Goal: Entertainment & Leisure: Consume media (video, audio)

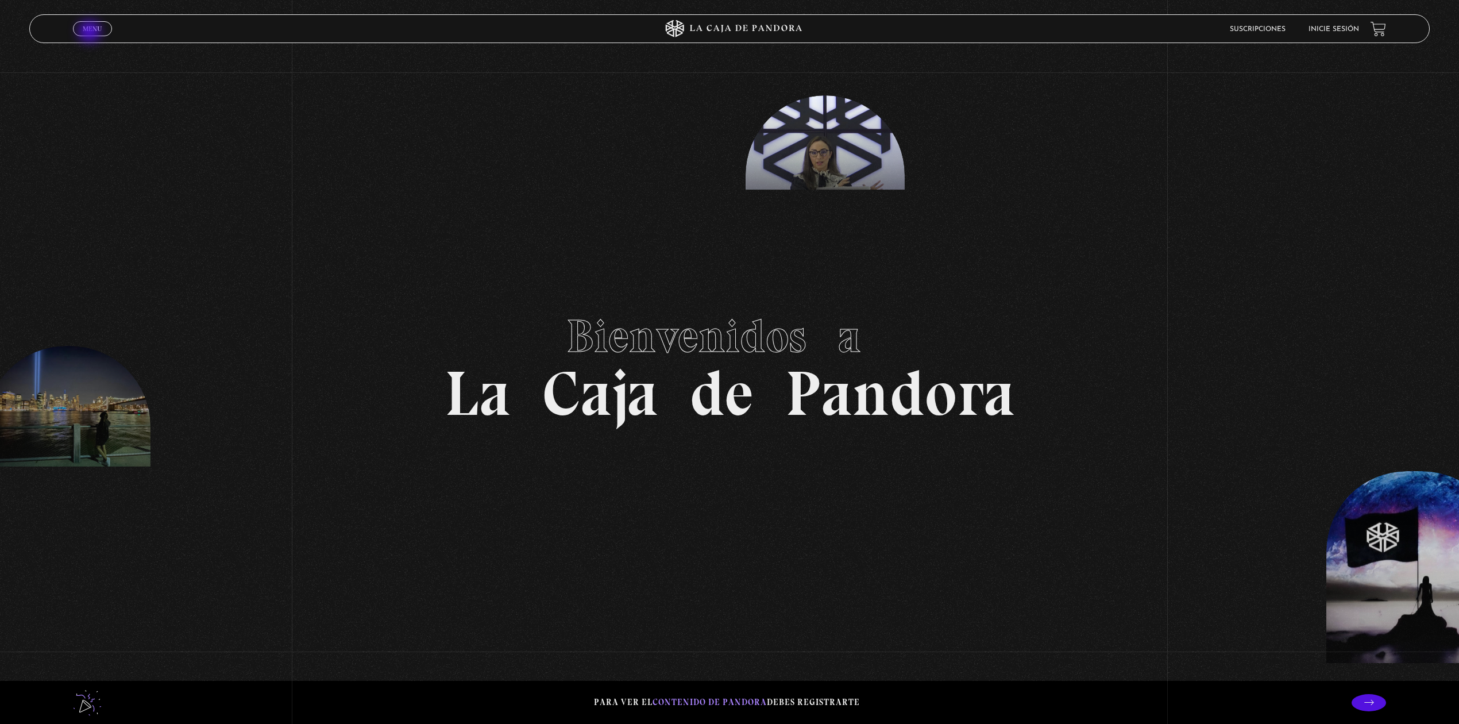
click at [91, 33] on link "Menu Cerrar" at bounding box center [92, 28] width 39 height 15
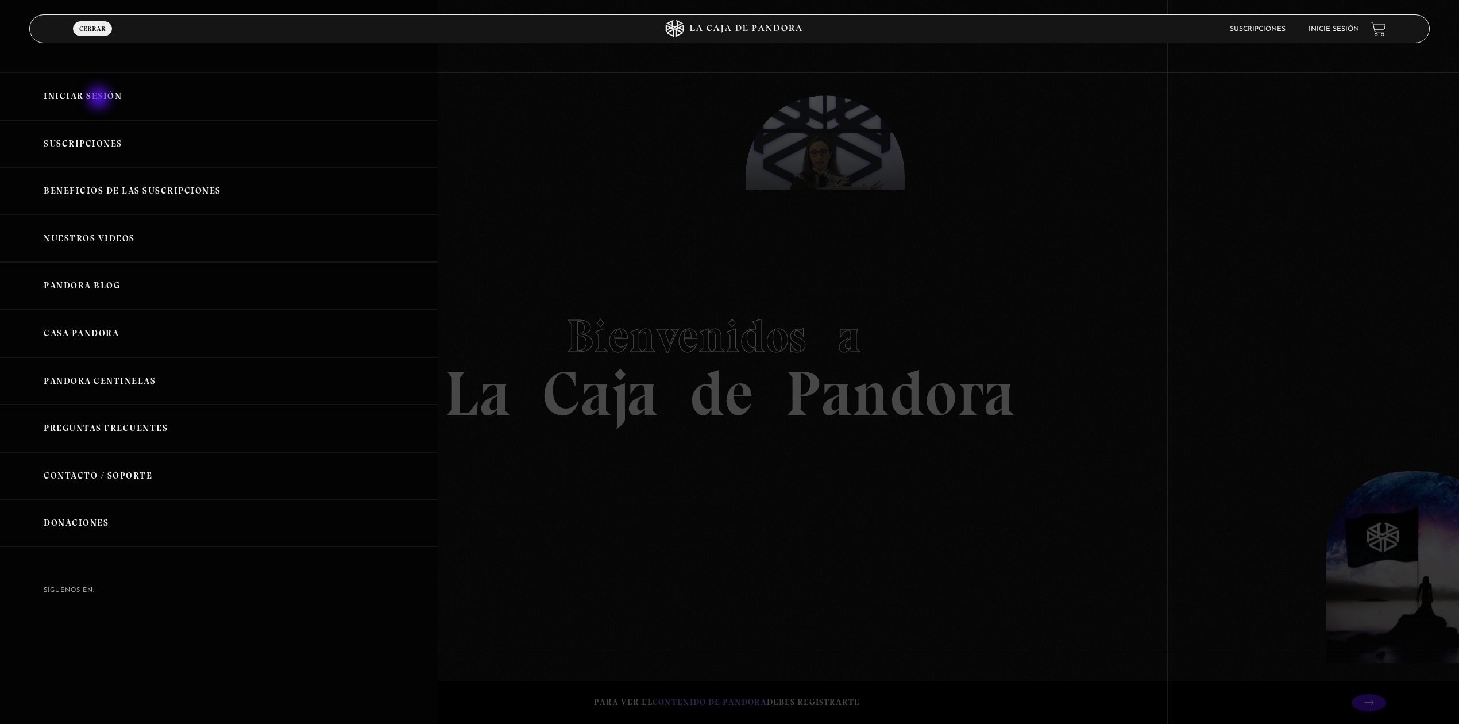
click at [100, 99] on link "Iniciar Sesión" at bounding box center [219, 96] width 438 height 48
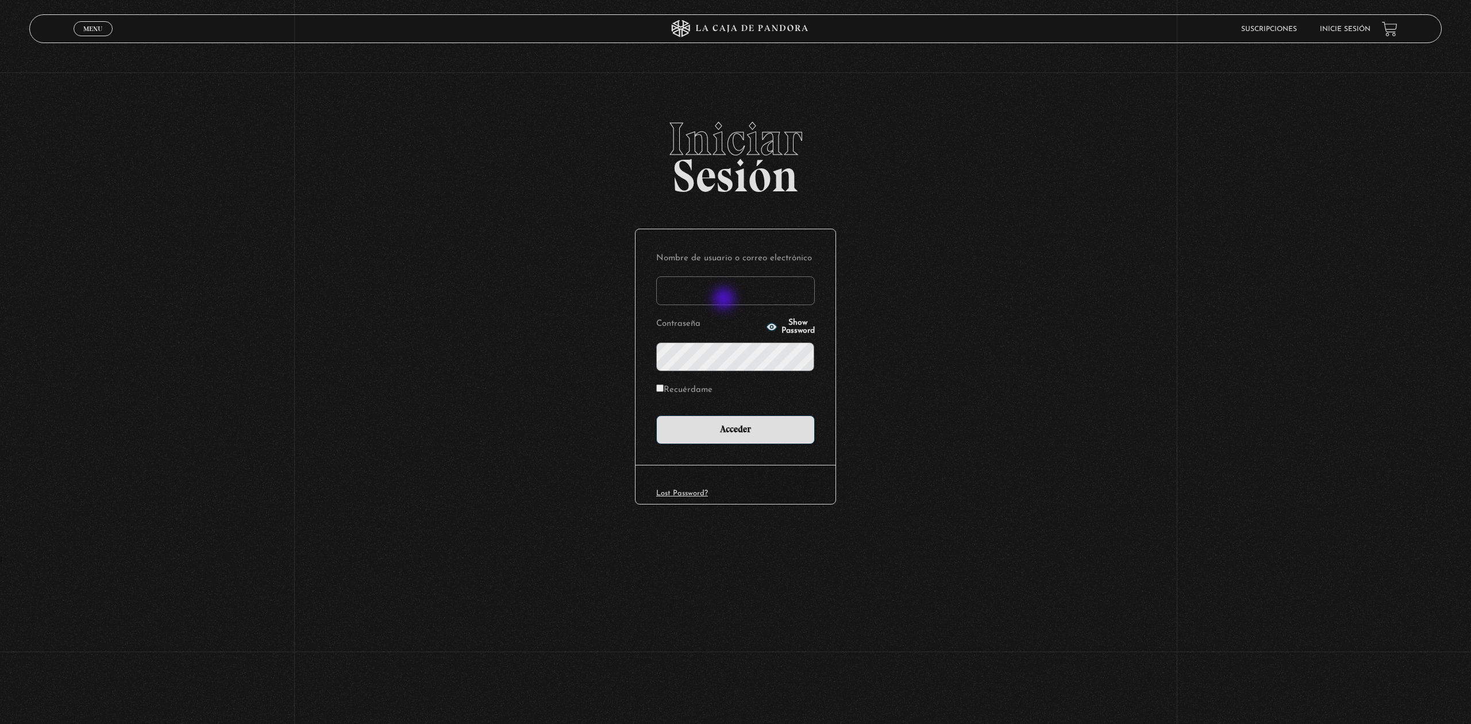
click at [725, 300] on input "Nombre de usuario o correo electrónico" at bounding box center [735, 290] width 159 height 29
type input "marcosmezavargas24@gmail.com"
click at [656, 415] on input "Acceder" at bounding box center [735, 429] width 159 height 29
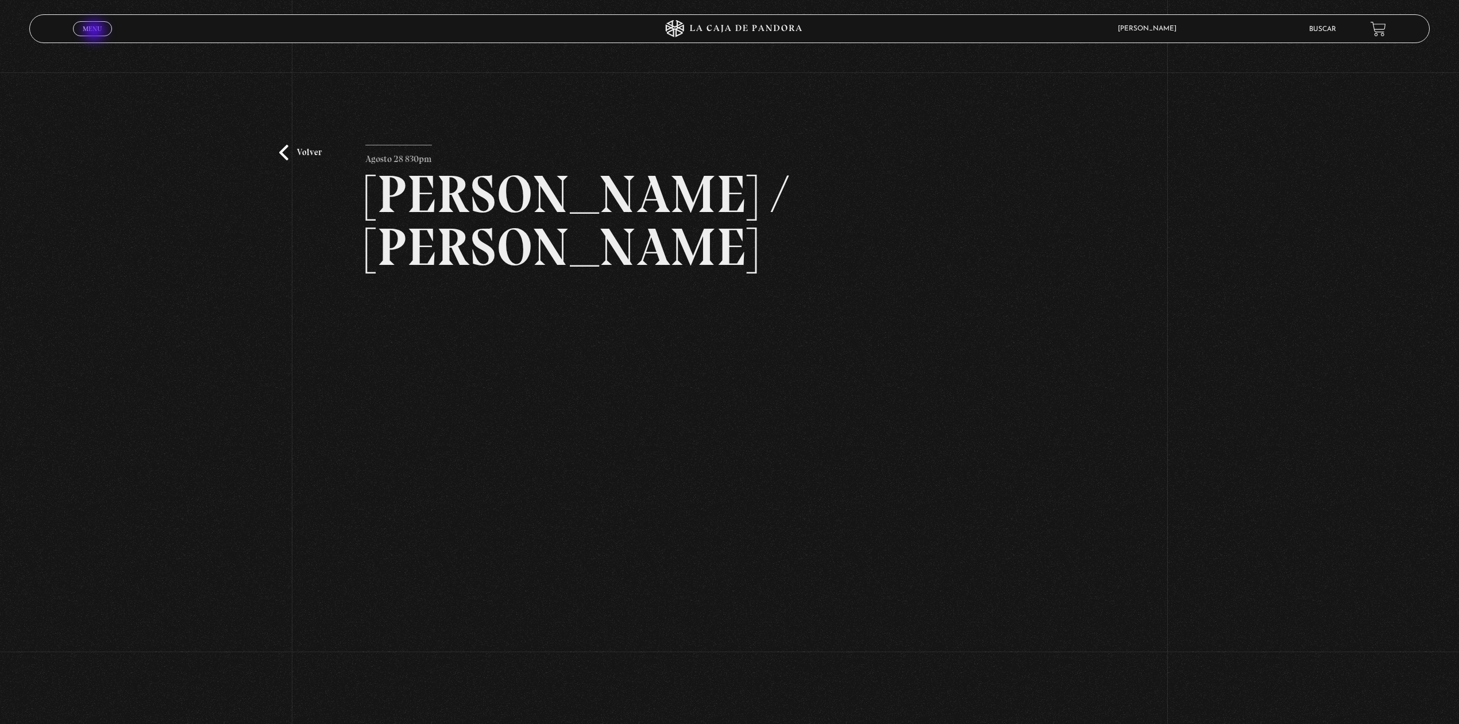
click at [95, 30] on span "Menu" at bounding box center [92, 28] width 19 height 7
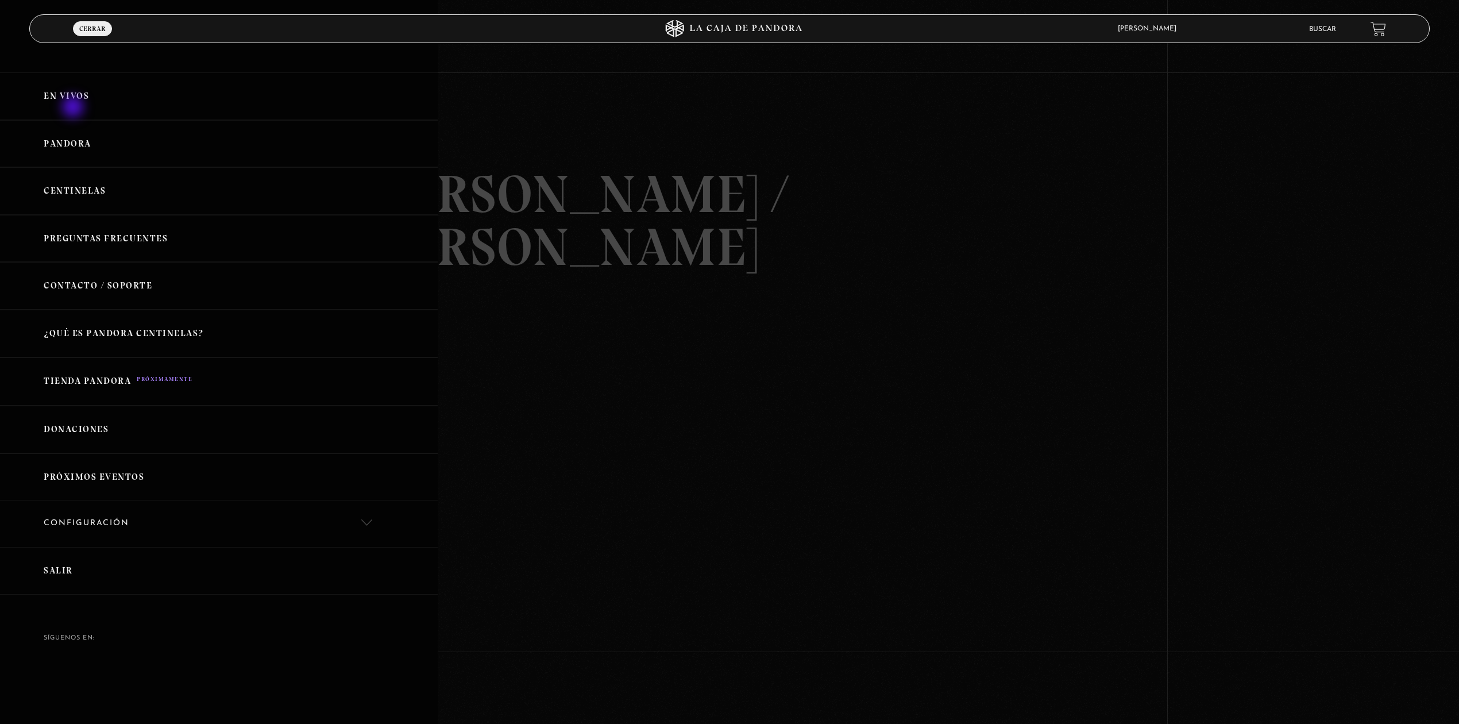
click at [74, 106] on link "En vivos" at bounding box center [219, 96] width 438 height 48
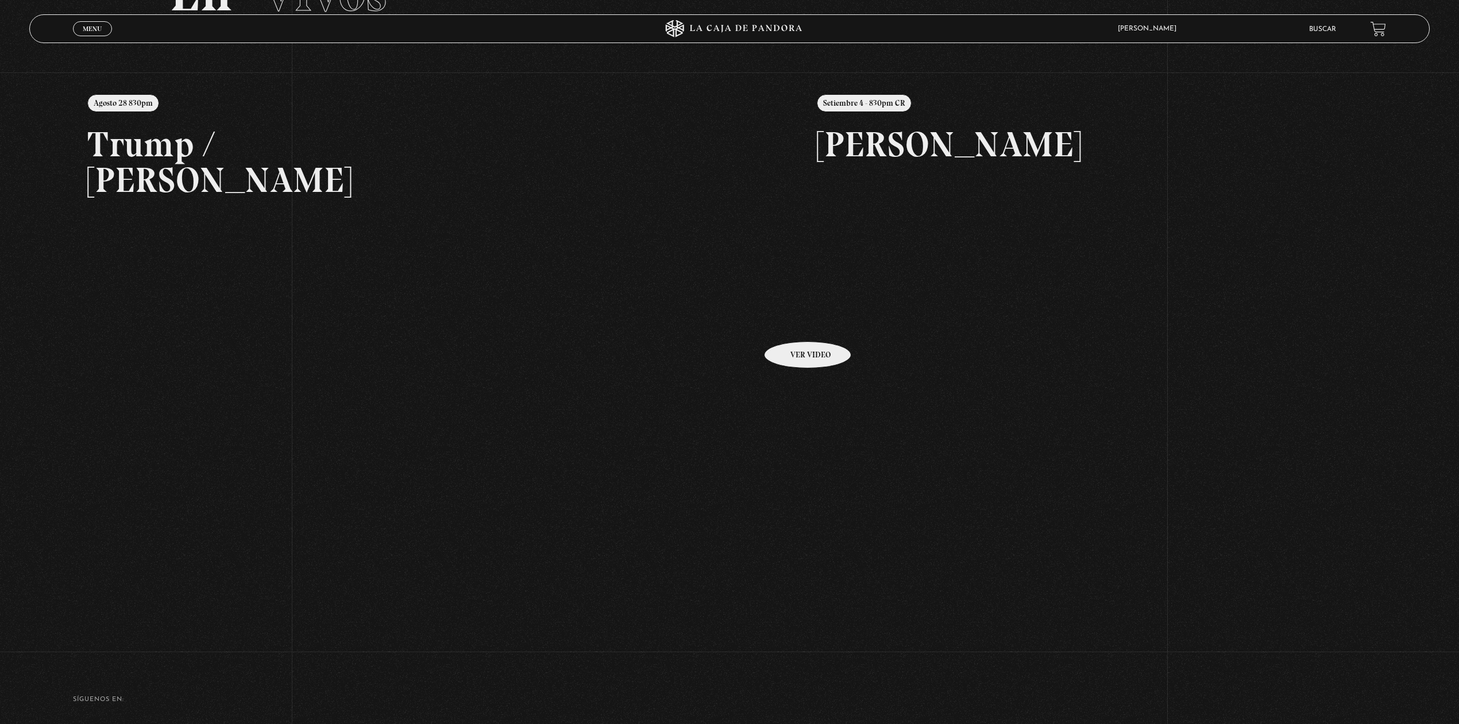
scroll to position [153, 0]
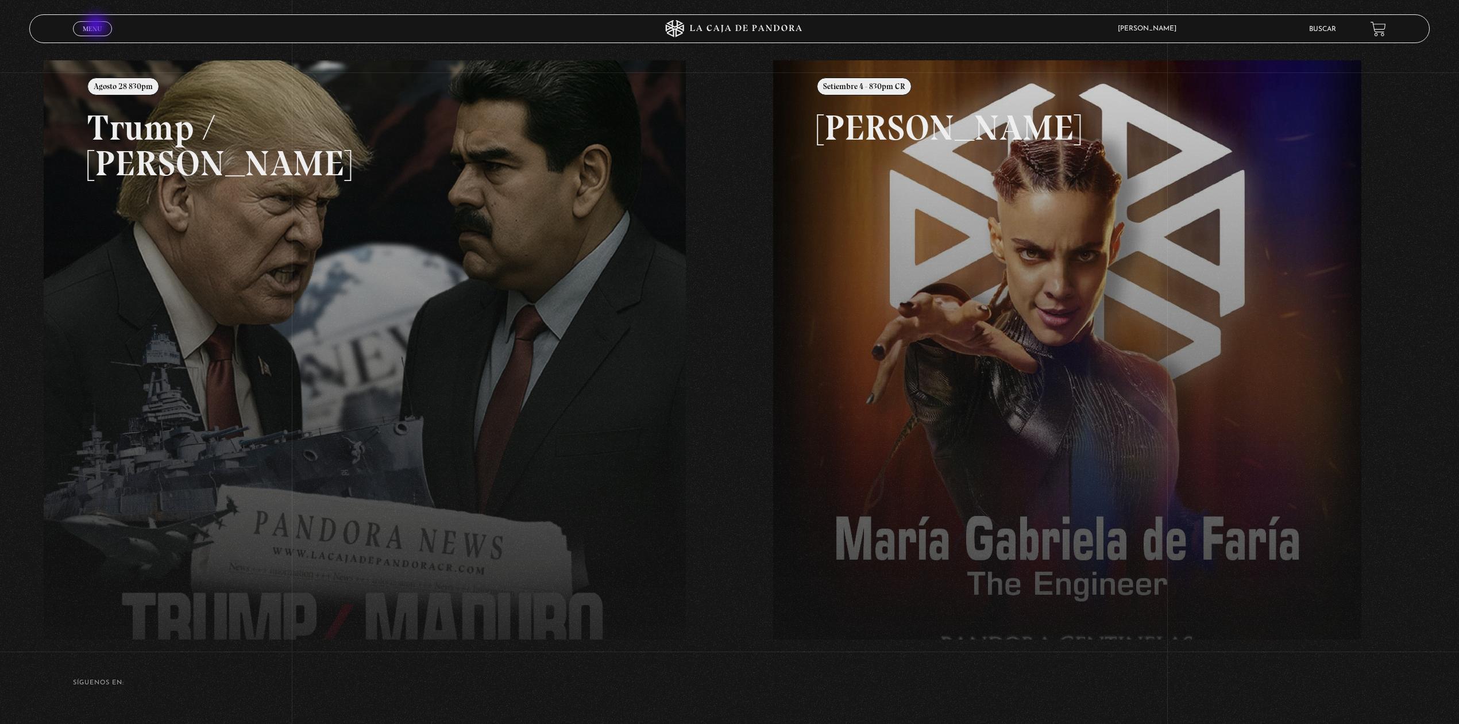
click at [97, 26] on span "Menu" at bounding box center [92, 28] width 19 height 7
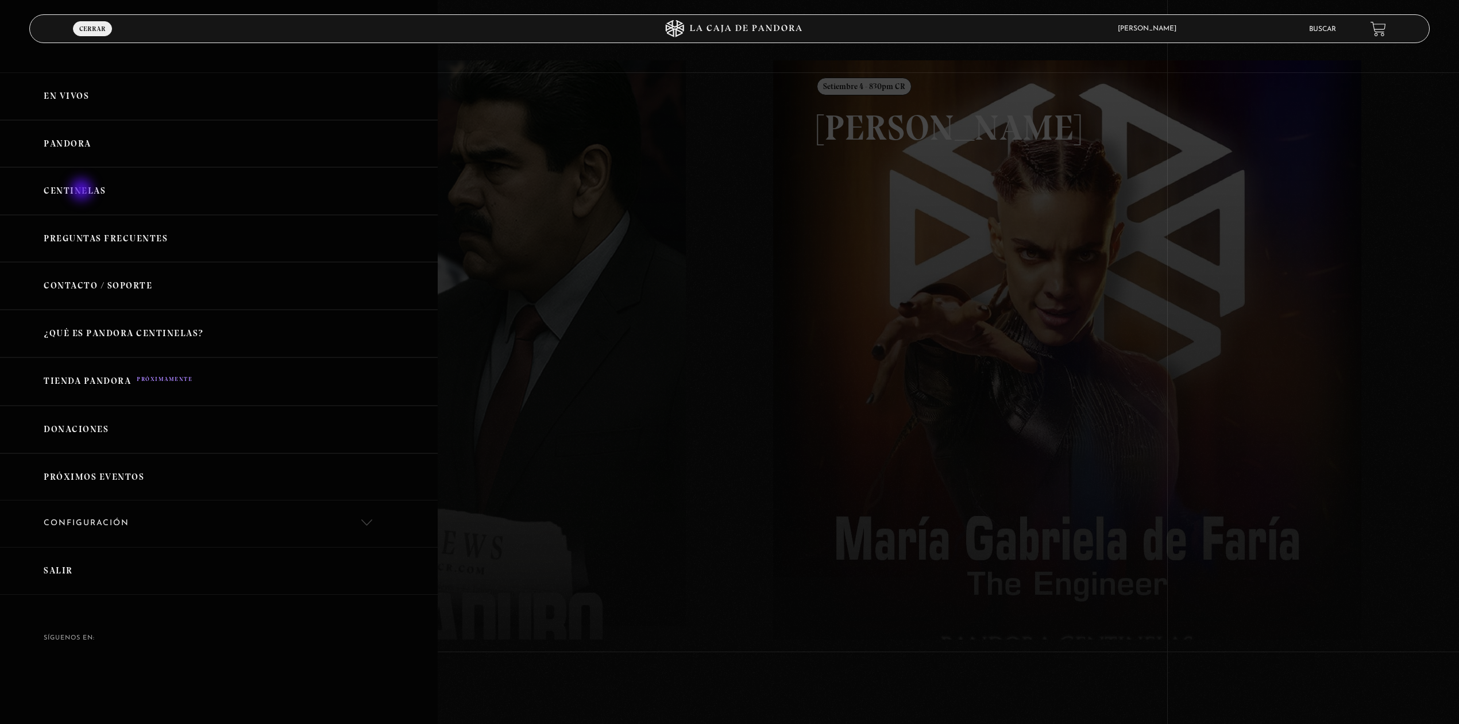
click at [83, 191] on link "Centinelas" at bounding box center [219, 191] width 438 height 48
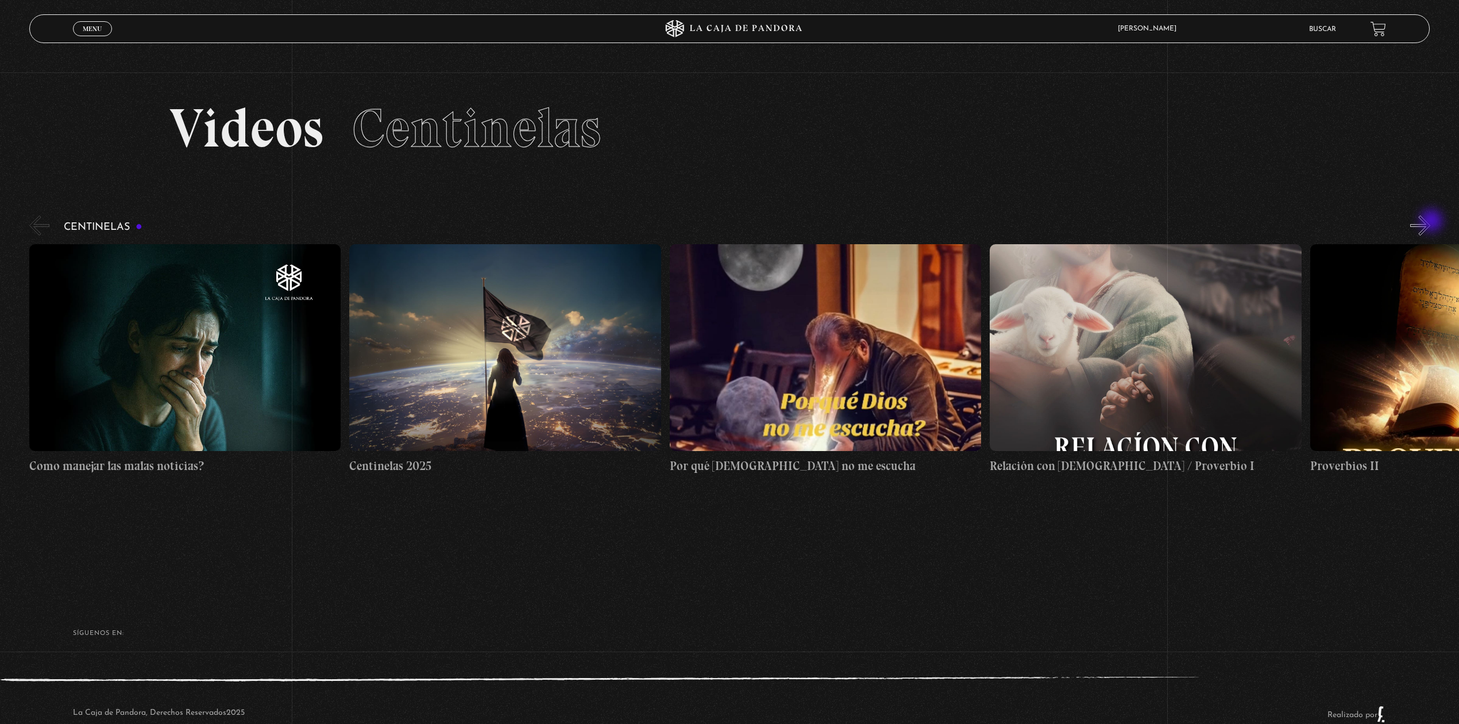
click at [1431, 222] on button "»" at bounding box center [1420, 225] width 20 height 20
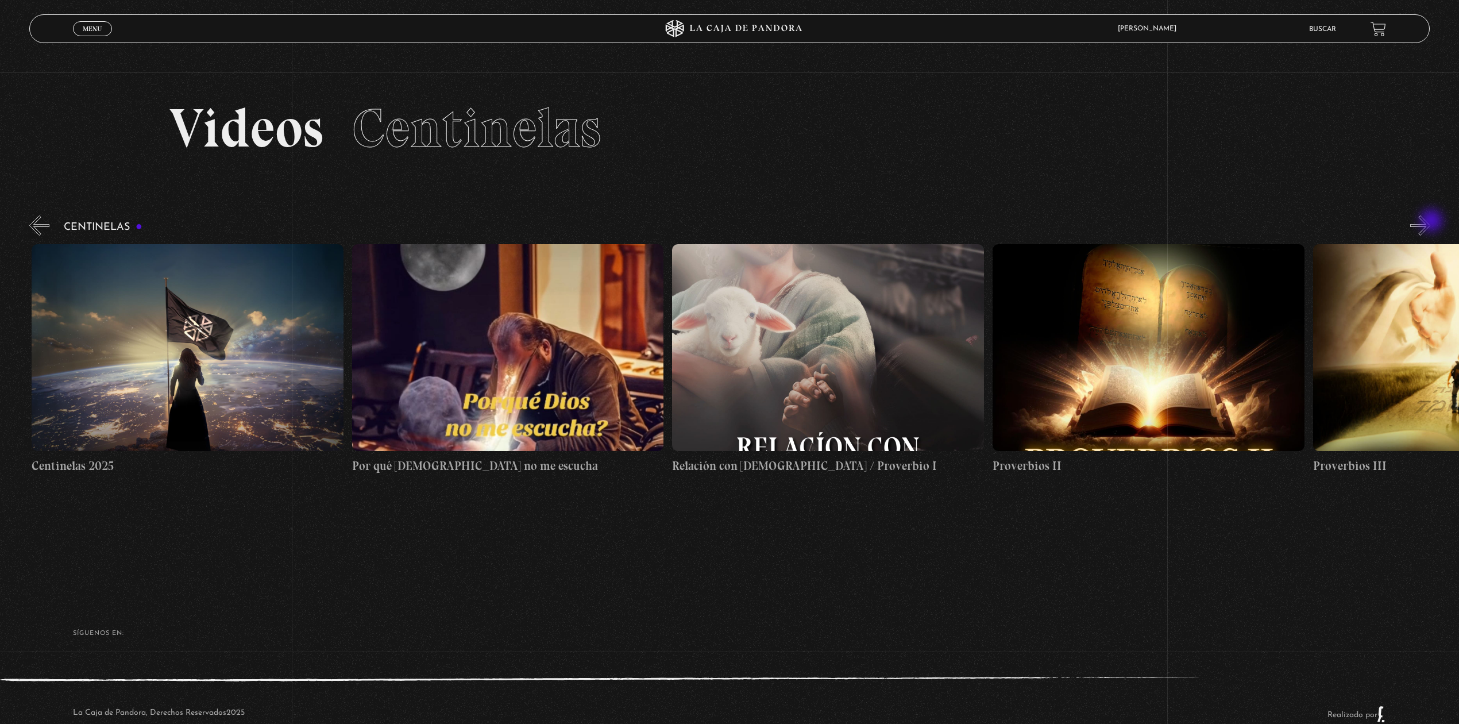
click at [1431, 222] on button "»" at bounding box center [1420, 225] width 20 height 20
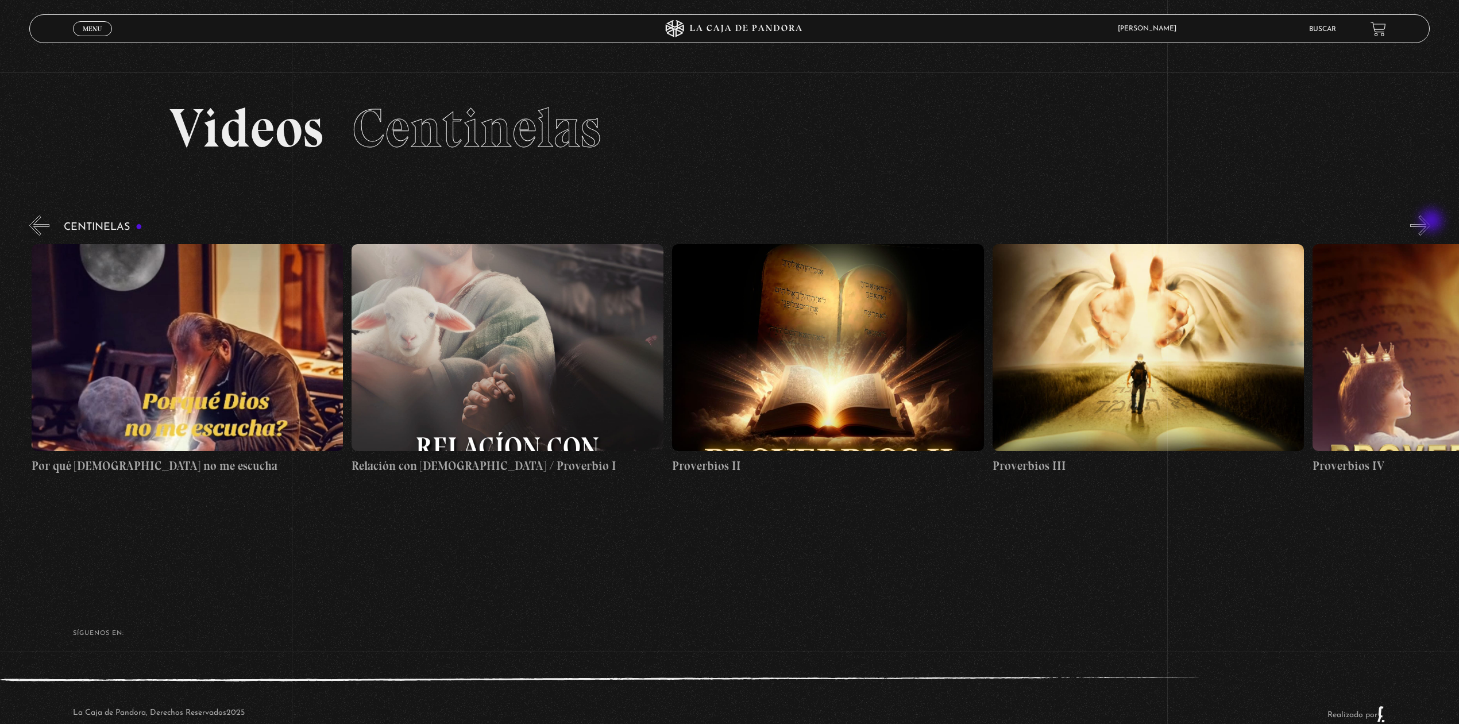
click at [1431, 222] on button "»" at bounding box center [1420, 225] width 20 height 20
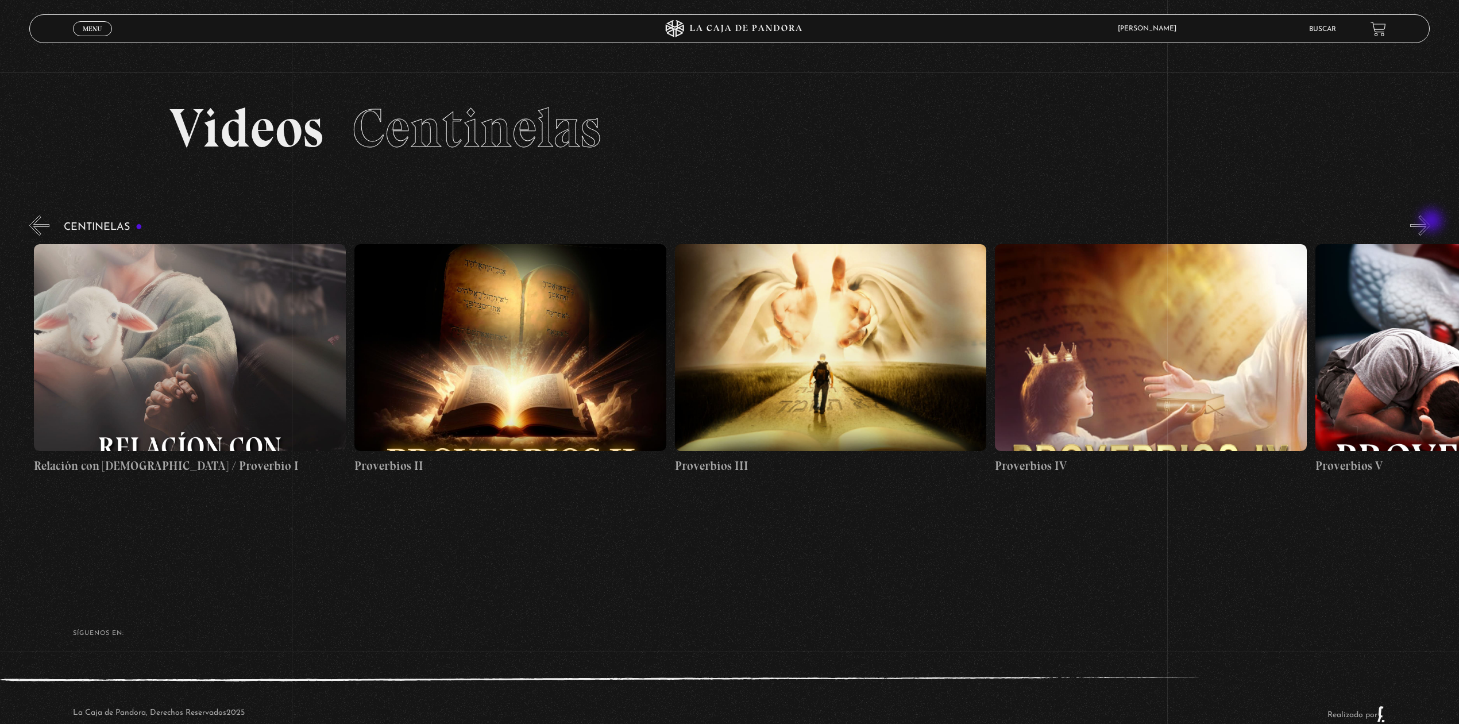
click at [1431, 222] on button "»" at bounding box center [1420, 225] width 20 height 20
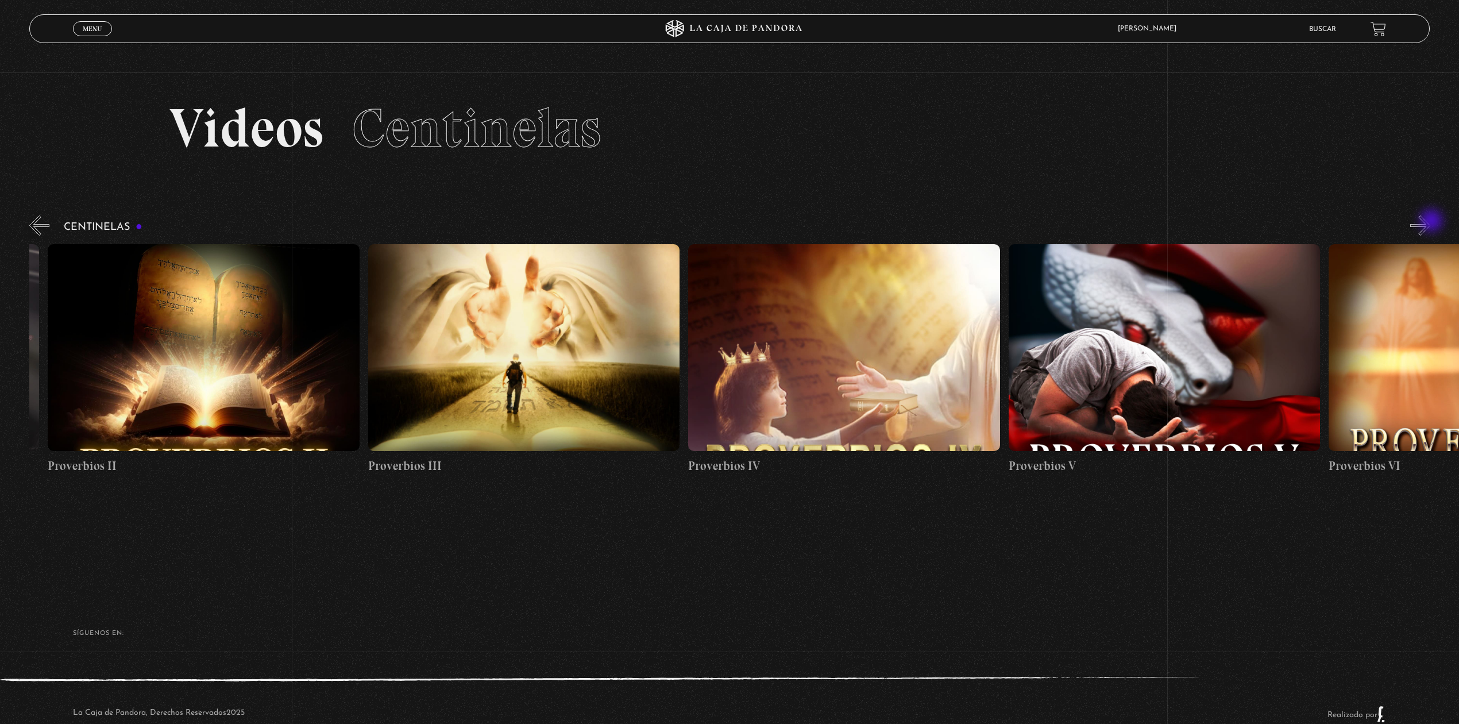
click at [1431, 222] on button "»" at bounding box center [1420, 225] width 20 height 20
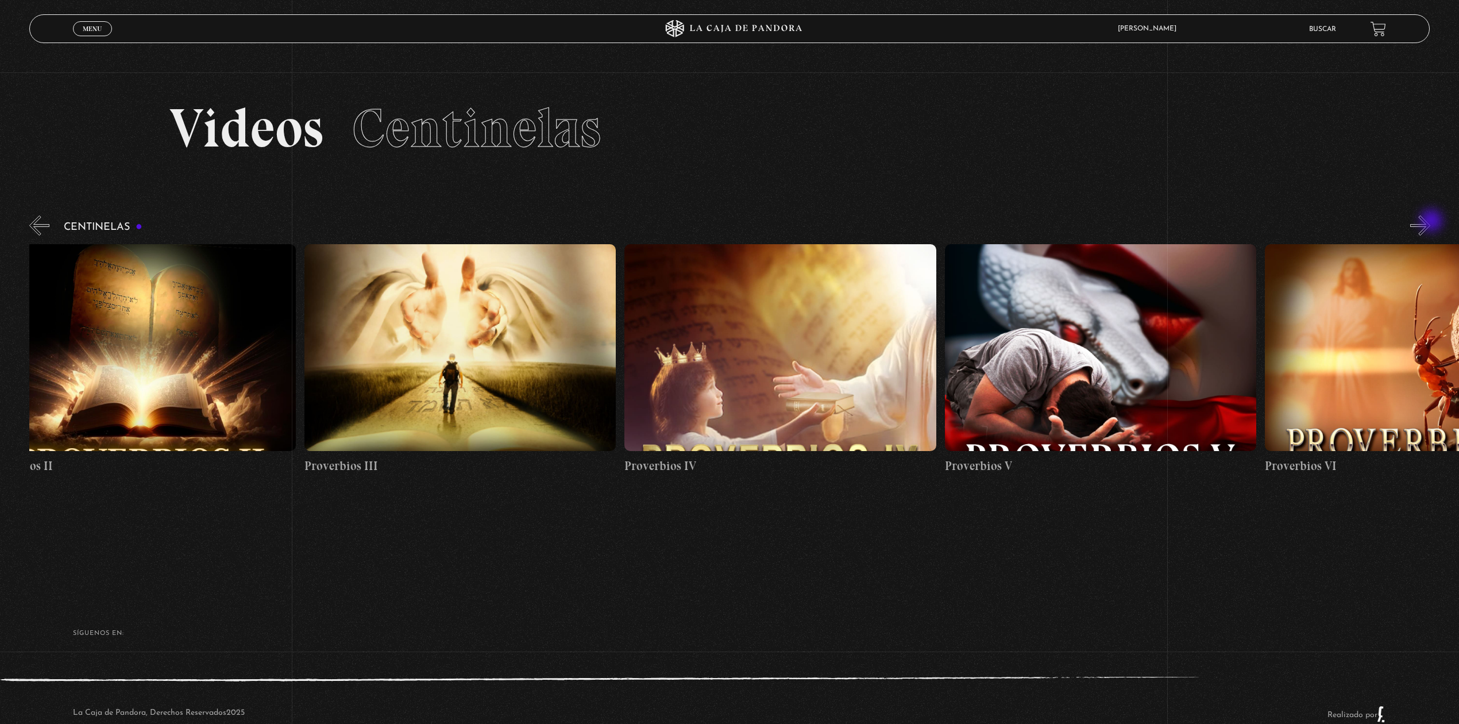
click at [1431, 222] on button "»" at bounding box center [1420, 225] width 20 height 20
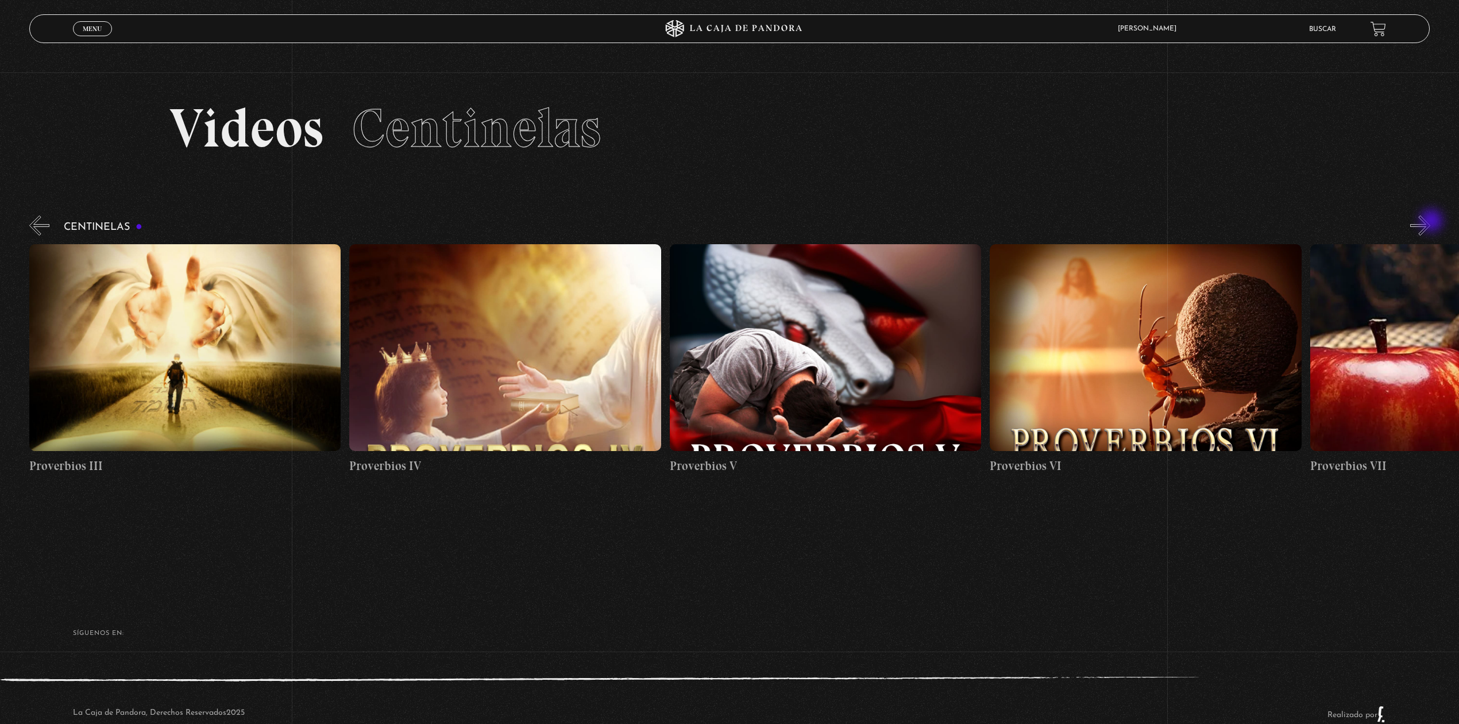
click at [1431, 222] on button "»" at bounding box center [1420, 225] width 20 height 20
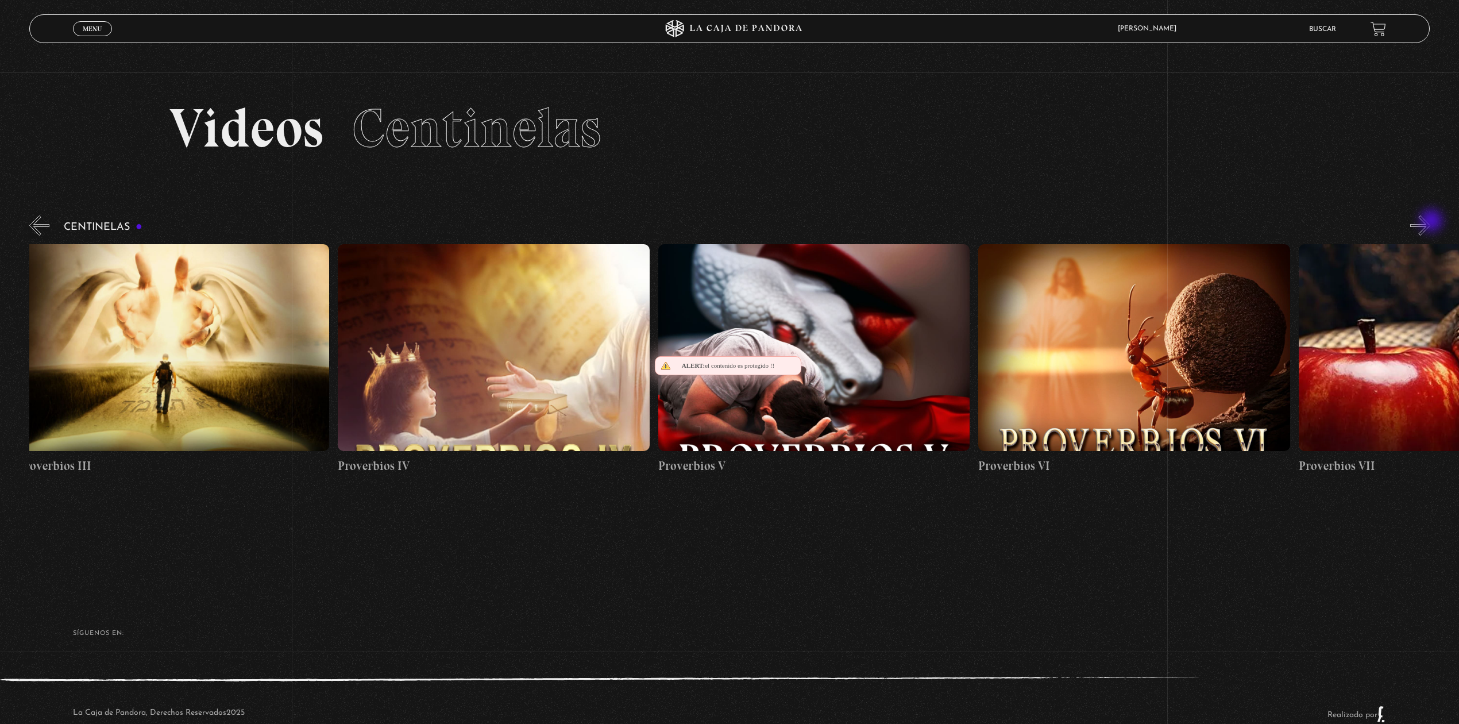
click at [1431, 222] on button "»" at bounding box center [1420, 225] width 20 height 20
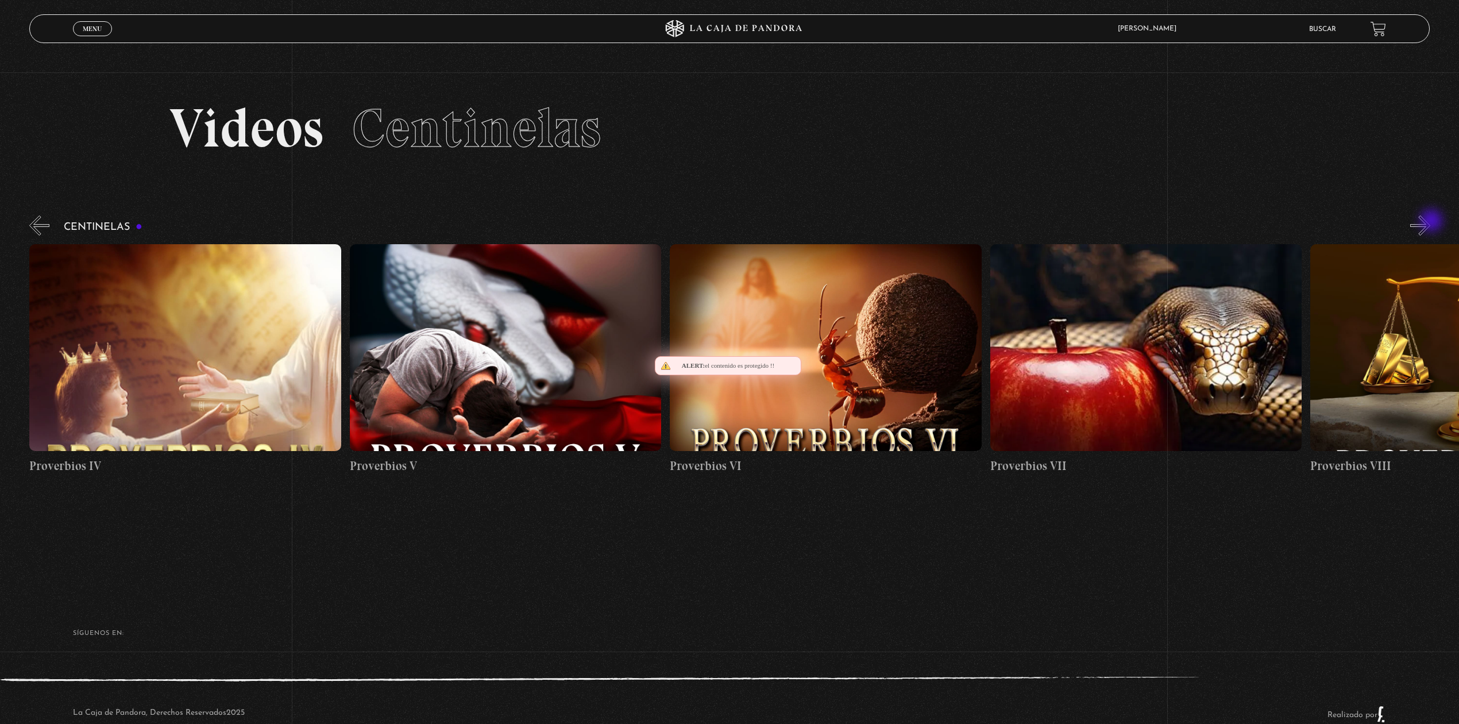
click at [1431, 222] on button "»" at bounding box center [1420, 225] width 20 height 20
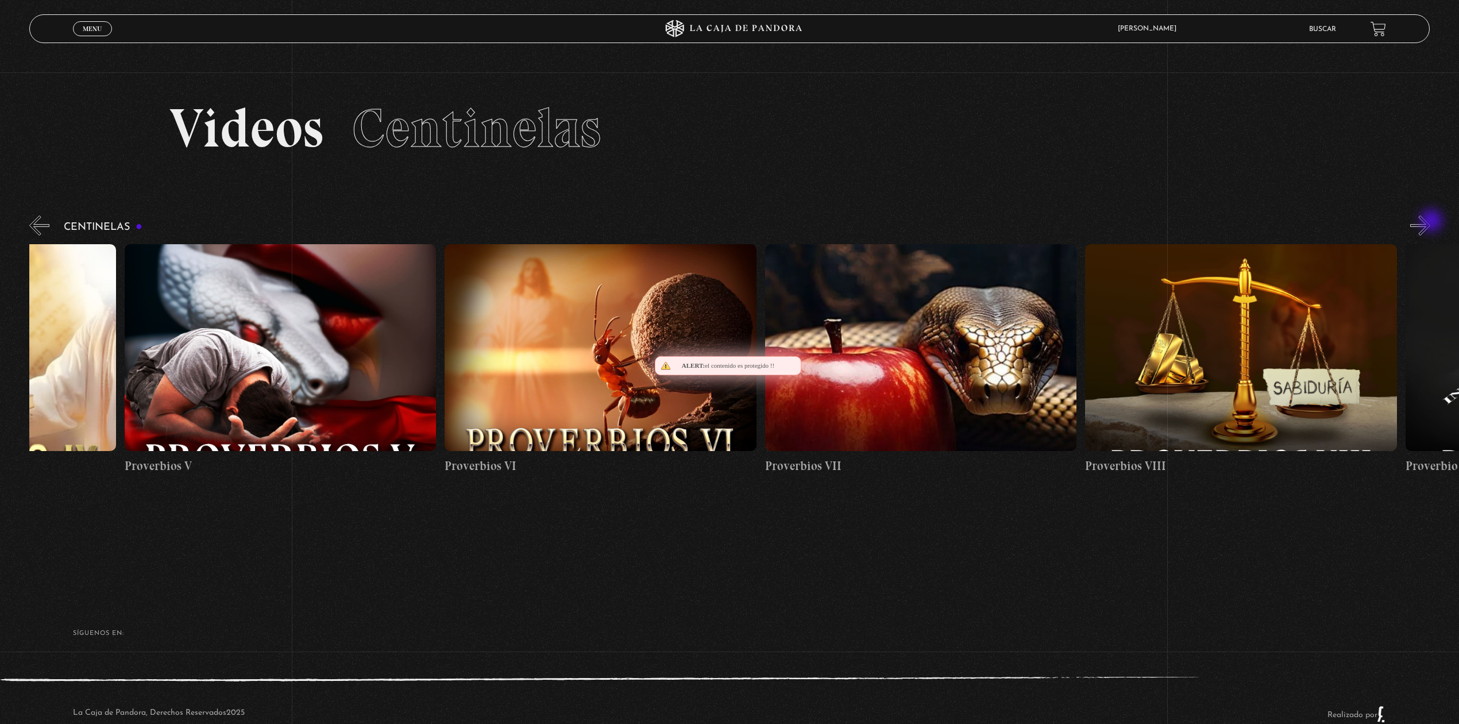
click at [1431, 222] on button "»" at bounding box center [1420, 225] width 20 height 20
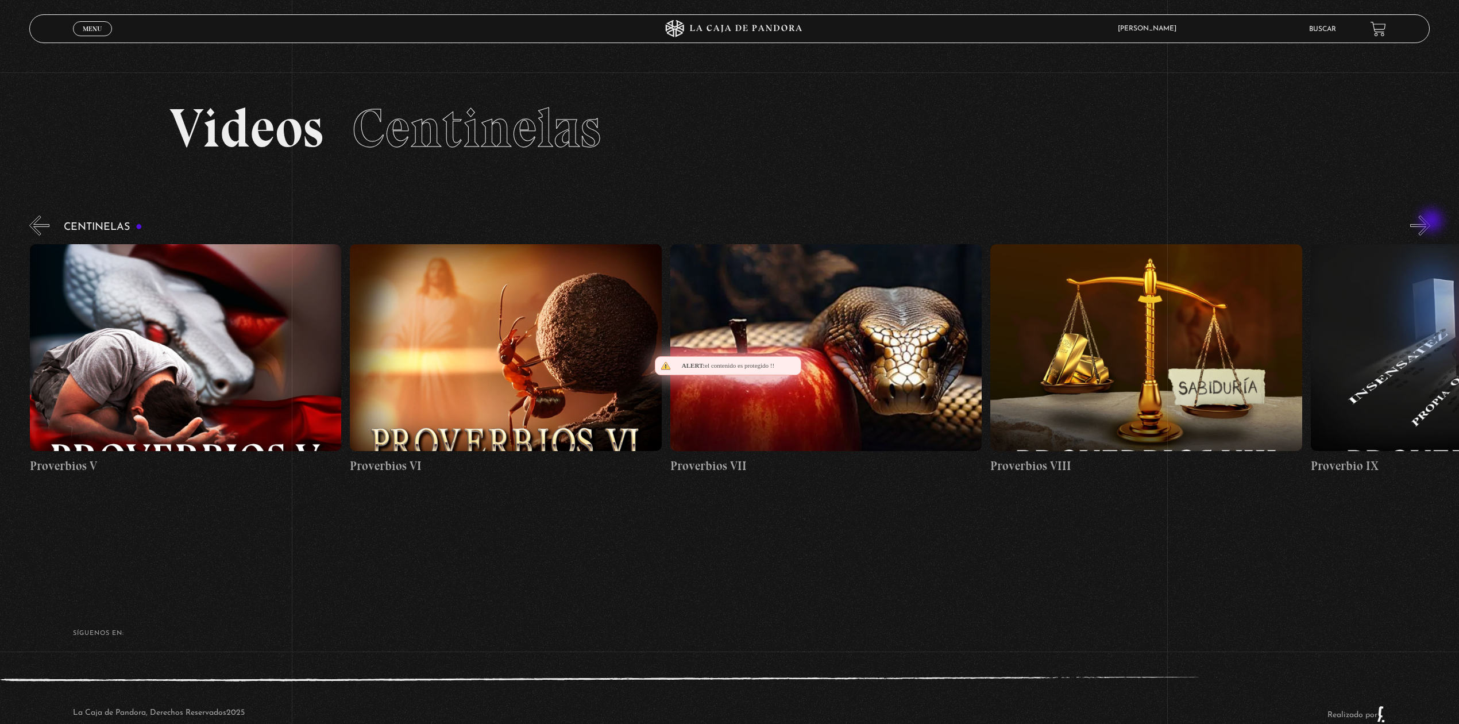
click at [1431, 222] on button "»" at bounding box center [1420, 225] width 20 height 20
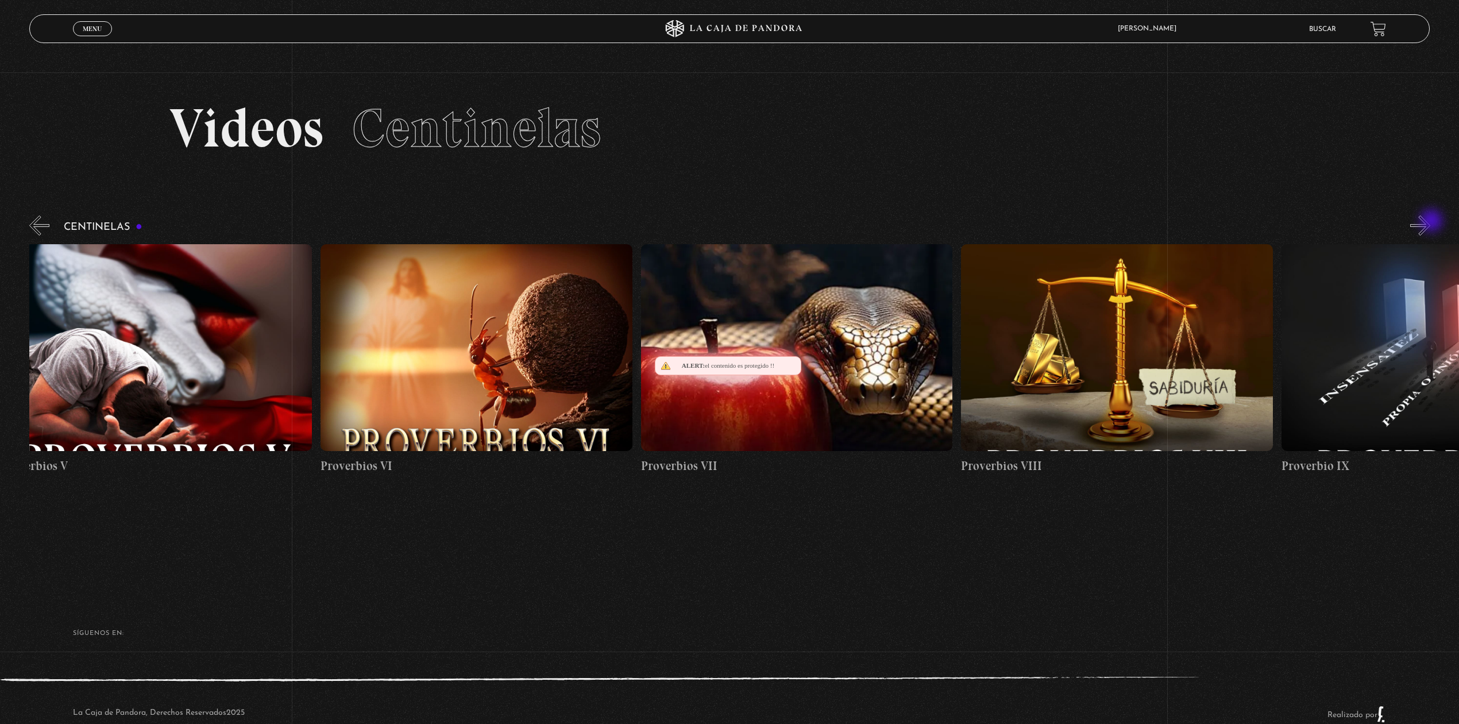
click at [1431, 222] on button "»" at bounding box center [1420, 225] width 20 height 20
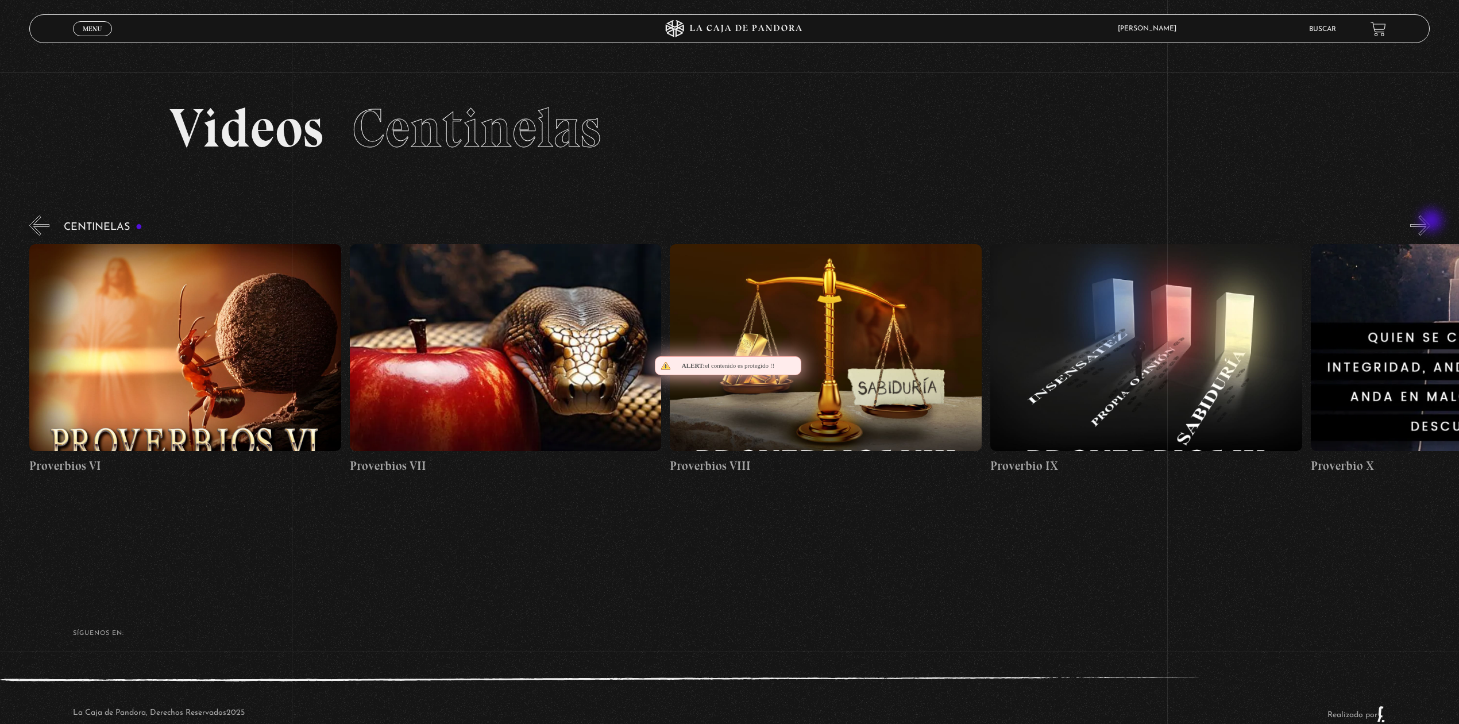
click at [1431, 222] on button "»" at bounding box center [1420, 225] width 20 height 20
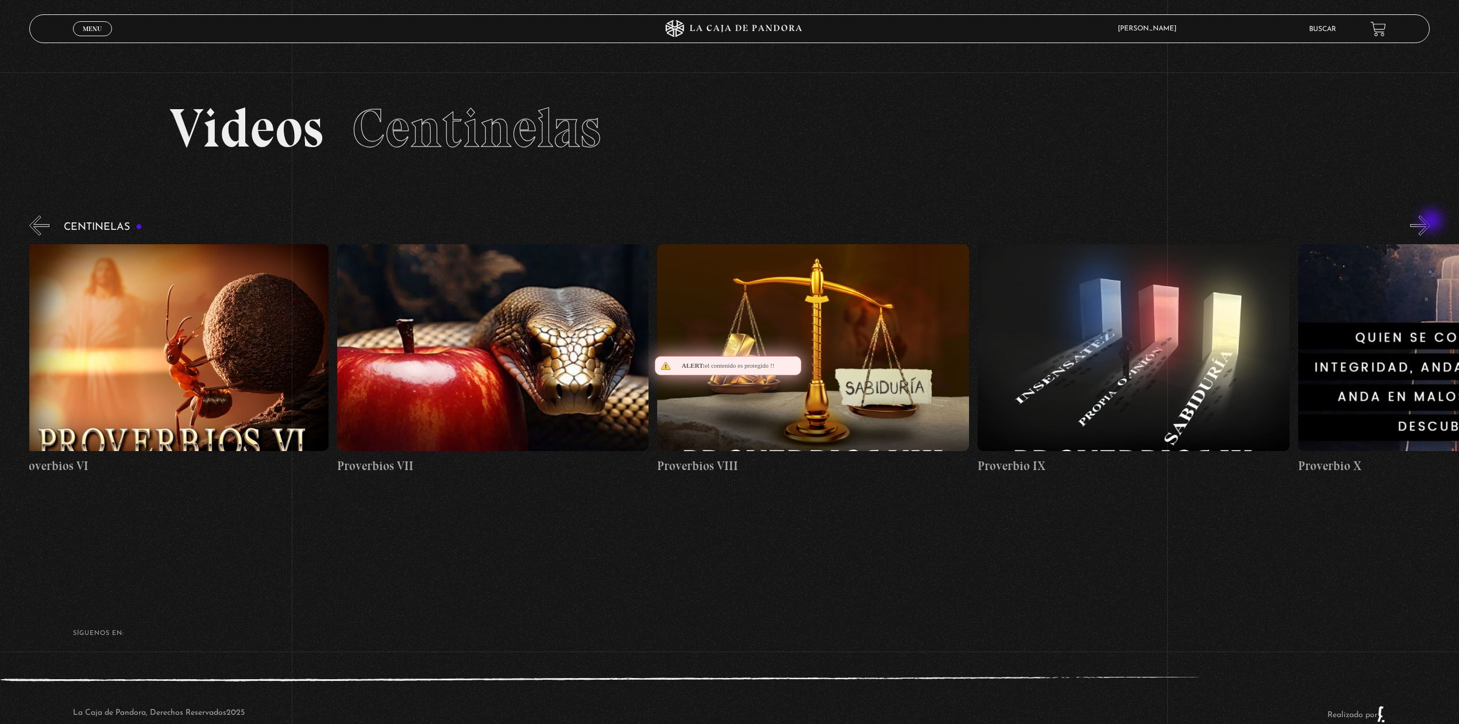
click at [1431, 222] on button "»" at bounding box center [1420, 225] width 20 height 20
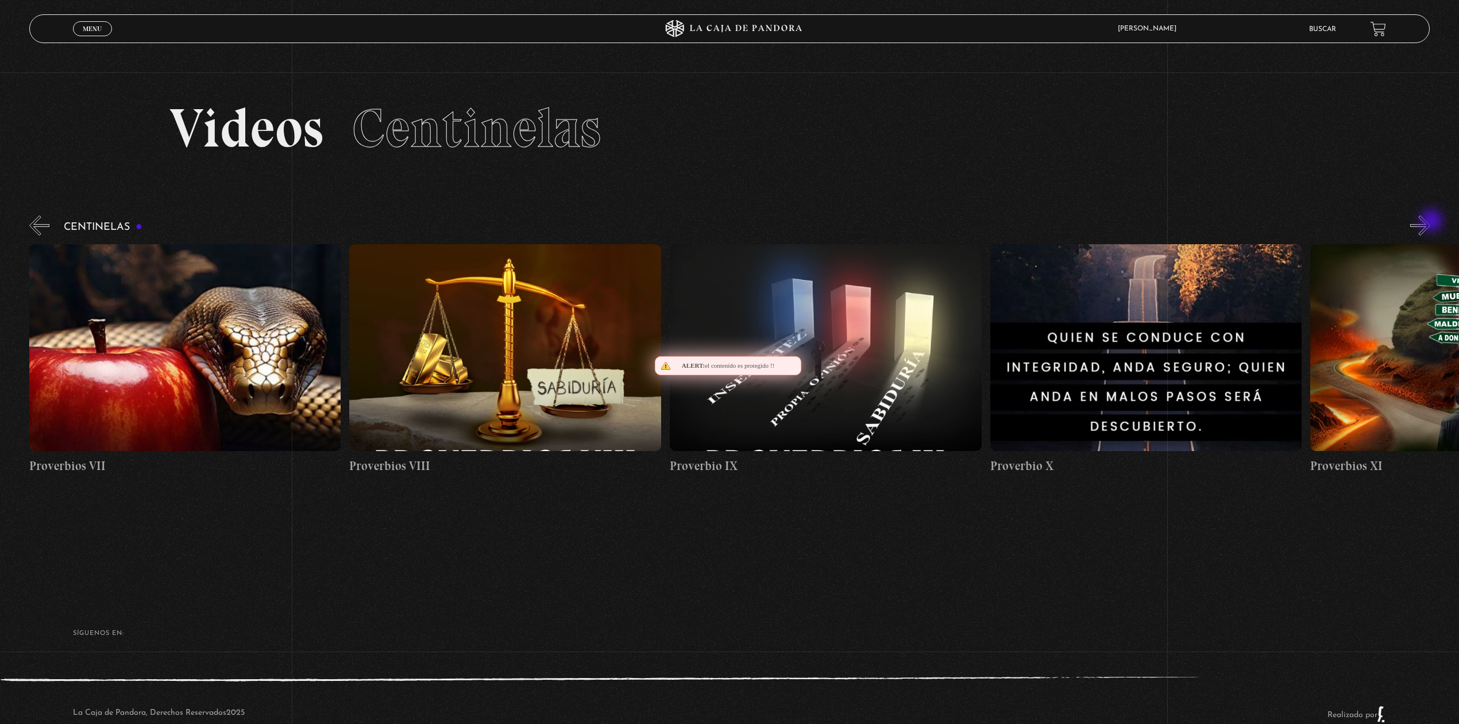
click at [1431, 222] on button "»" at bounding box center [1420, 225] width 20 height 20
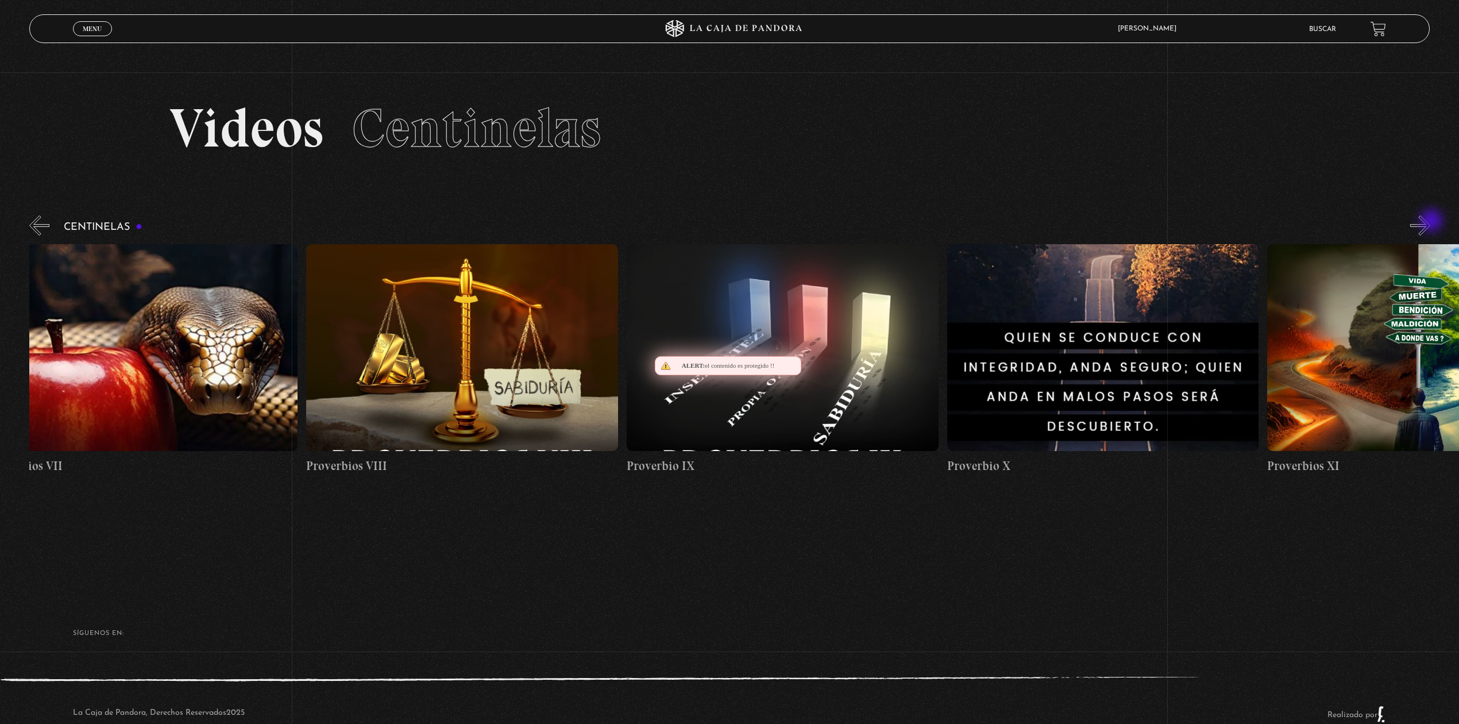
click at [1431, 222] on button "»" at bounding box center [1420, 225] width 20 height 20
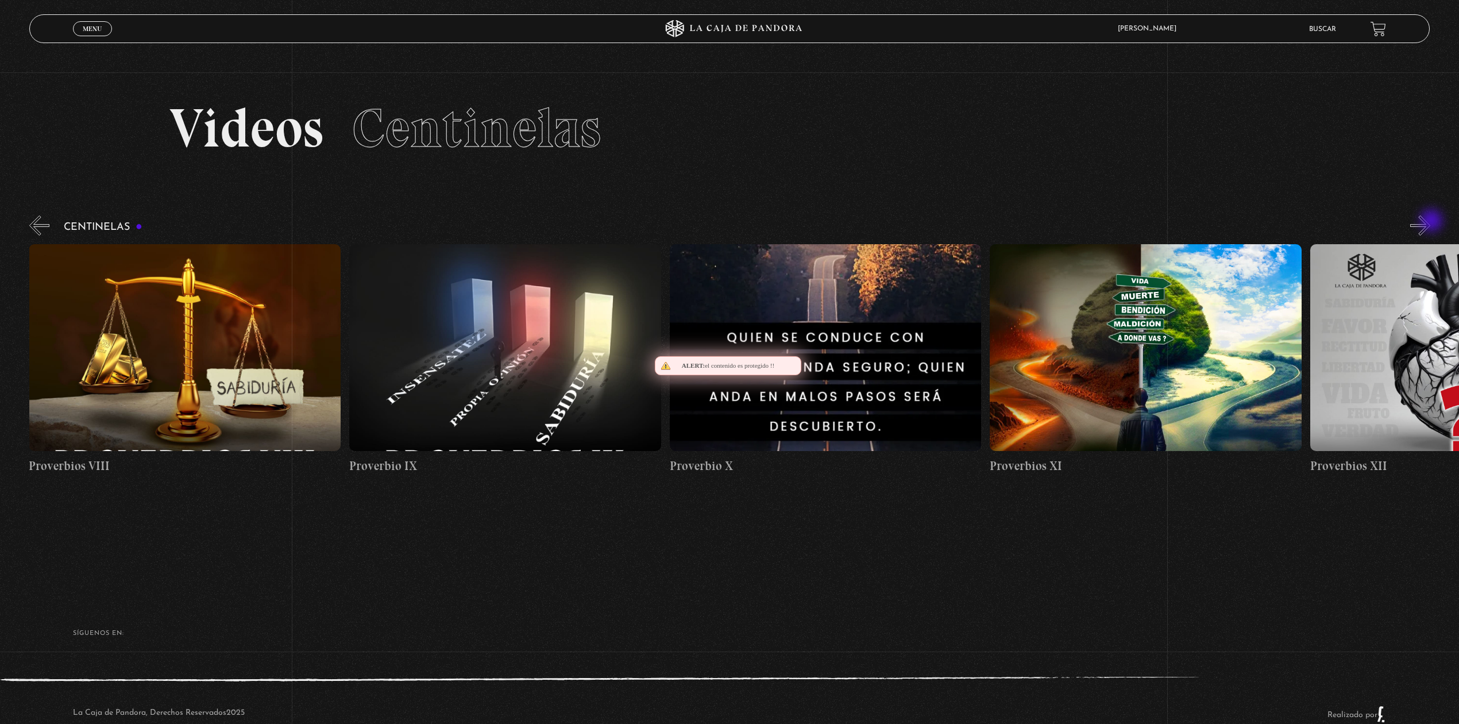
click at [1431, 222] on button "»" at bounding box center [1420, 225] width 20 height 20
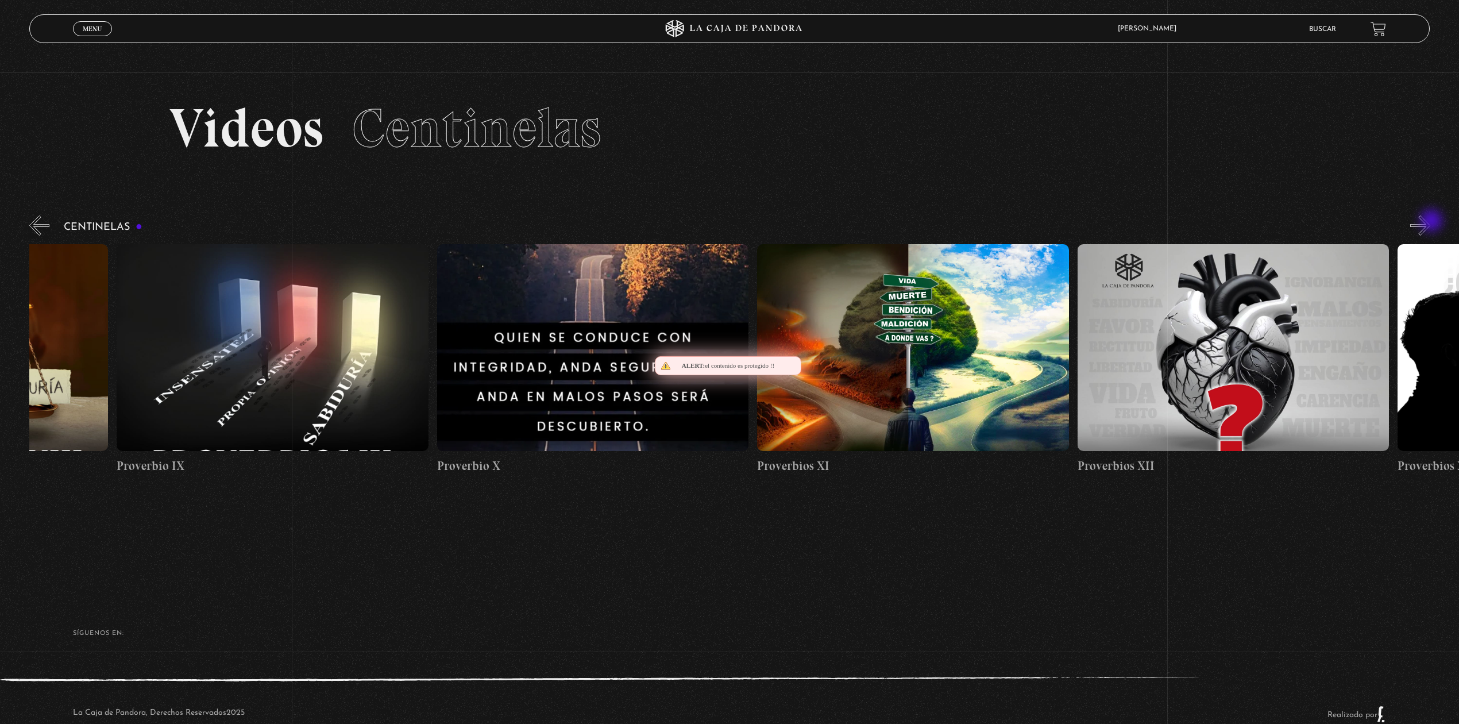
click at [1431, 222] on button "»" at bounding box center [1420, 225] width 20 height 20
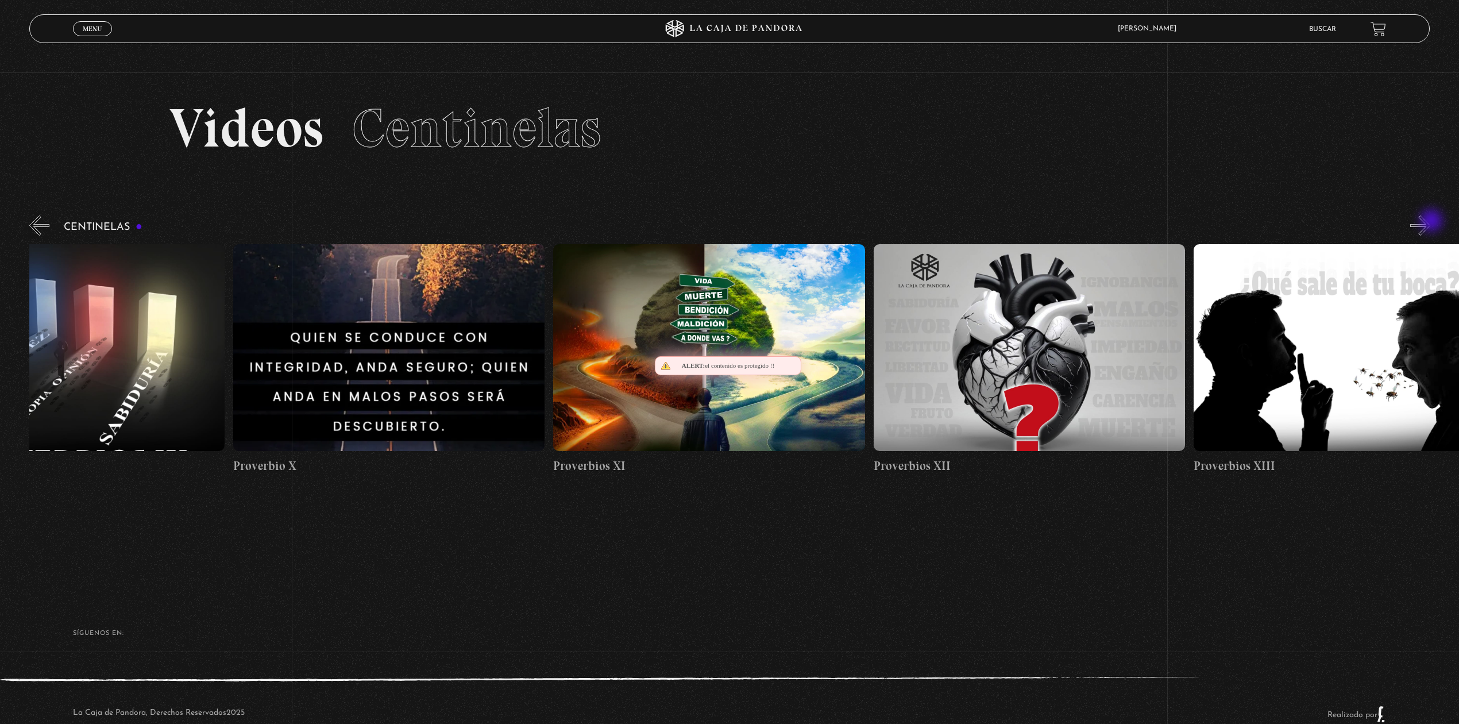
click at [1431, 222] on button "»" at bounding box center [1420, 225] width 20 height 20
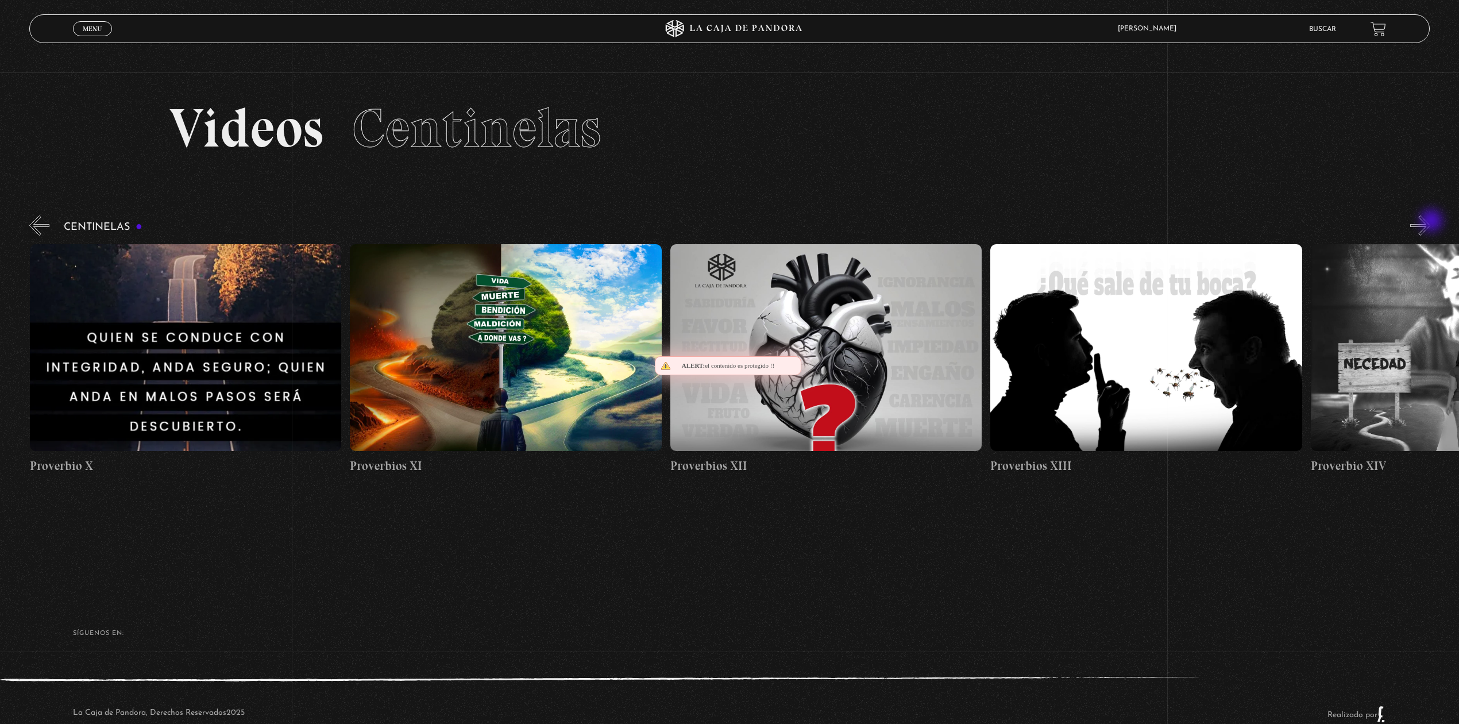
click at [1431, 222] on button "»" at bounding box center [1420, 225] width 20 height 20
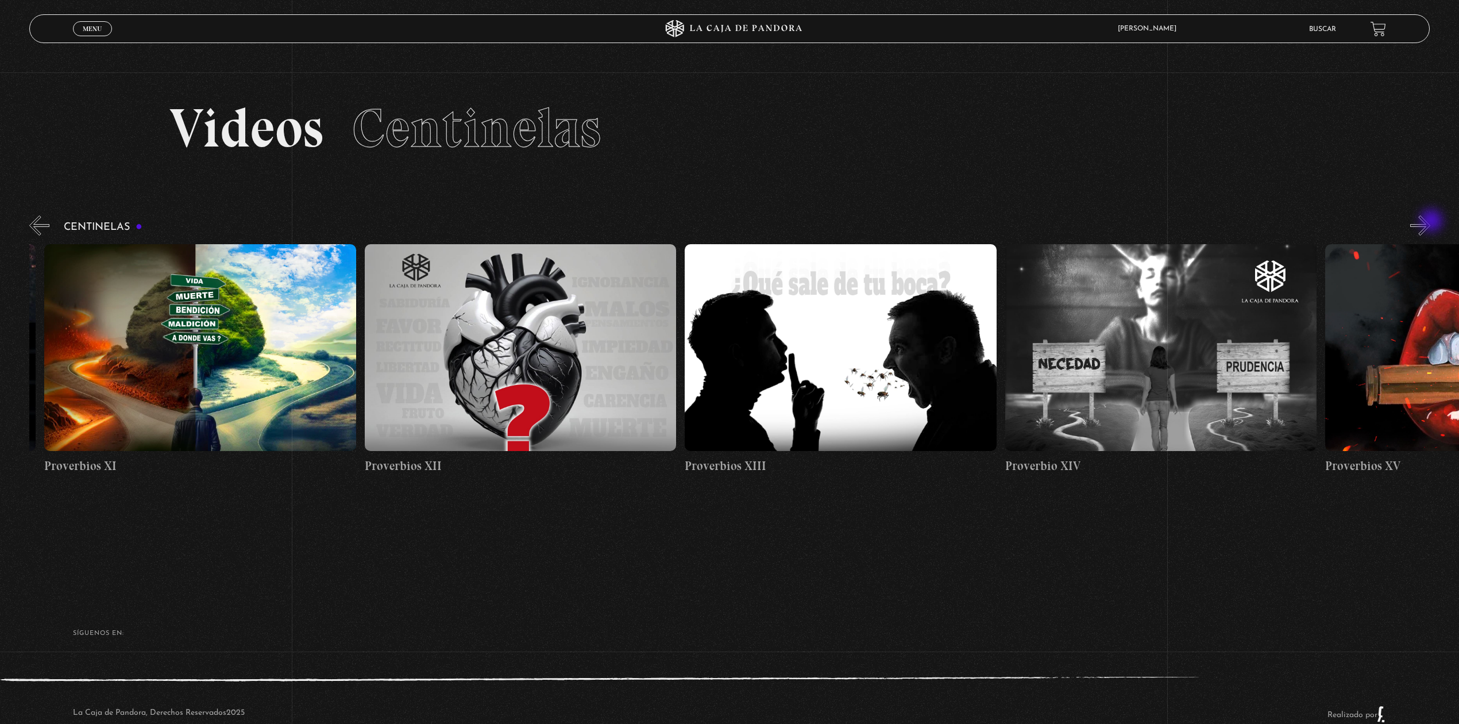
click at [1431, 222] on button "»" at bounding box center [1420, 225] width 20 height 20
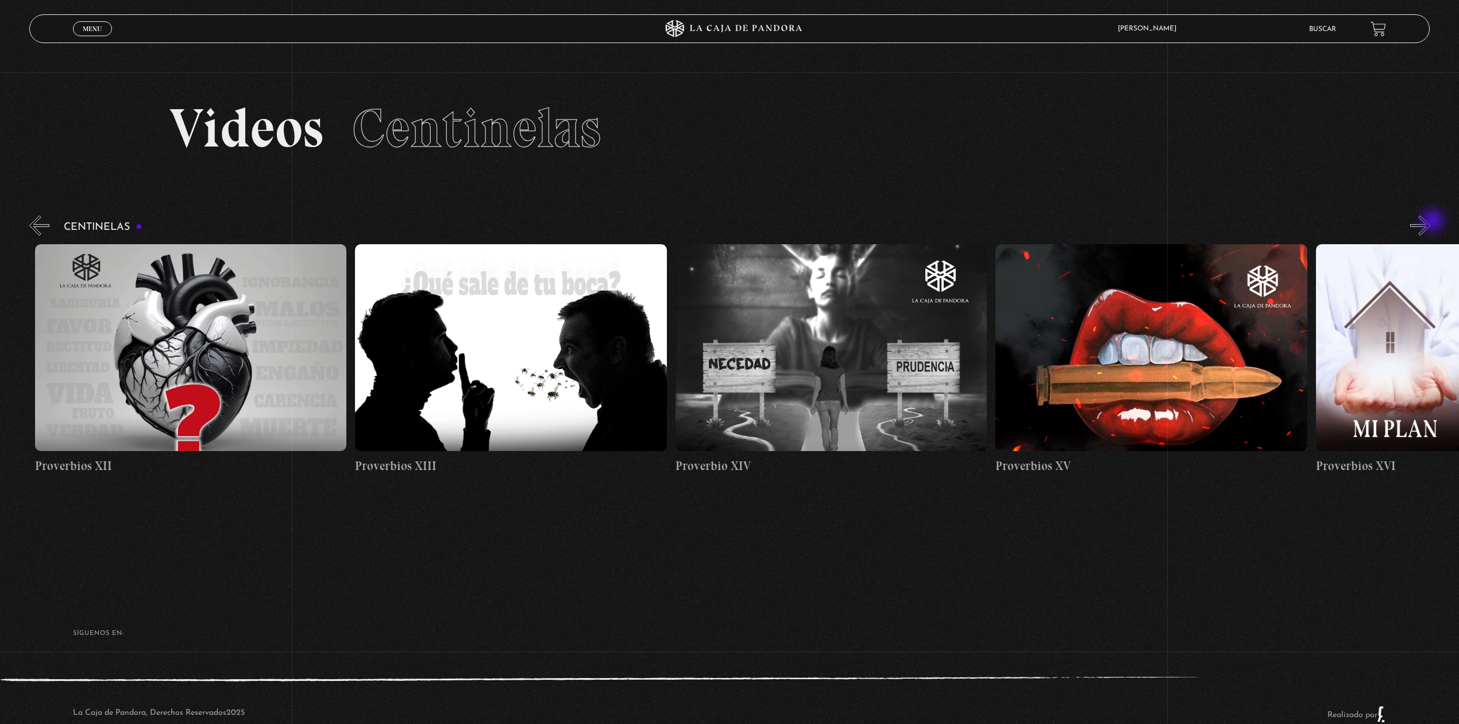
click at [1431, 222] on button "»" at bounding box center [1420, 225] width 20 height 20
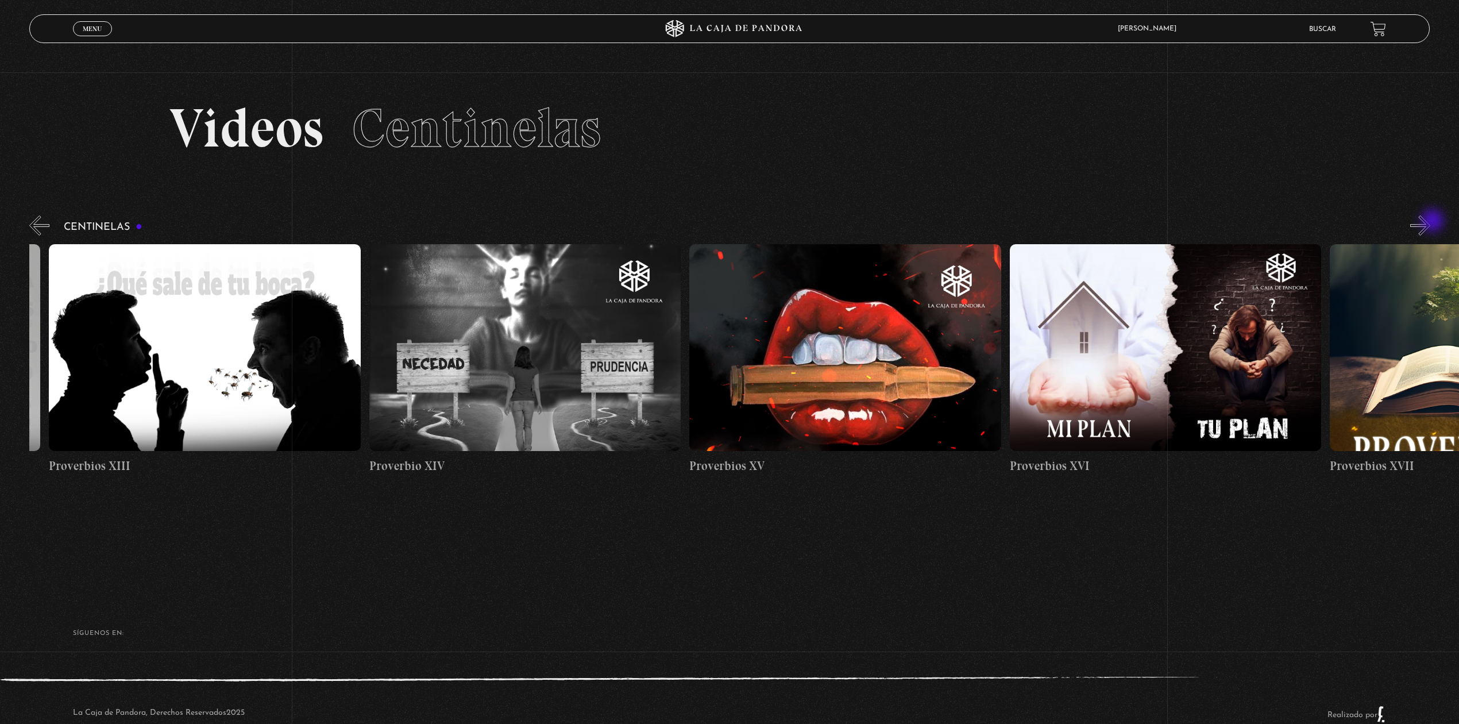
click at [1431, 222] on button "»" at bounding box center [1420, 225] width 20 height 20
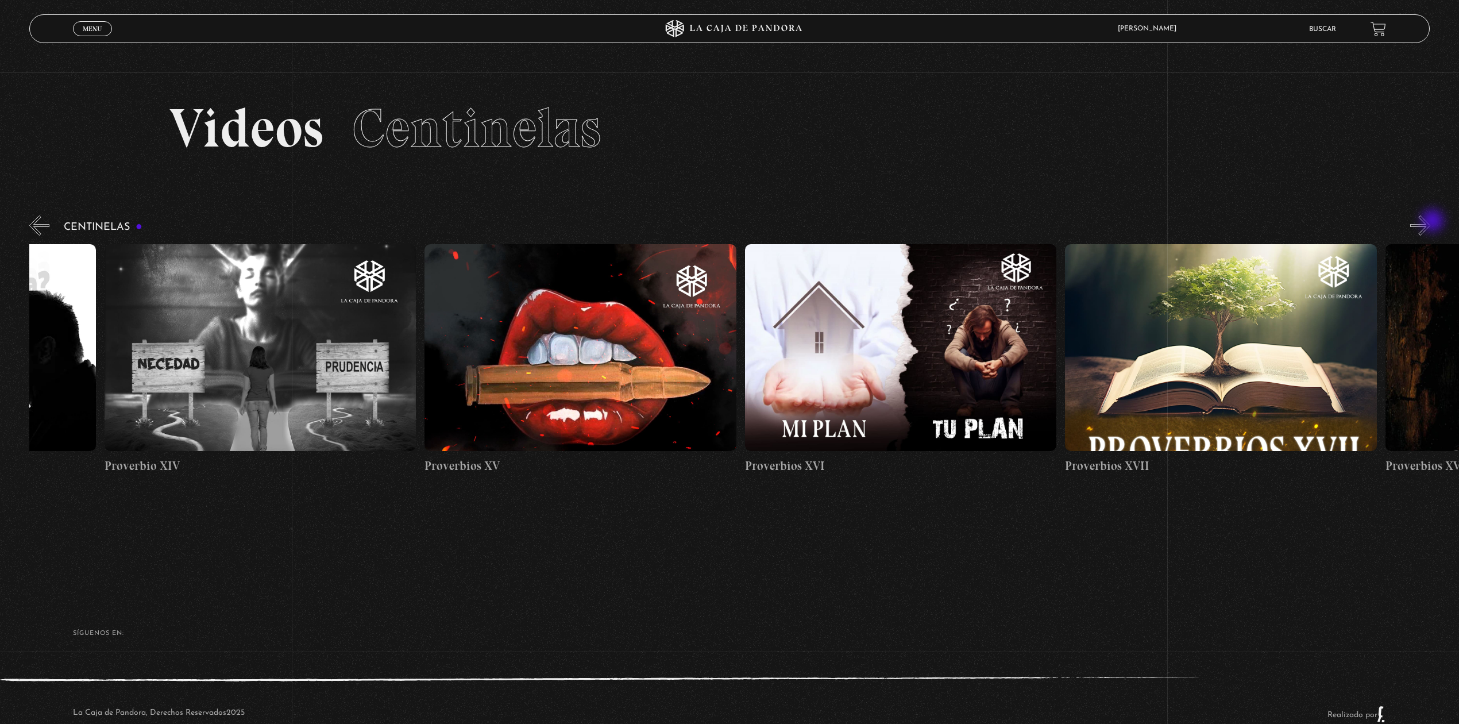
click at [1431, 223] on button "»" at bounding box center [1420, 225] width 20 height 20
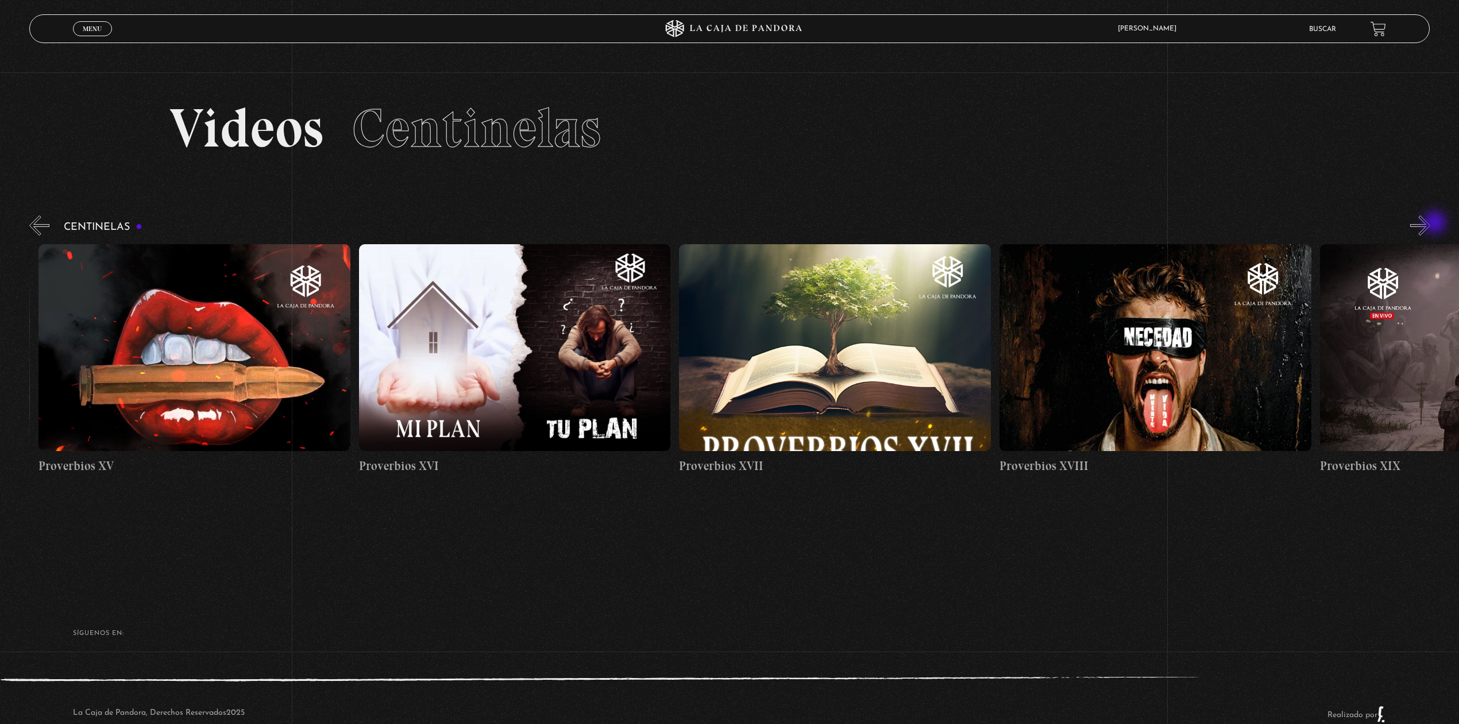
click at [1431, 223] on button "»" at bounding box center [1420, 225] width 20 height 20
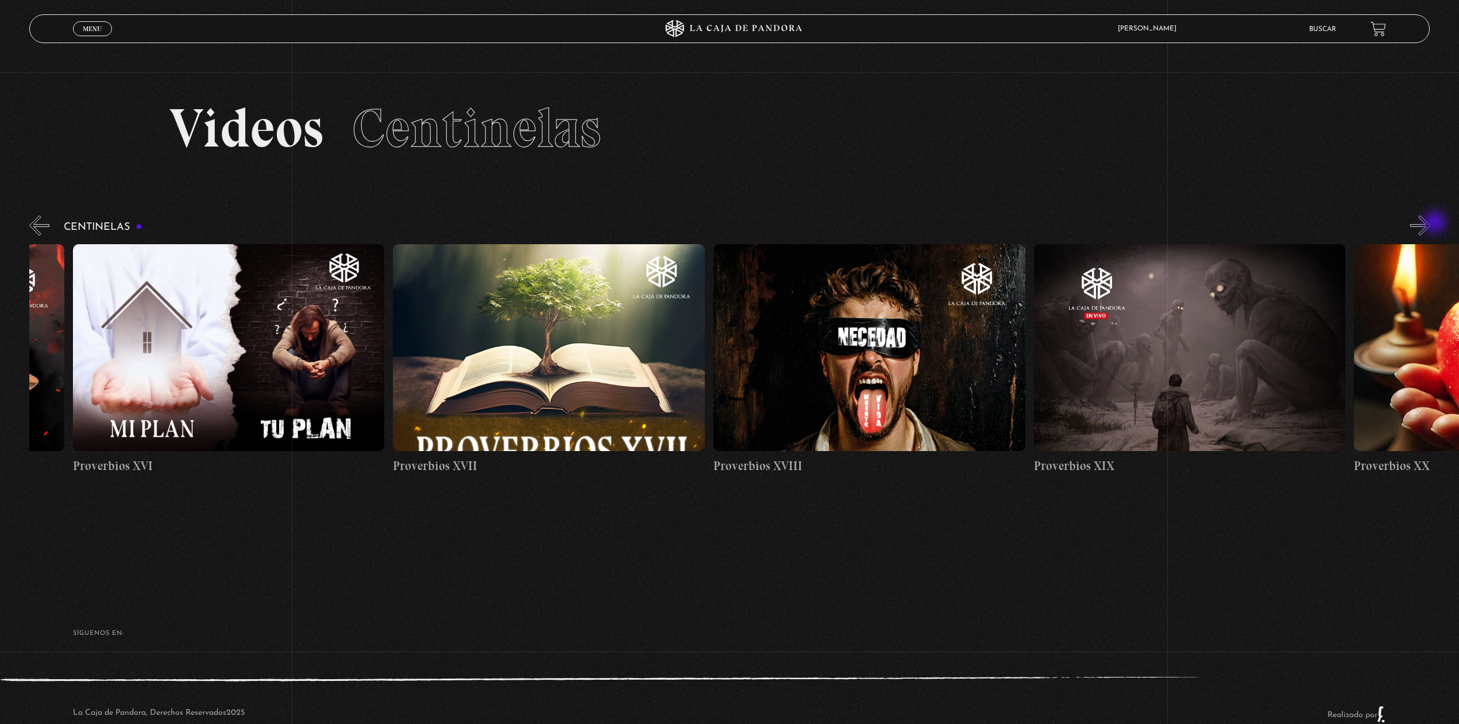
click at [1431, 223] on button "»" at bounding box center [1420, 225] width 20 height 20
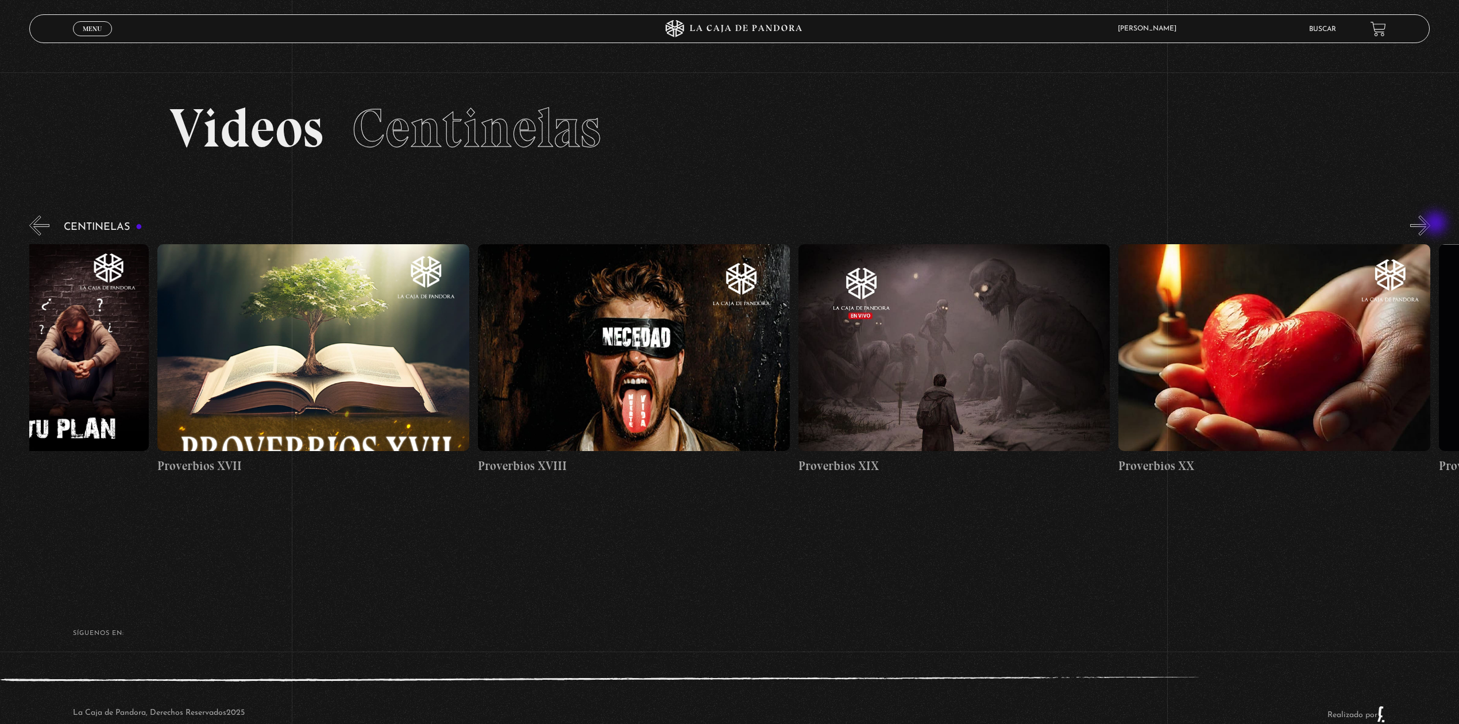
click at [1431, 224] on button "»" at bounding box center [1420, 225] width 20 height 20
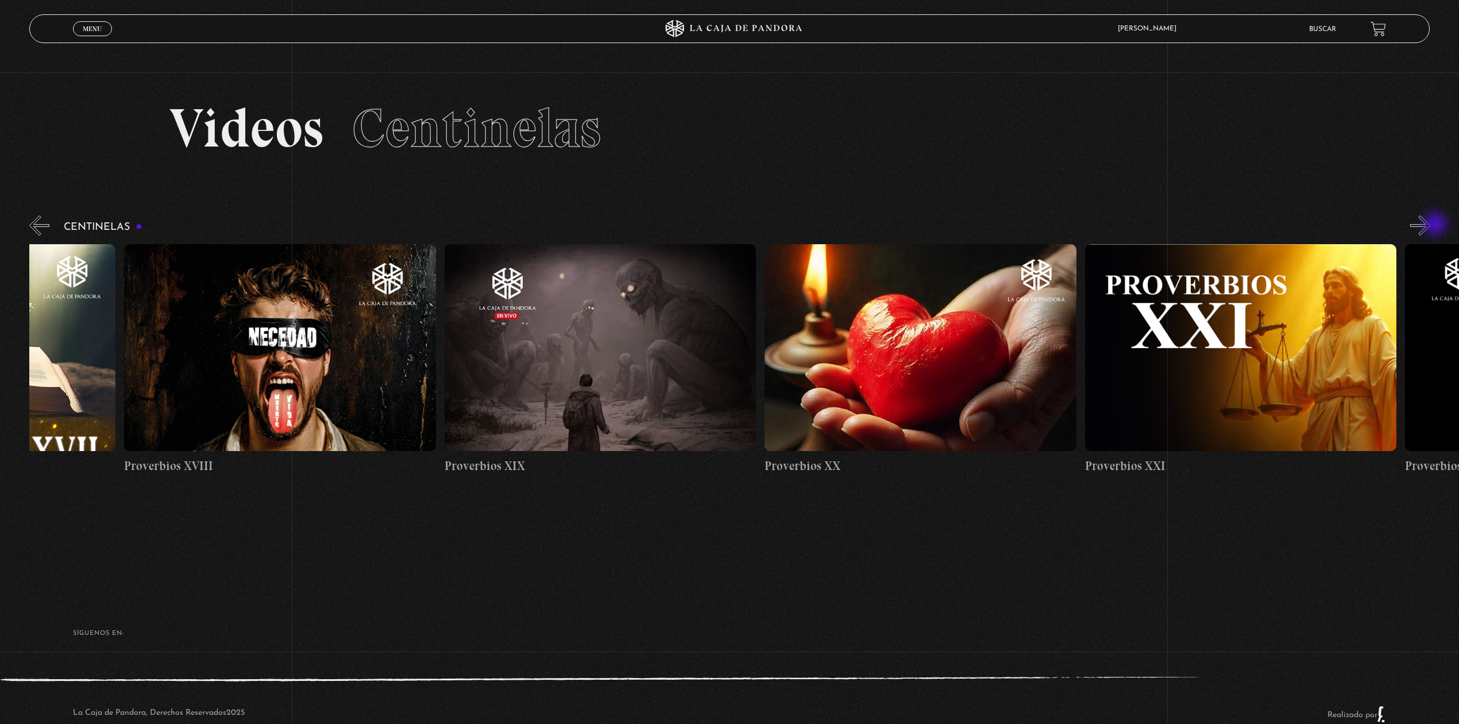
click at [1431, 225] on button "»" at bounding box center [1420, 225] width 20 height 20
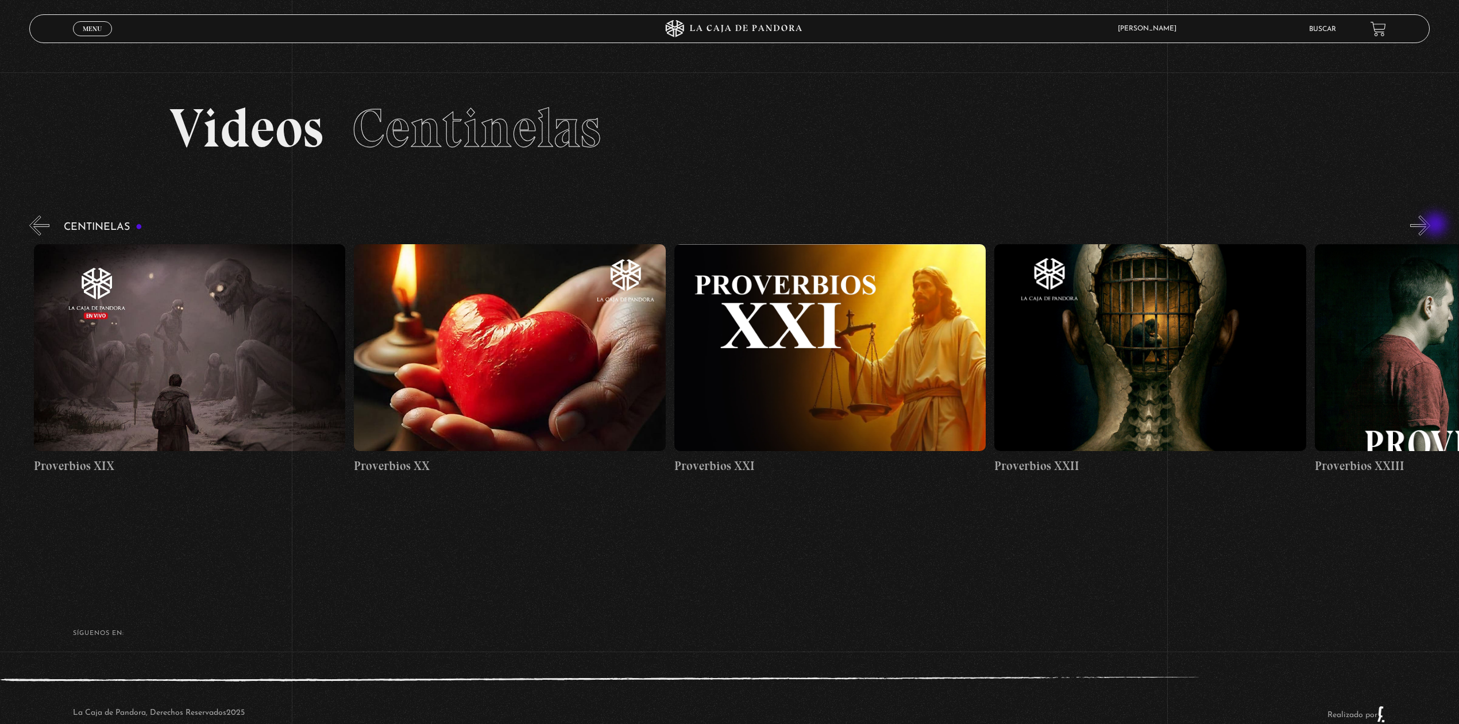
click at [1431, 225] on button "»" at bounding box center [1420, 225] width 20 height 20
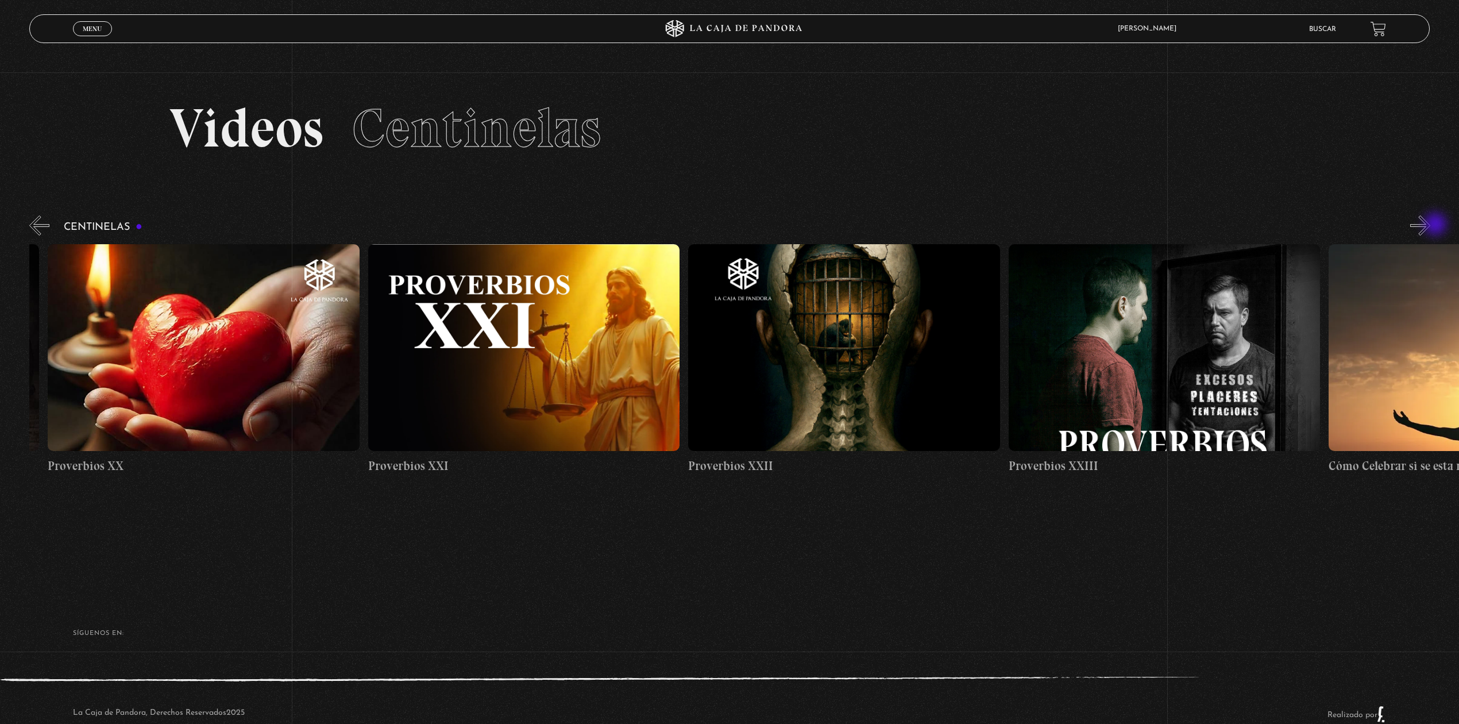
click at [1431, 225] on button "»" at bounding box center [1420, 225] width 20 height 20
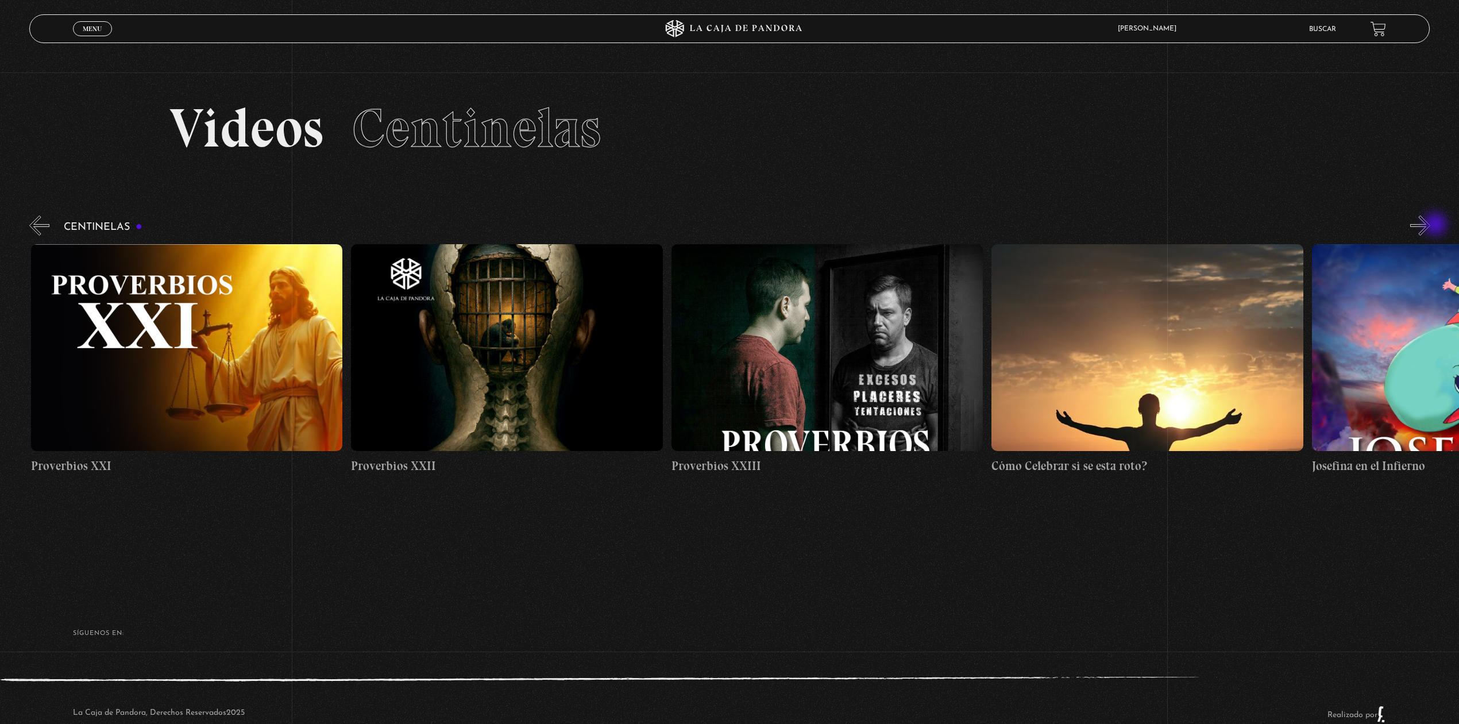
click at [1431, 225] on button "»" at bounding box center [1420, 225] width 20 height 20
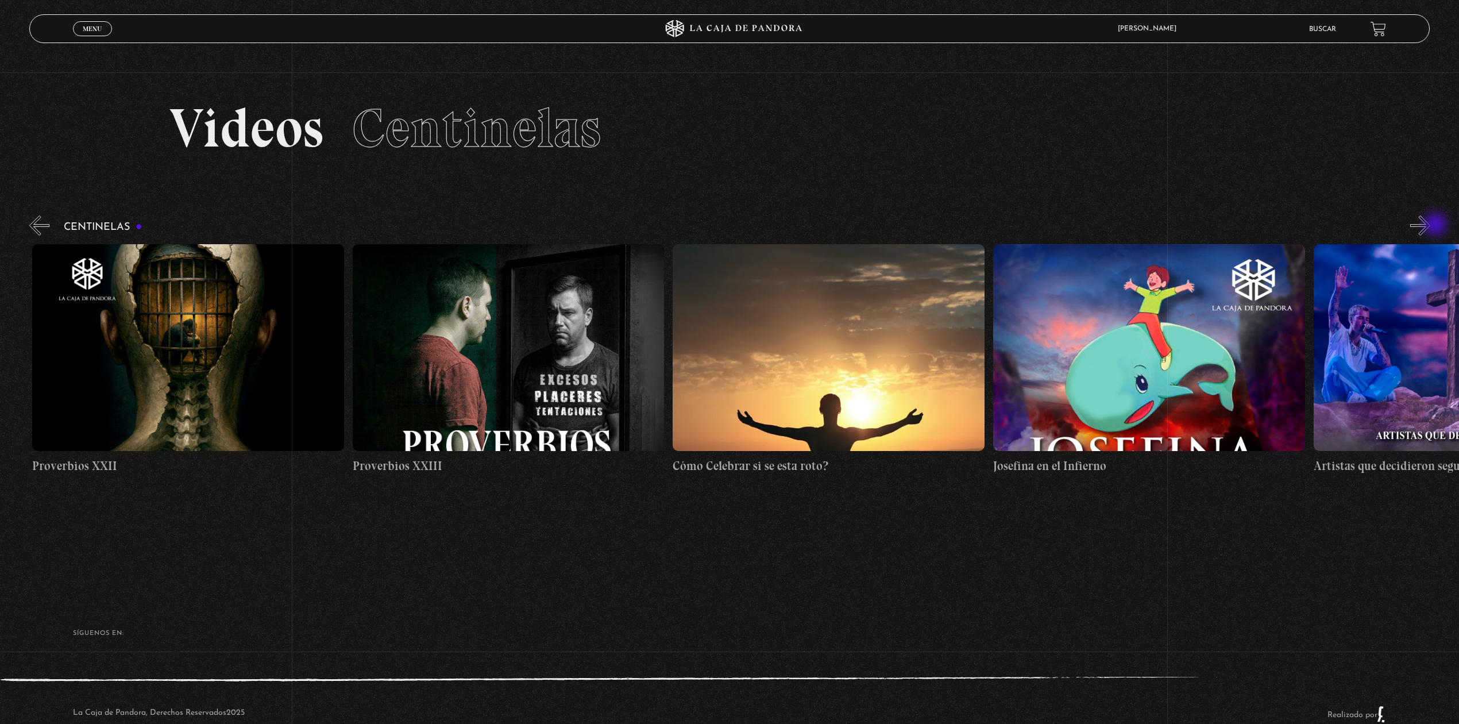
click at [1431, 225] on button "»" at bounding box center [1420, 225] width 20 height 20
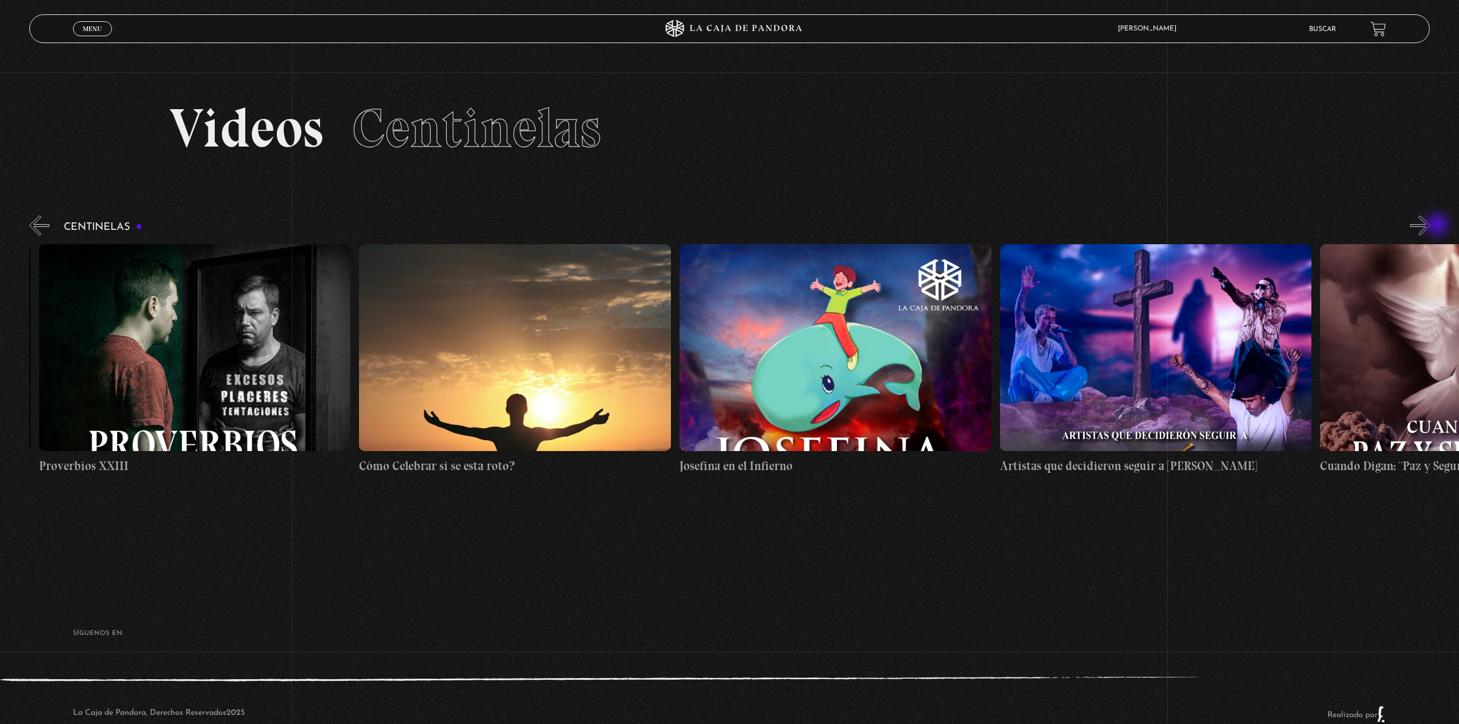
click at [1431, 226] on button "»" at bounding box center [1420, 225] width 20 height 20
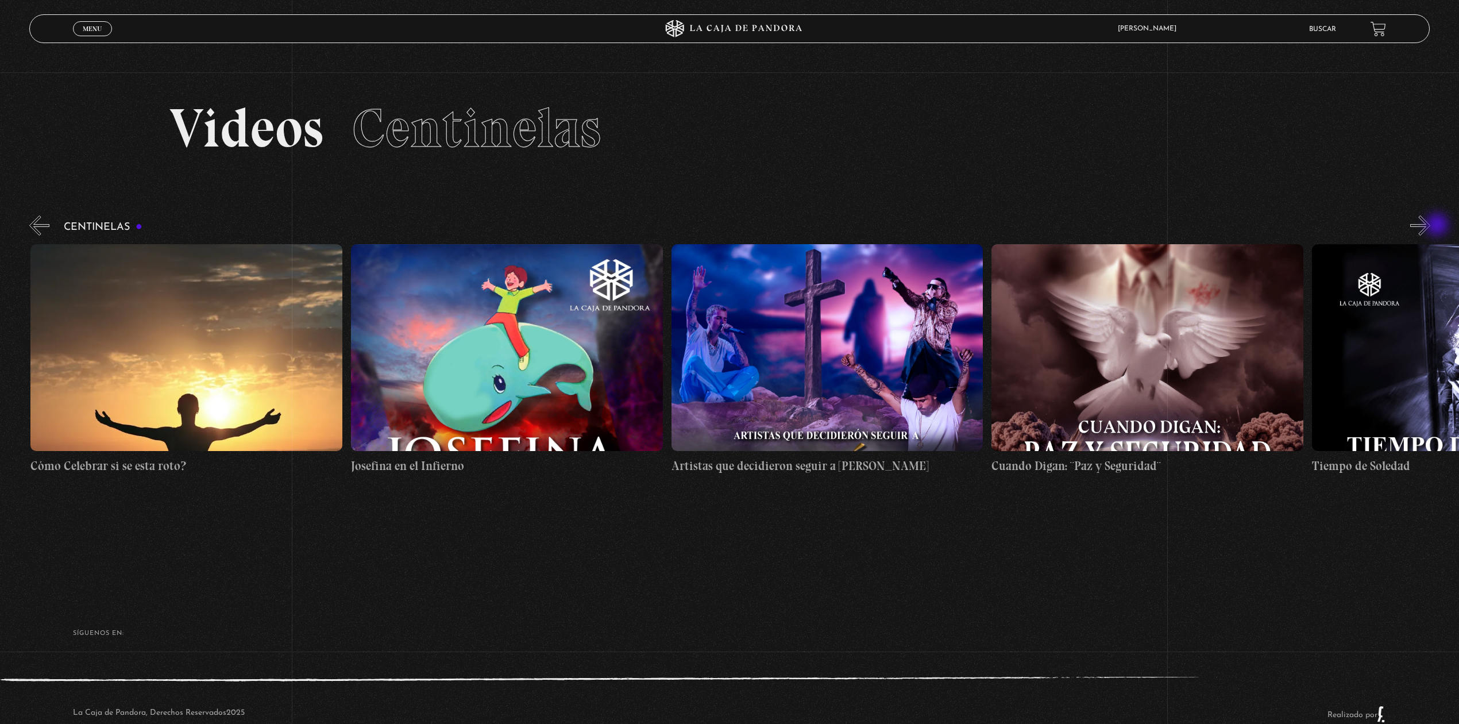
click at [1431, 226] on button "»" at bounding box center [1420, 225] width 20 height 20
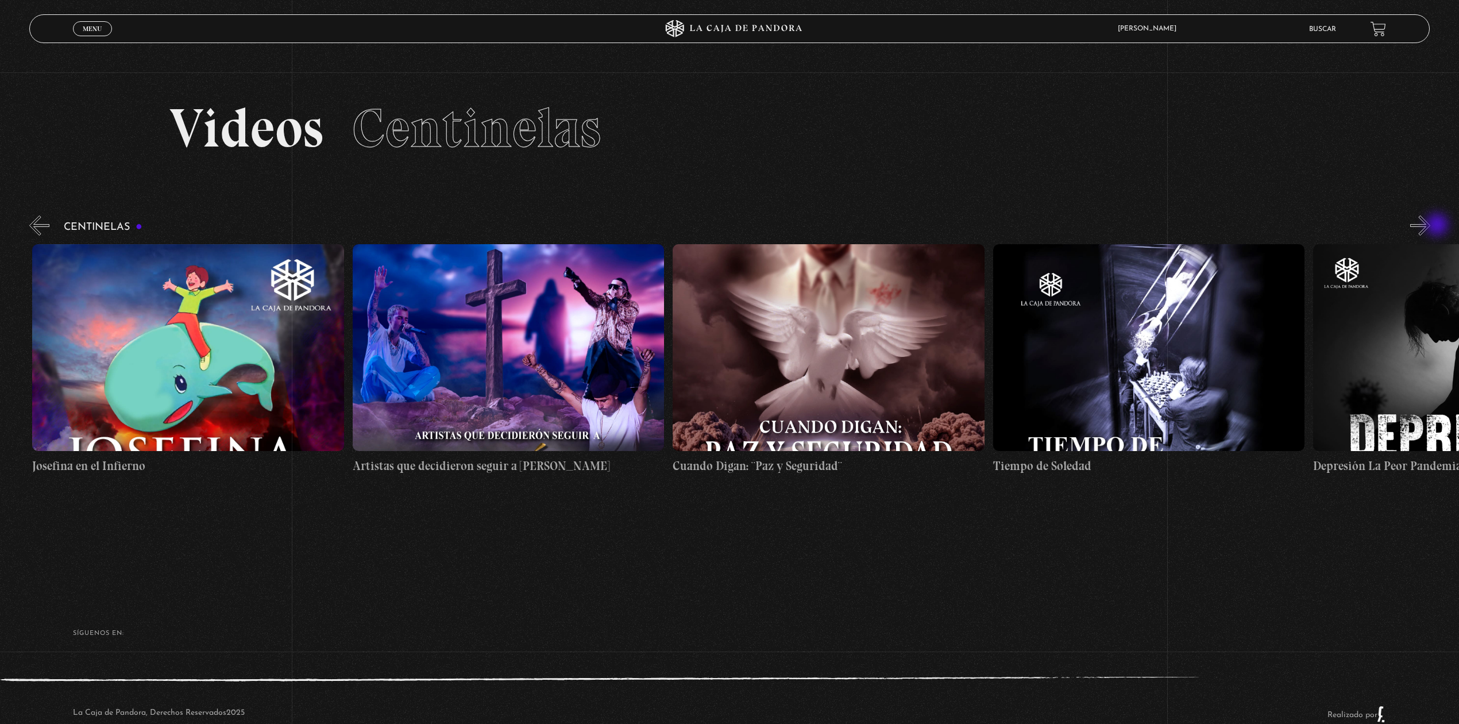
click at [1431, 226] on button "»" at bounding box center [1420, 225] width 20 height 20
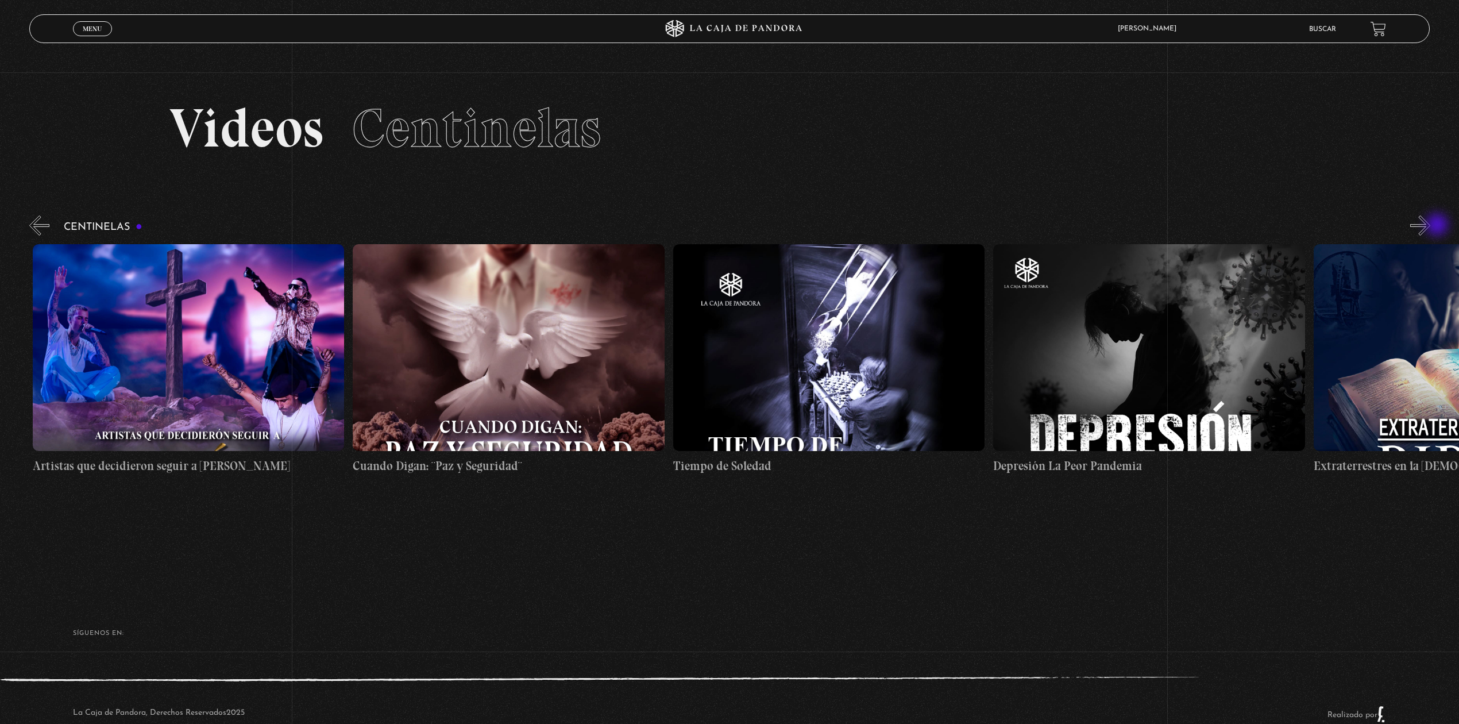
click at [1431, 226] on button "»" at bounding box center [1420, 225] width 20 height 20
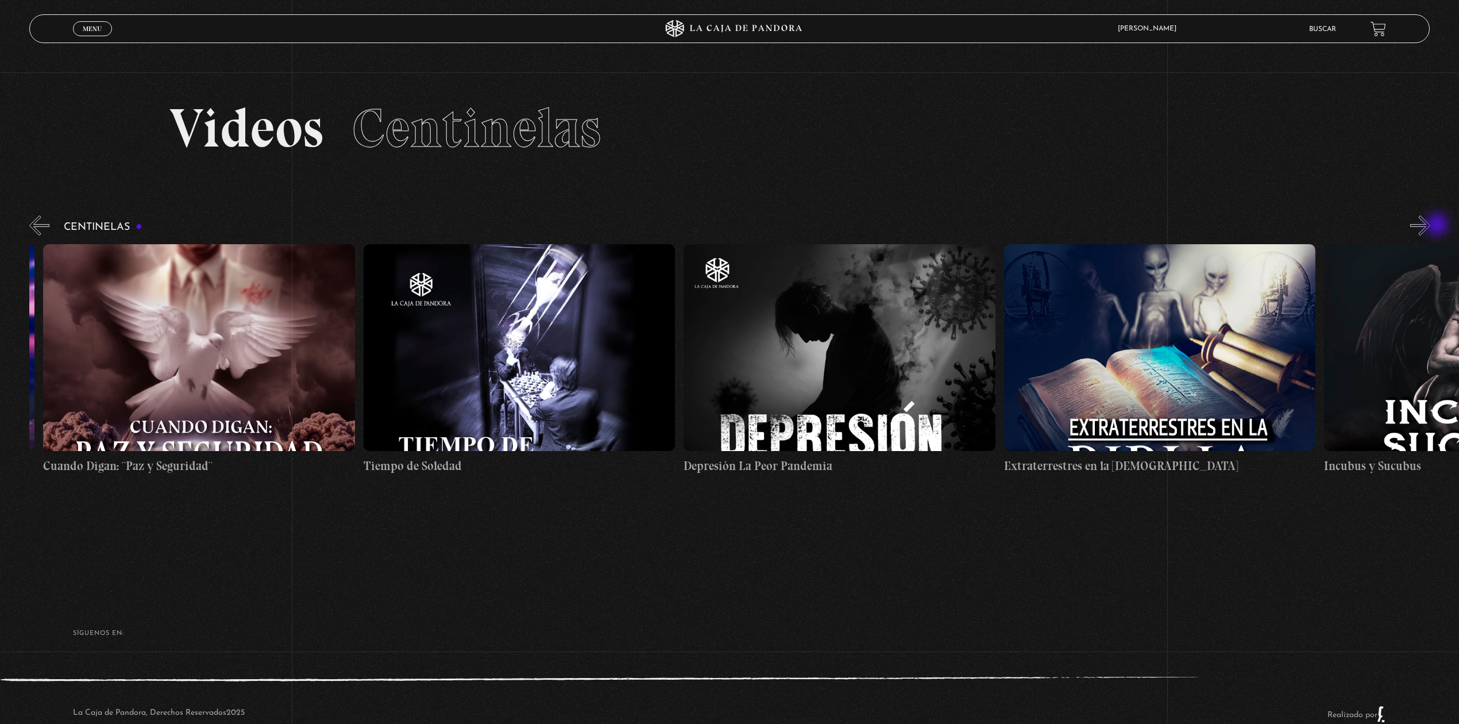
click at [1431, 226] on button "»" at bounding box center [1420, 225] width 20 height 20
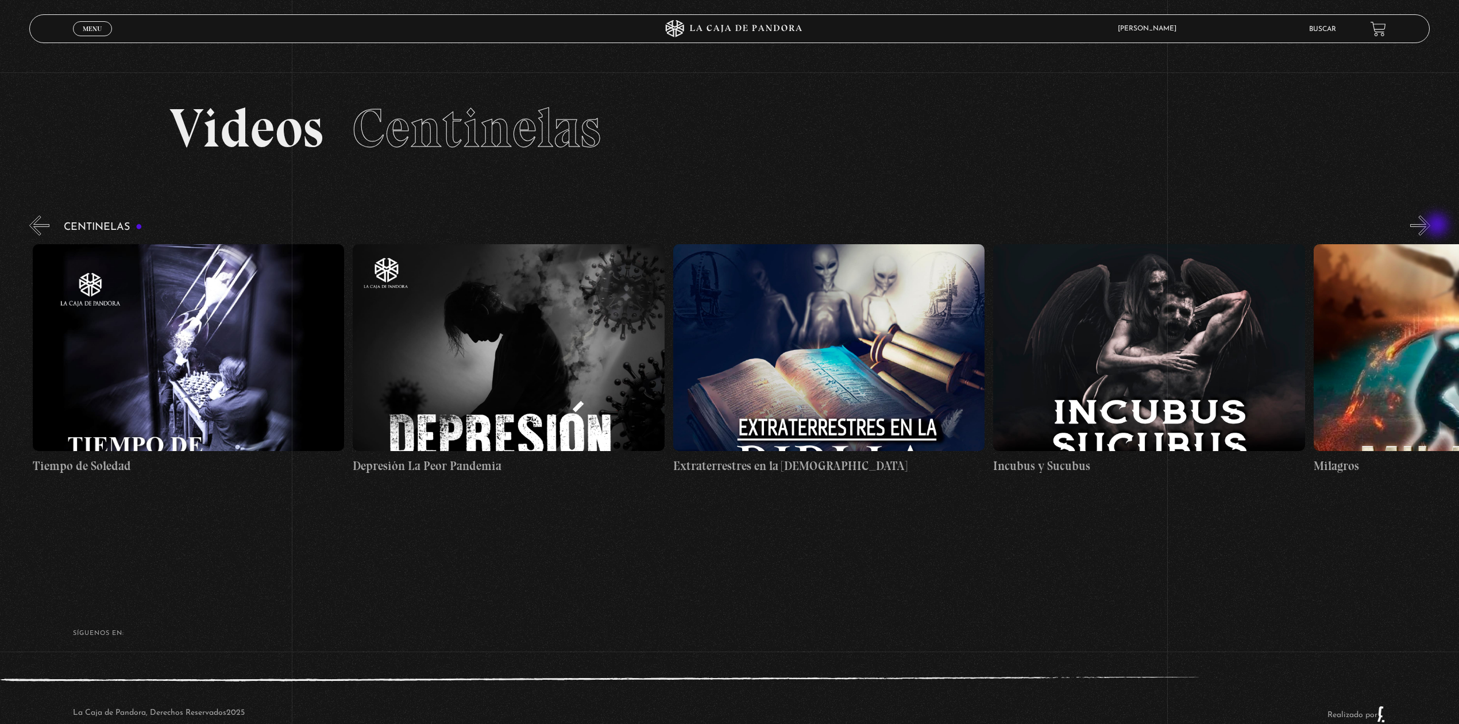
click at [1431, 226] on button "»" at bounding box center [1420, 225] width 20 height 20
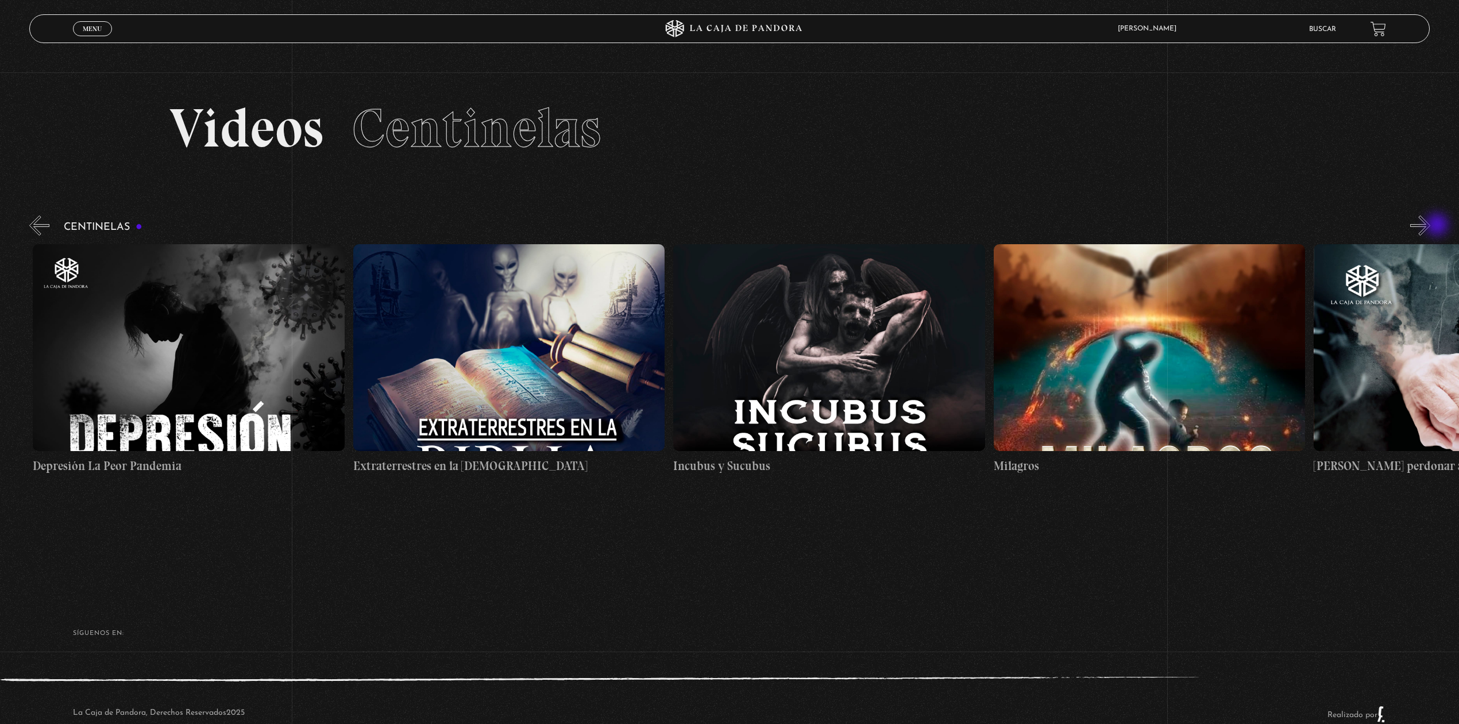
click at [1431, 226] on button "»" at bounding box center [1420, 225] width 20 height 20
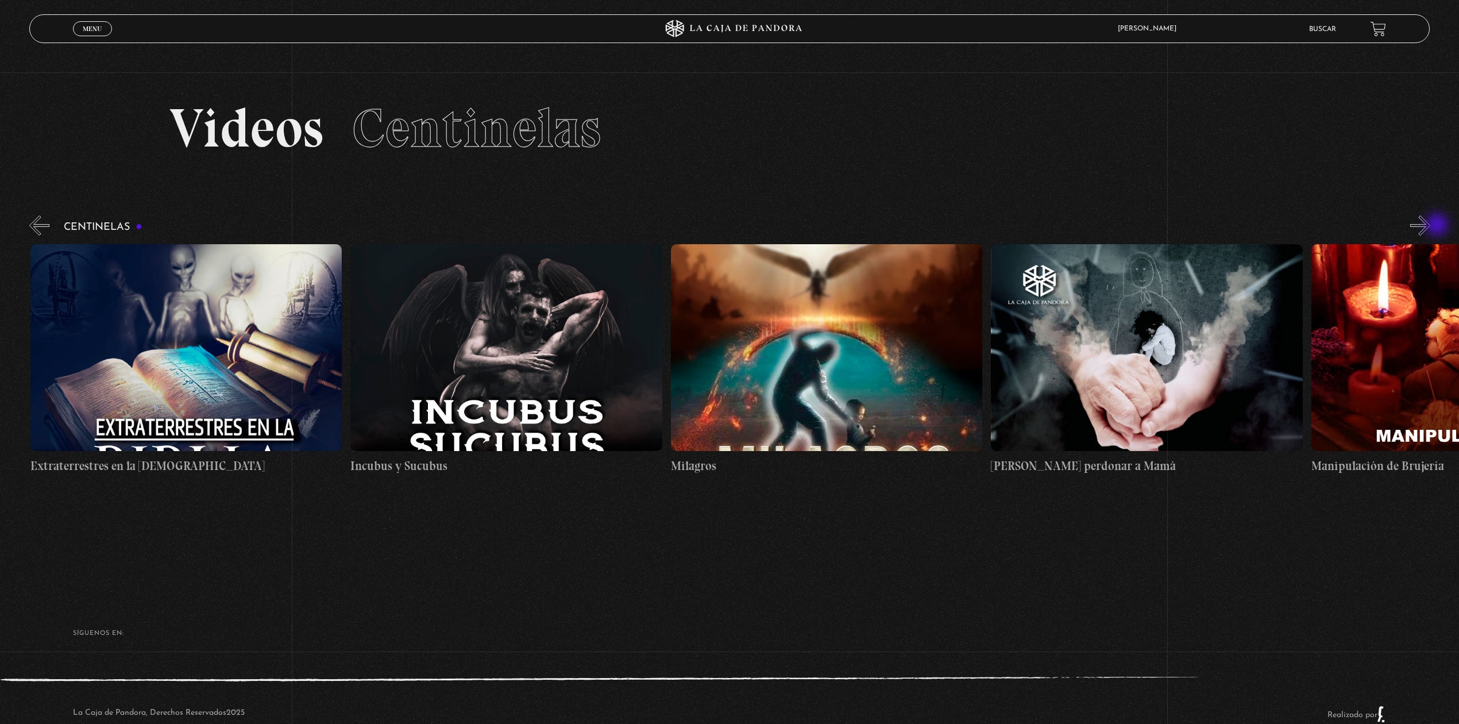
scroll to position [0, 10250]
click at [1431, 226] on button "»" at bounding box center [1420, 225] width 20 height 20
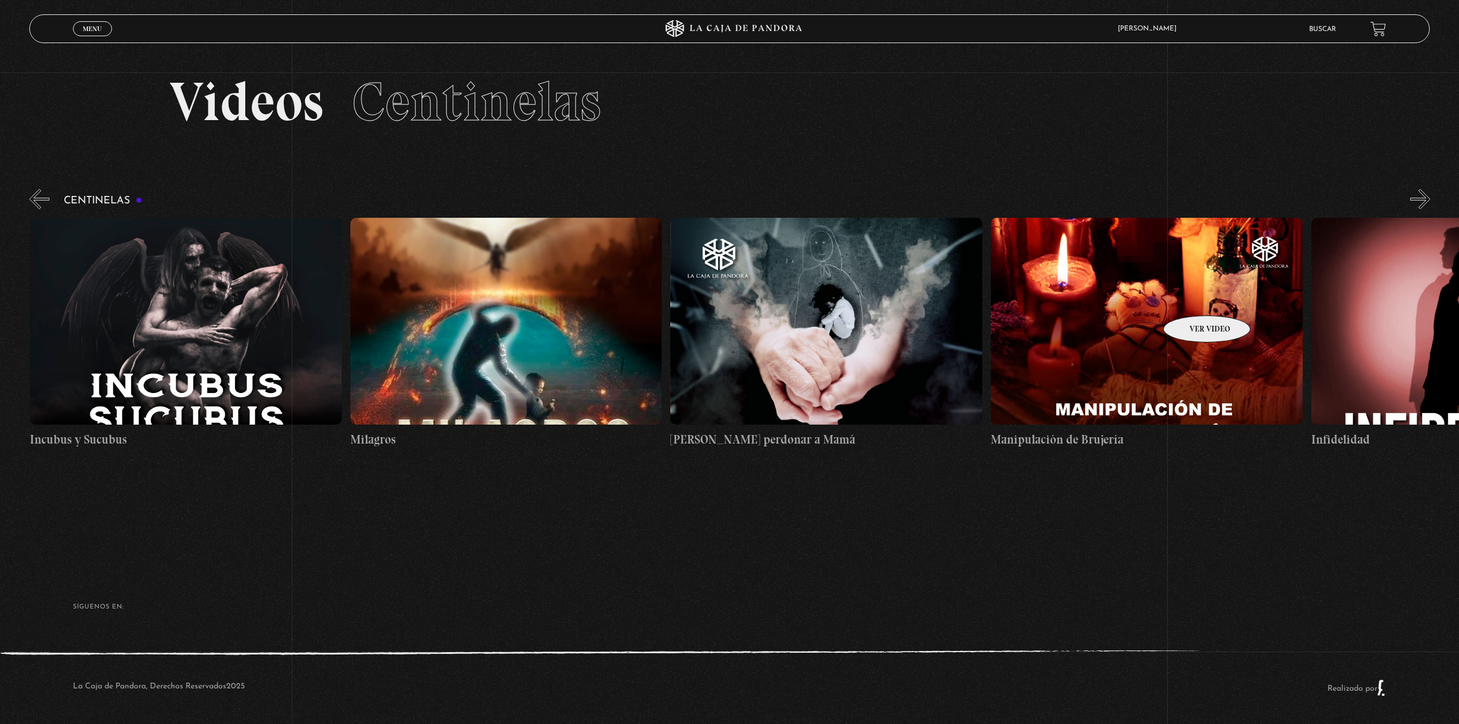
scroll to position [0, 10571]
click at [1431, 203] on button "»" at bounding box center [1420, 199] width 20 height 20
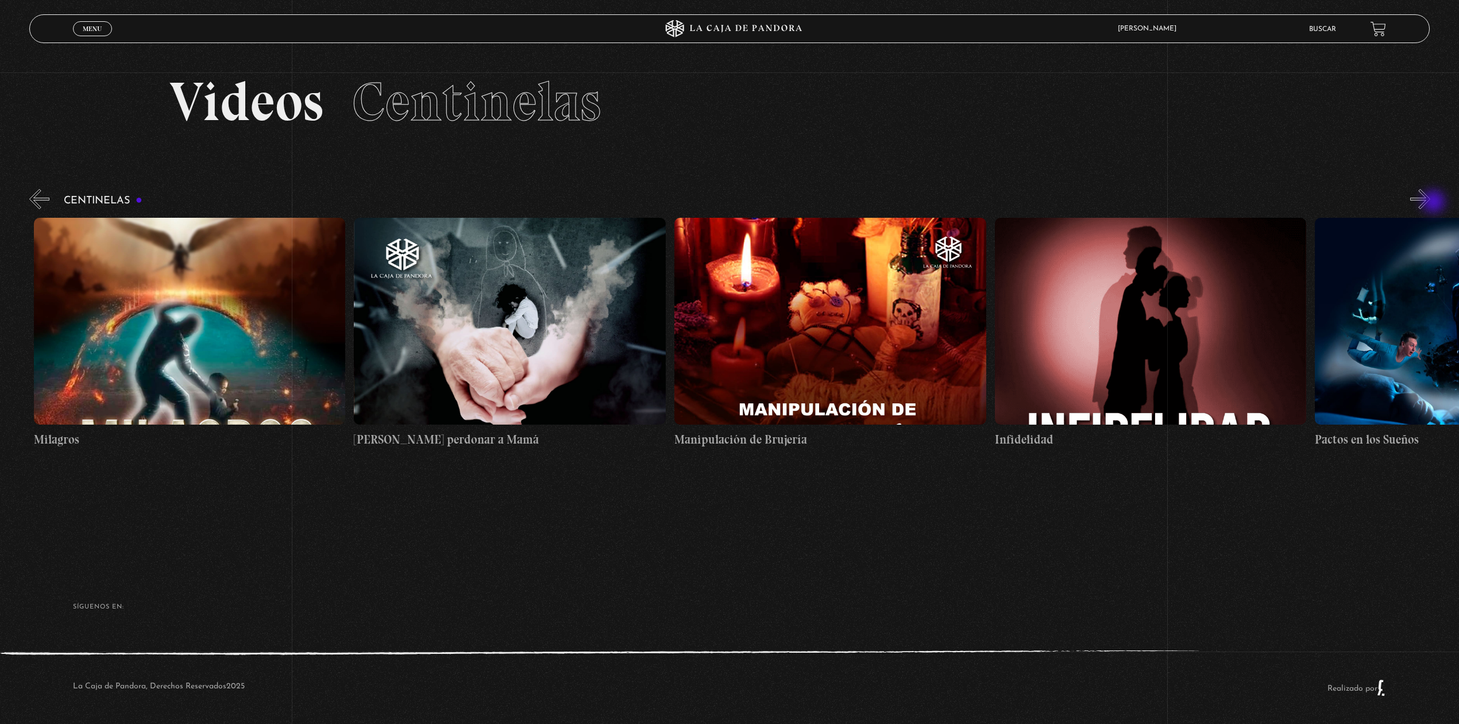
click at [1431, 203] on button "»" at bounding box center [1420, 199] width 20 height 20
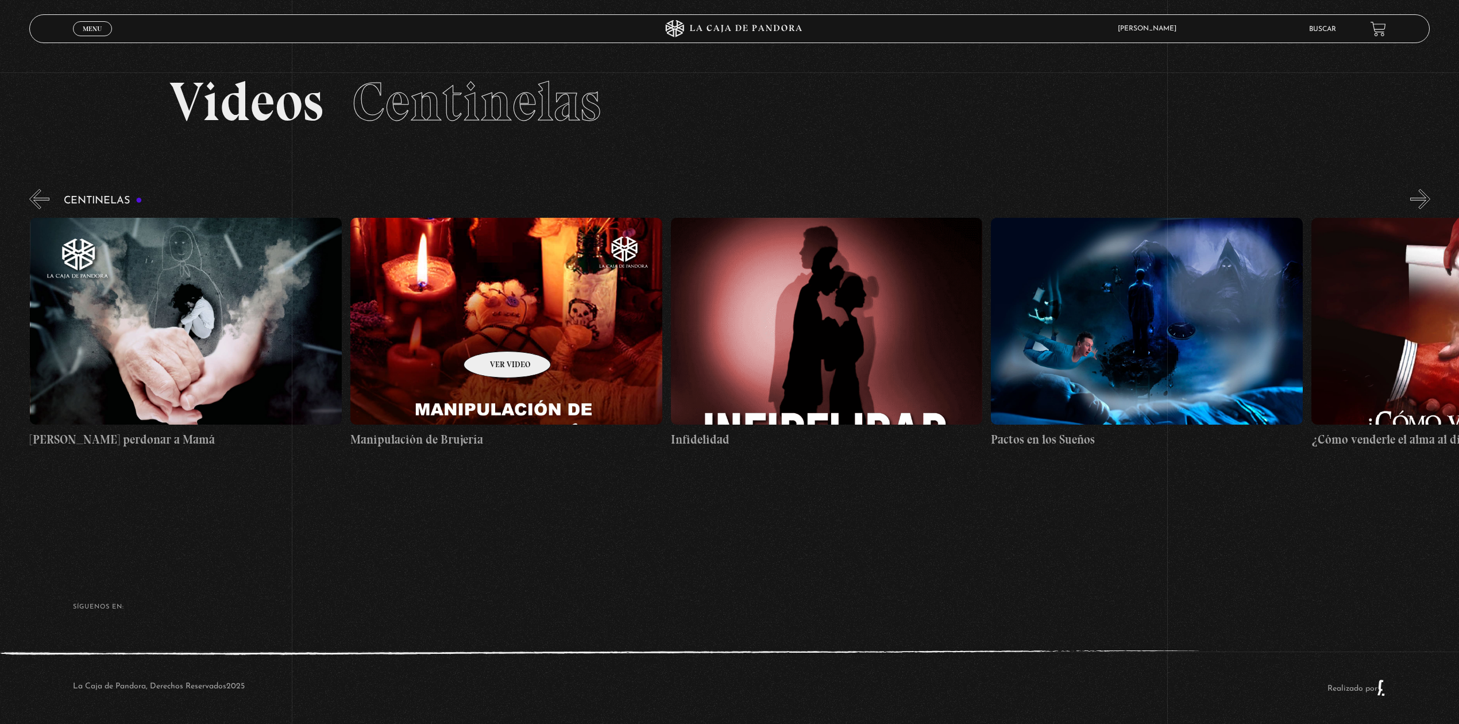
scroll to position [0, 11211]
click at [492, 334] on figure at bounding box center [506, 321] width 312 height 207
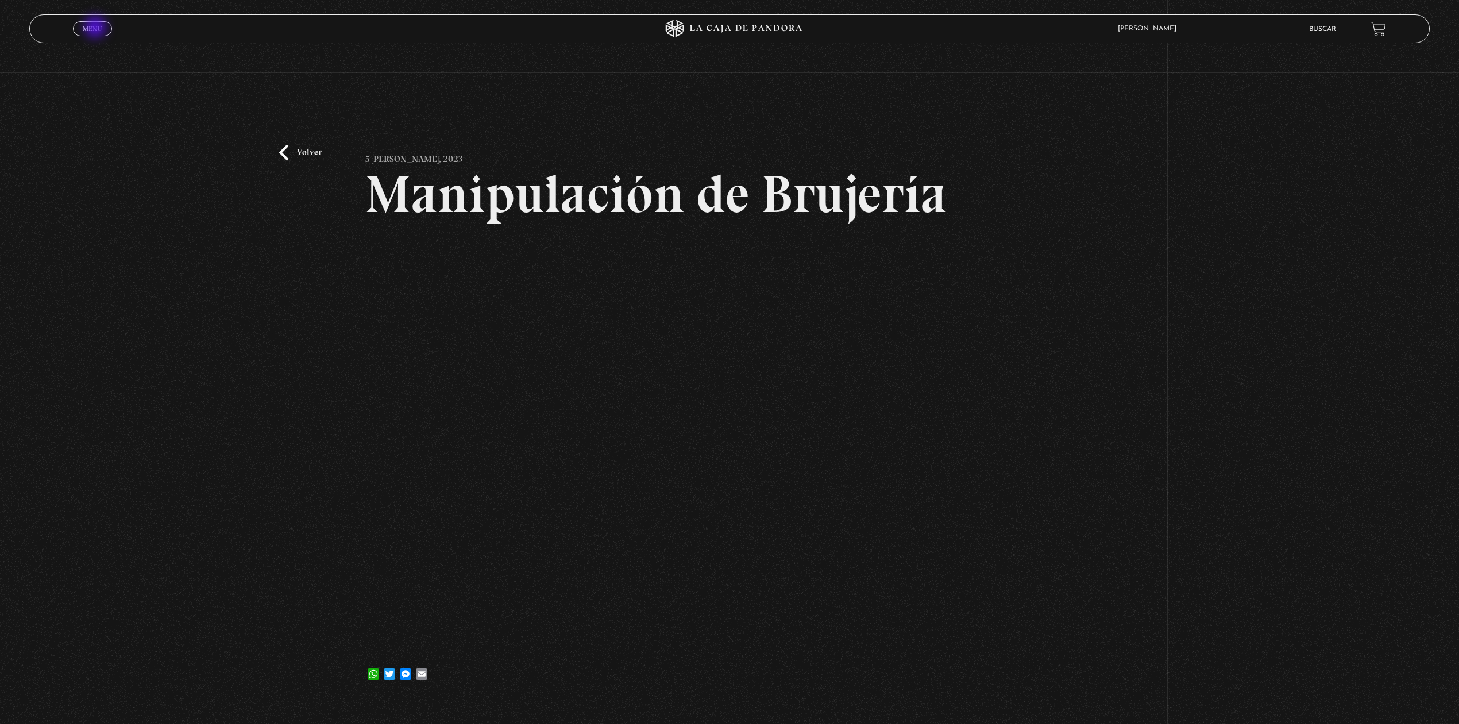
click at [97, 28] on span "Menu" at bounding box center [92, 28] width 19 height 7
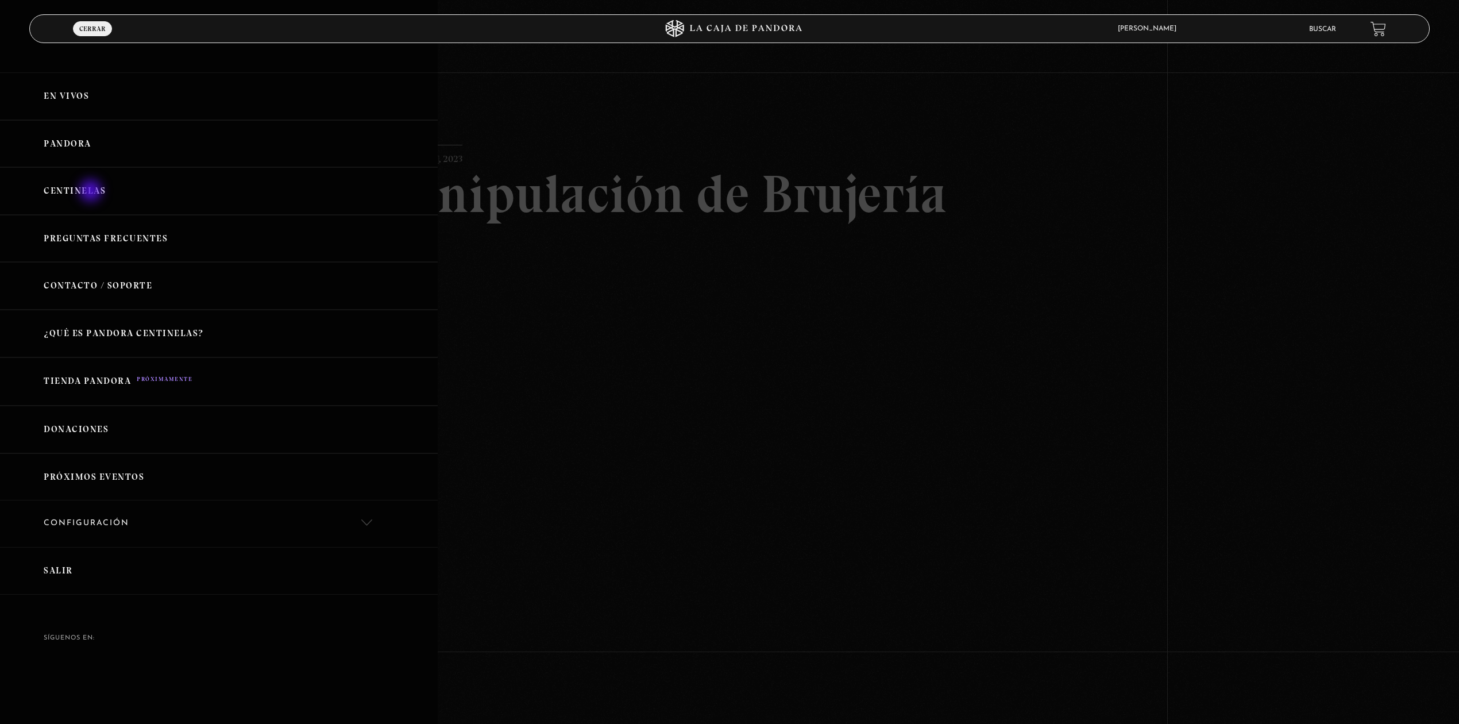
click at [92, 192] on link "Centinelas" at bounding box center [219, 191] width 438 height 48
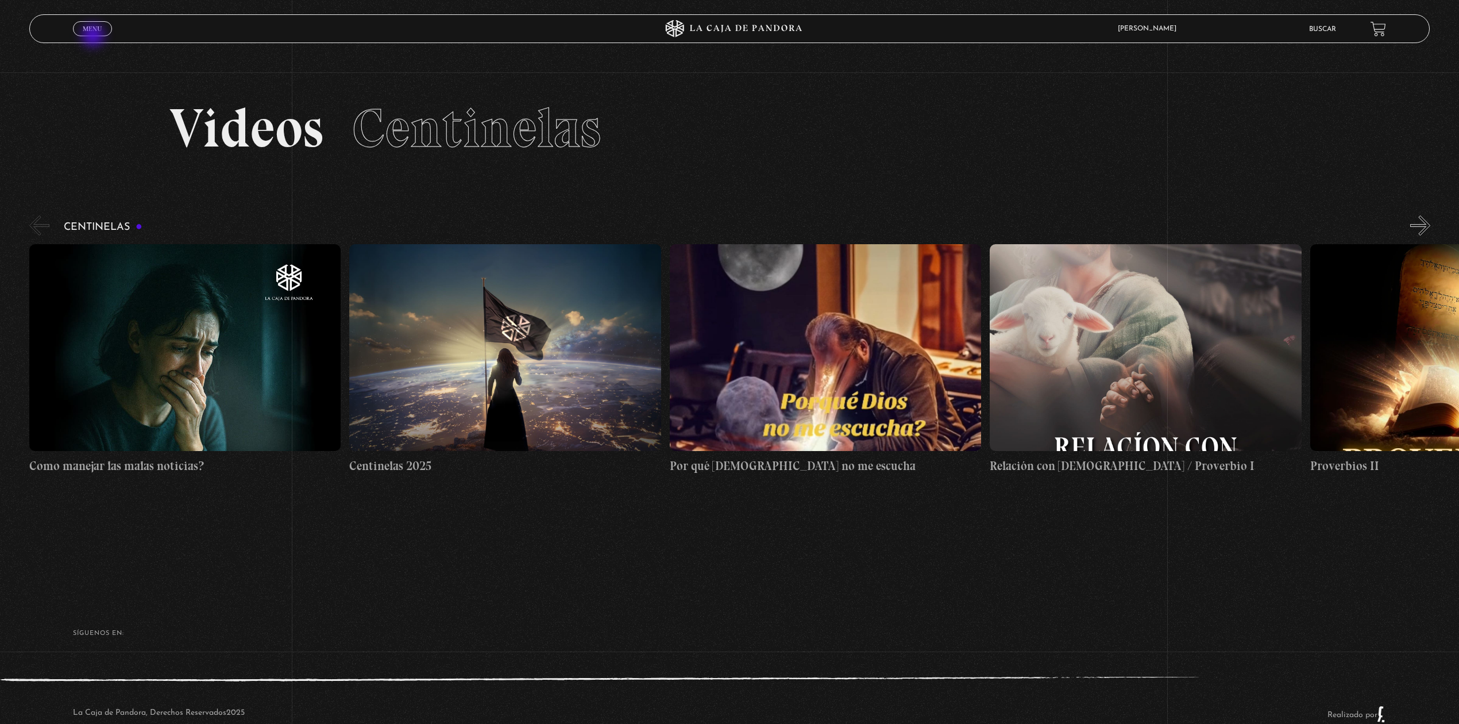
click at [94, 36] on link "Menu Cerrar" at bounding box center [92, 28] width 39 height 15
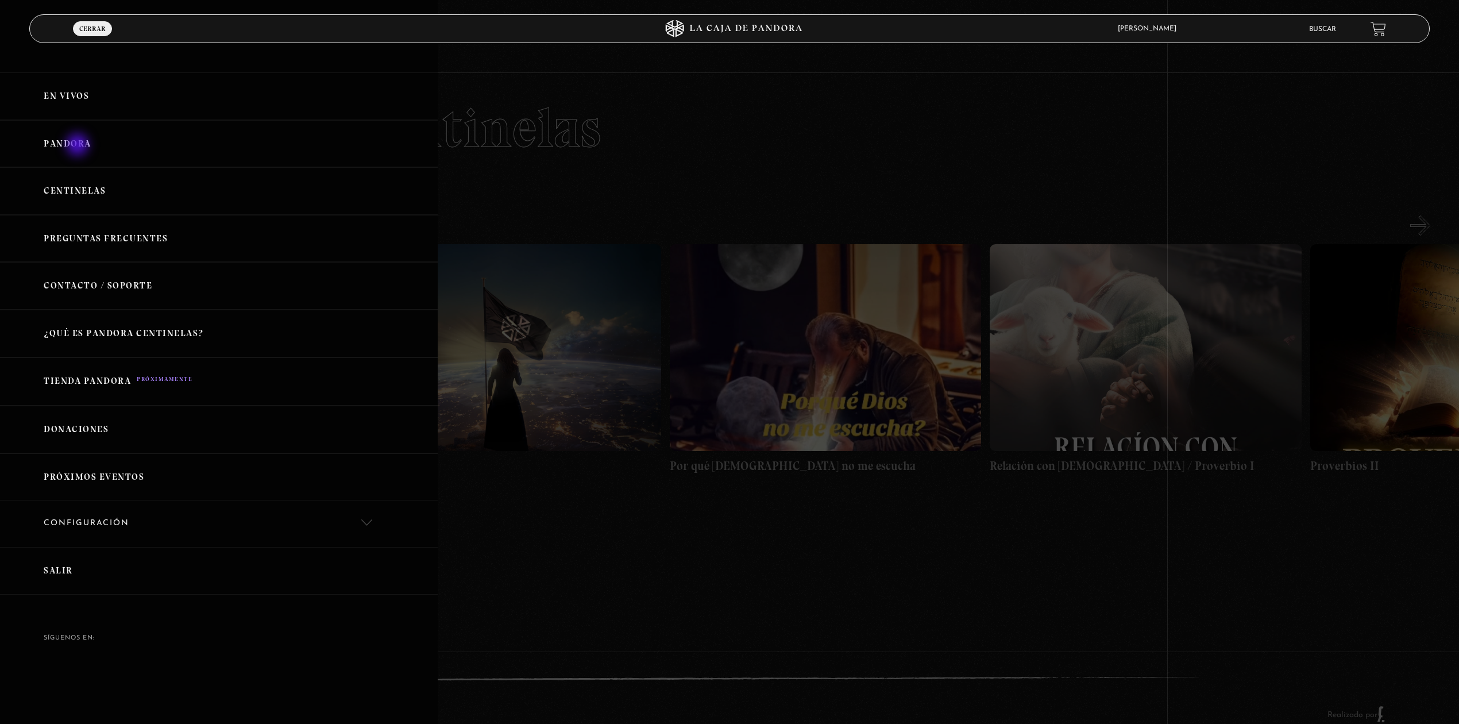
click at [79, 146] on link "Pandora" at bounding box center [219, 144] width 438 height 48
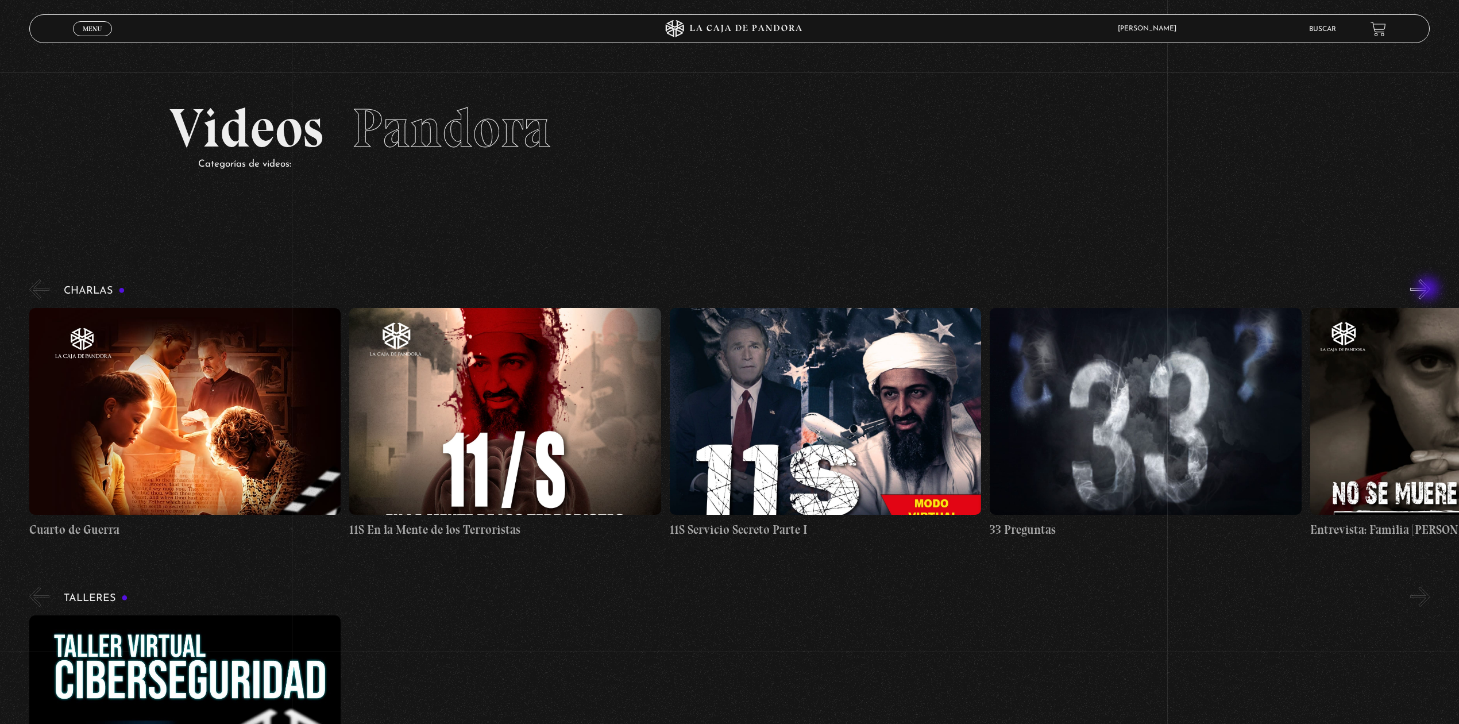
click at [1429, 290] on button "»" at bounding box center [1420, 289] width 20 height 20
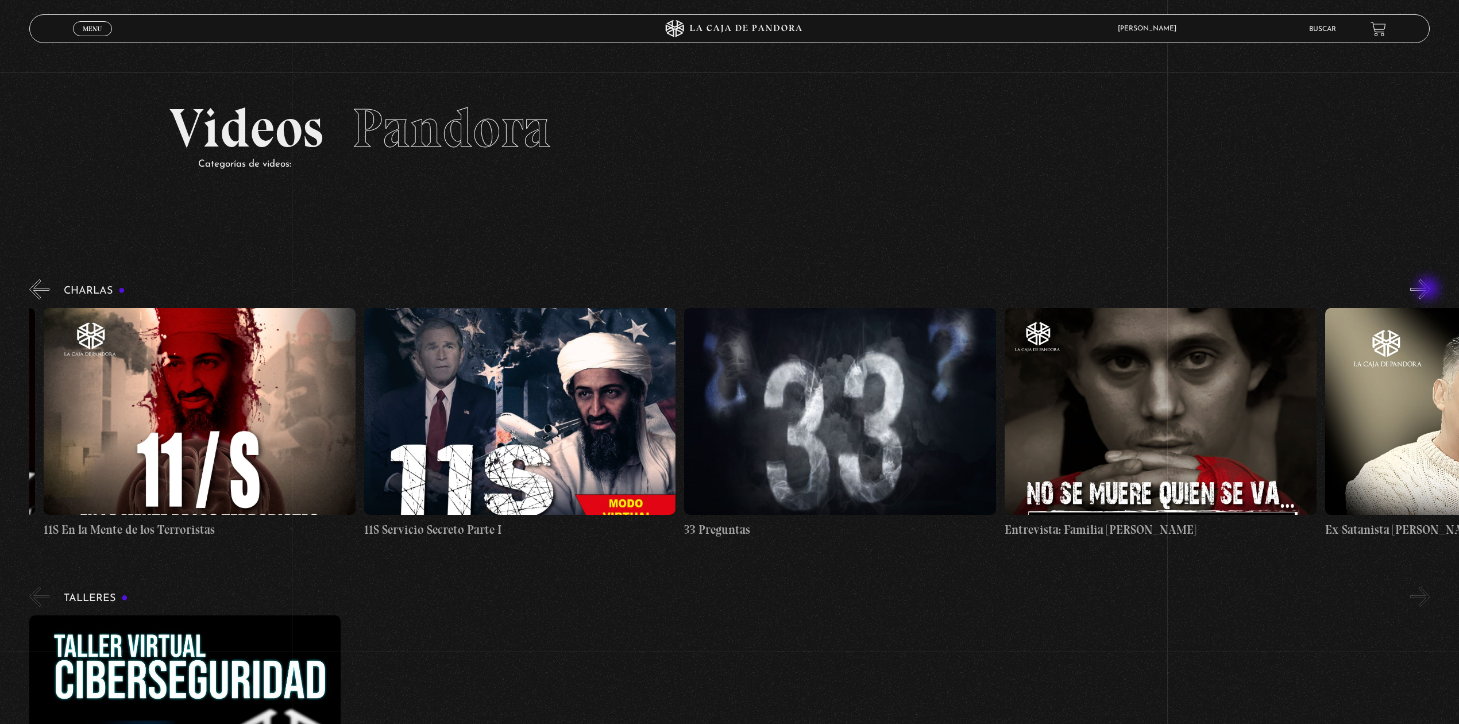
click at [1429, 290] on button "»" at bounding box center [1420, 289] width 20 height 20
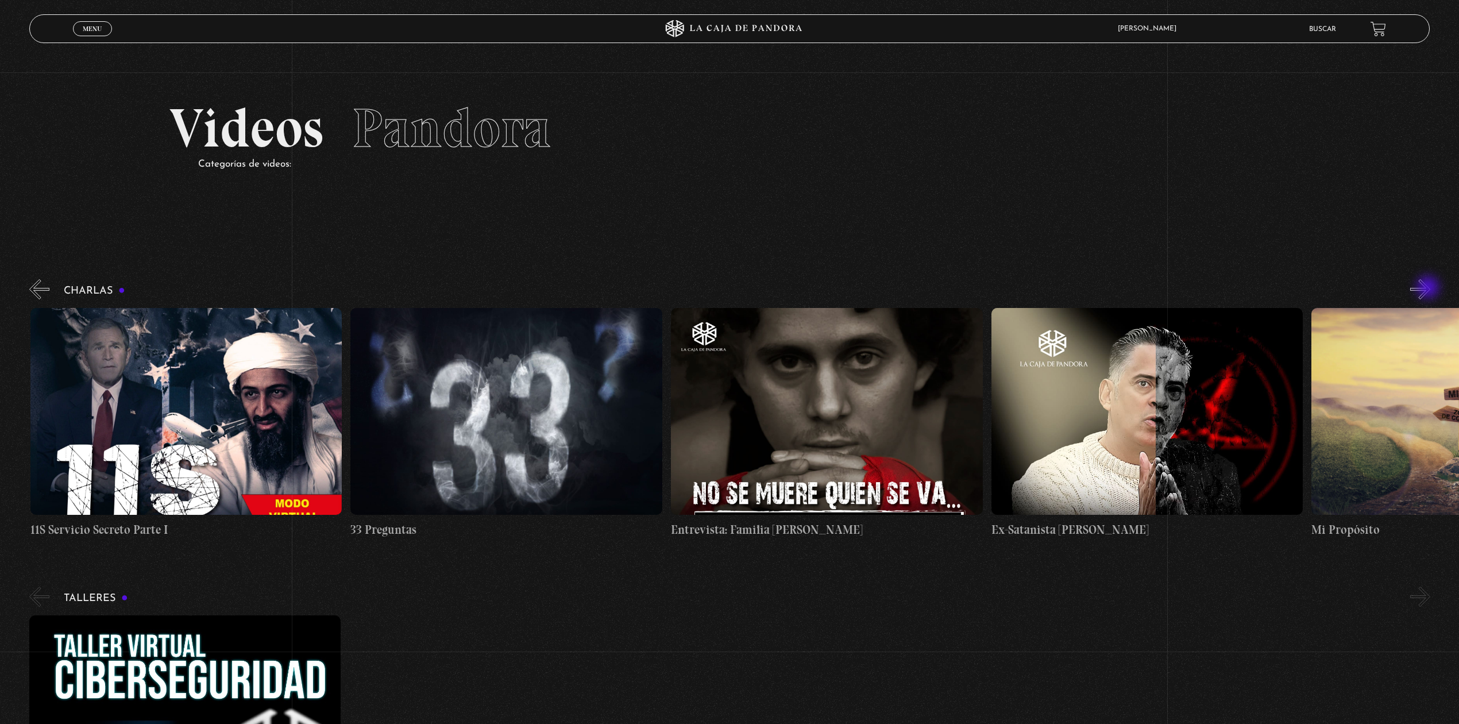
scroll to position [0, 640]
click at [1429, 288] on button "»" at bounding box center [1420, 289] width 20 height 20
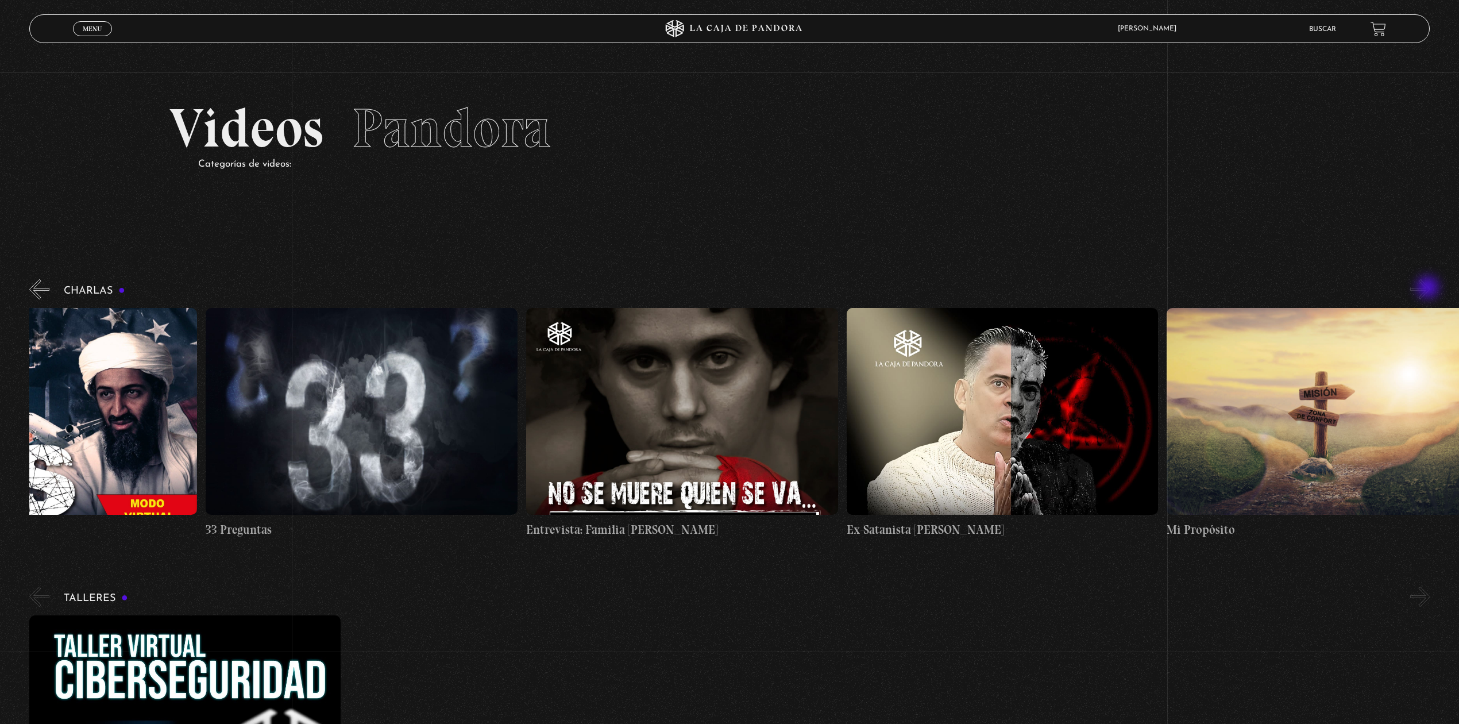
scroll to position [0, 800]
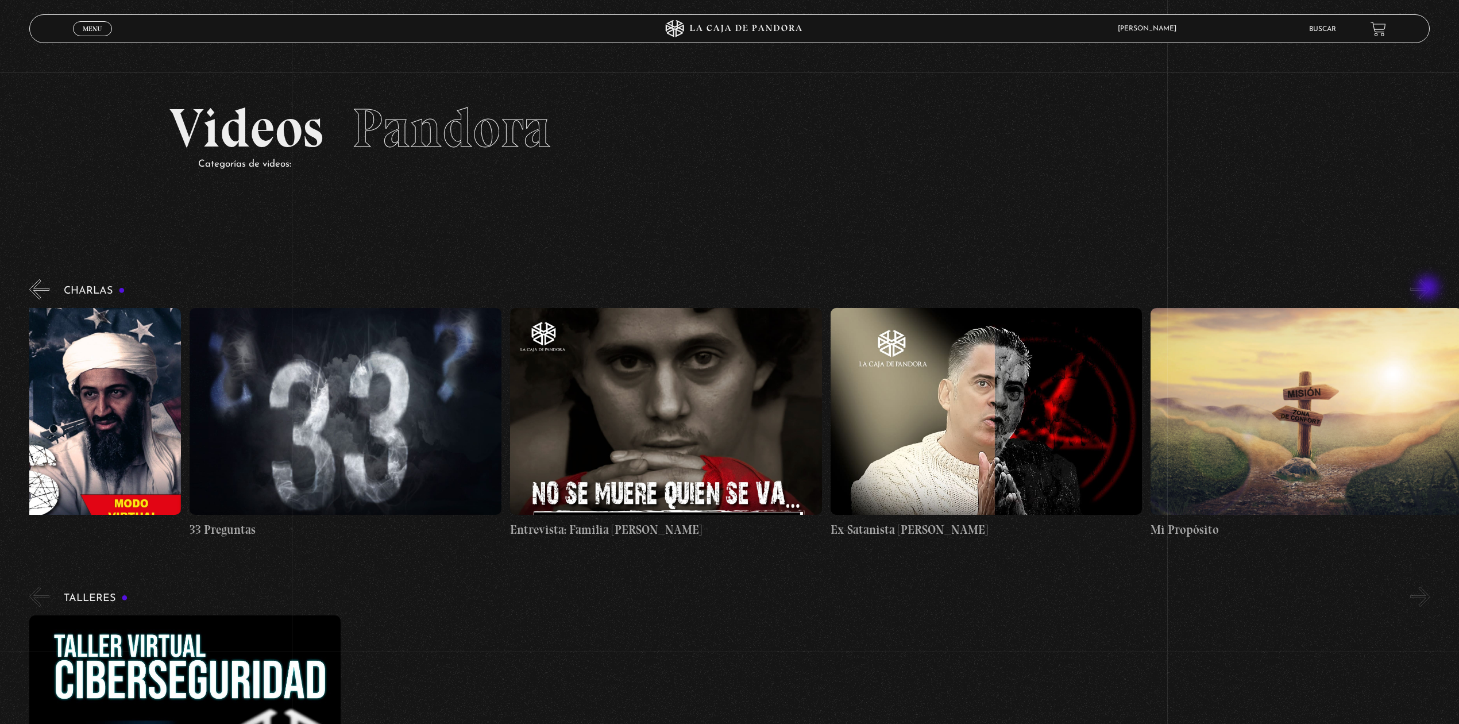
click at [1429, 288] on button "»" at bounding box center [1420, 289] width 20 height 20
click at [93, 26] on span "Menu" at bounding box center [92, 28] width 19 height 7
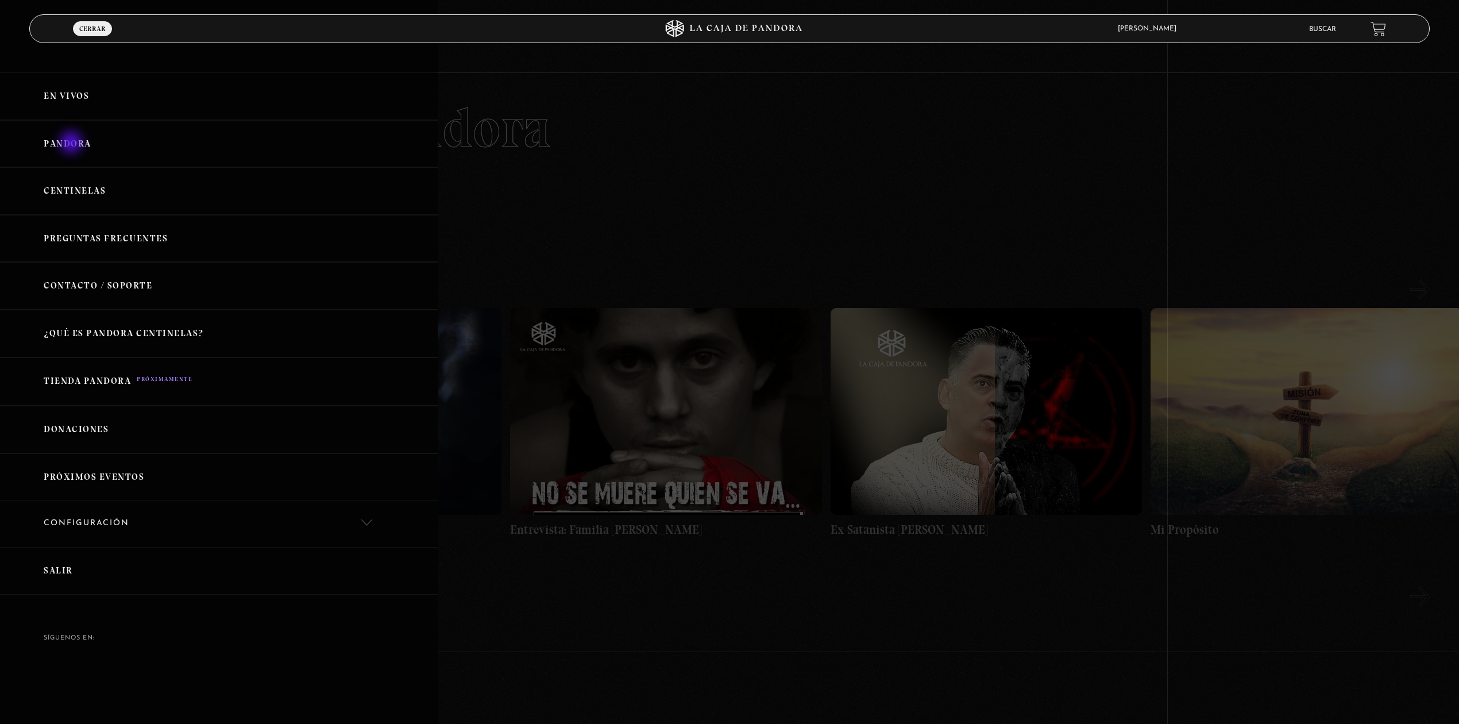
click at [72, 143] on link "Pandora" at bounding box center [219, 144] width 438 height 48
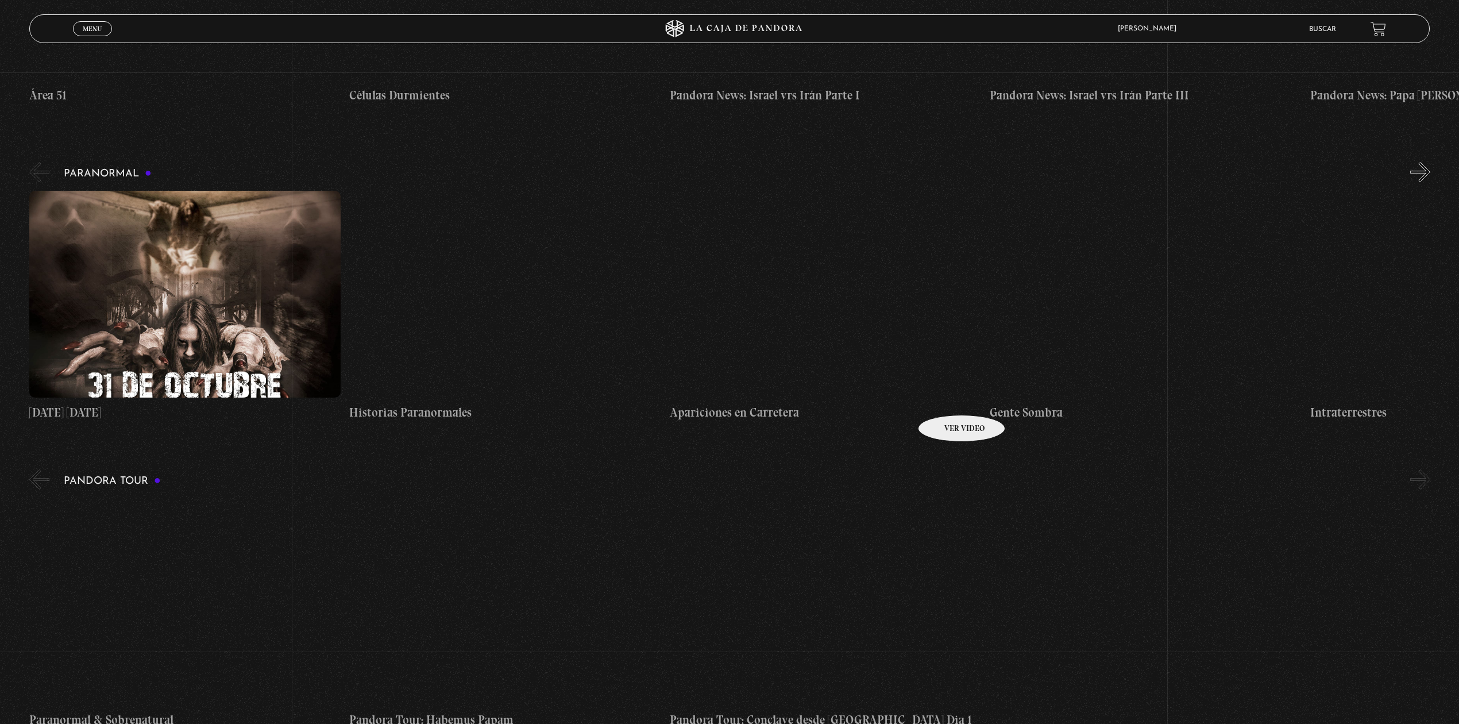
scroll to position [1072, 0]
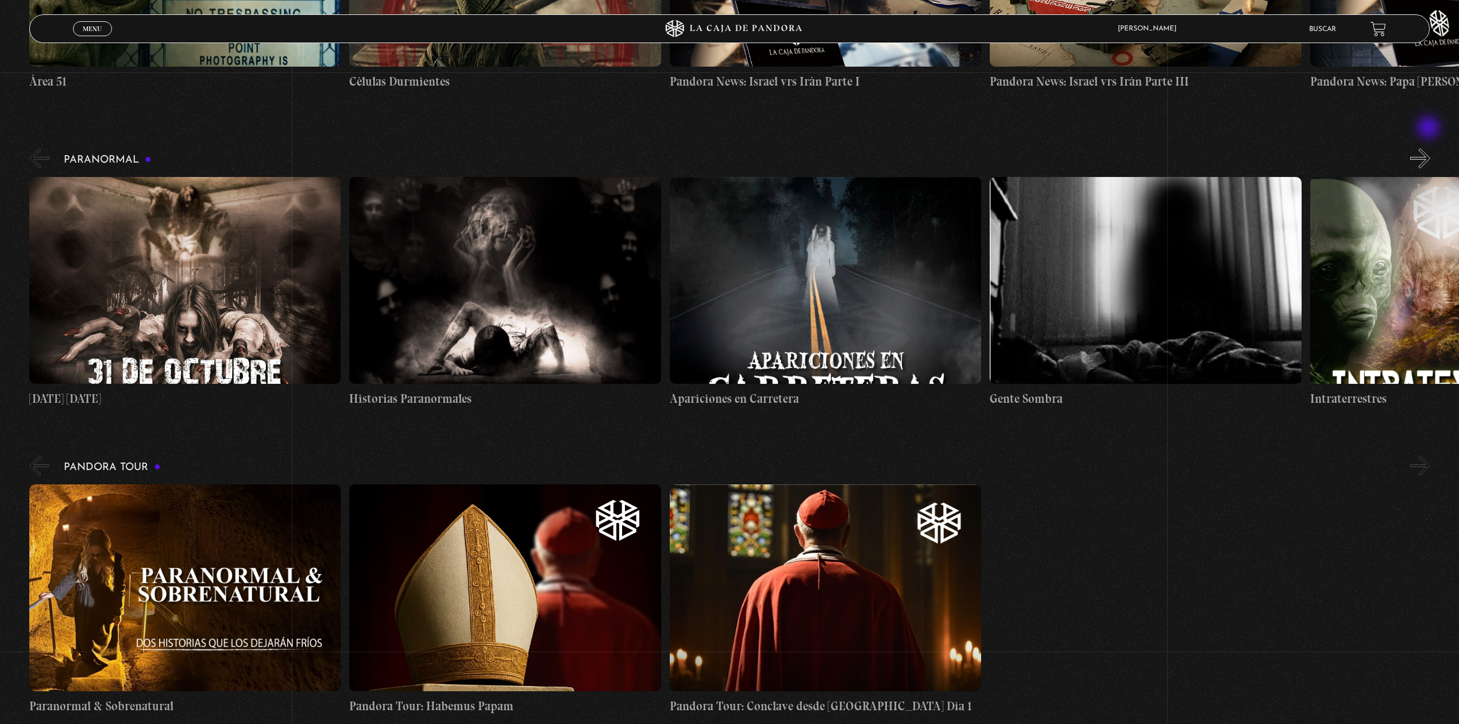
click at [1430, 148] on button "»" at bounding box center [1420, 158] width 20 height 20
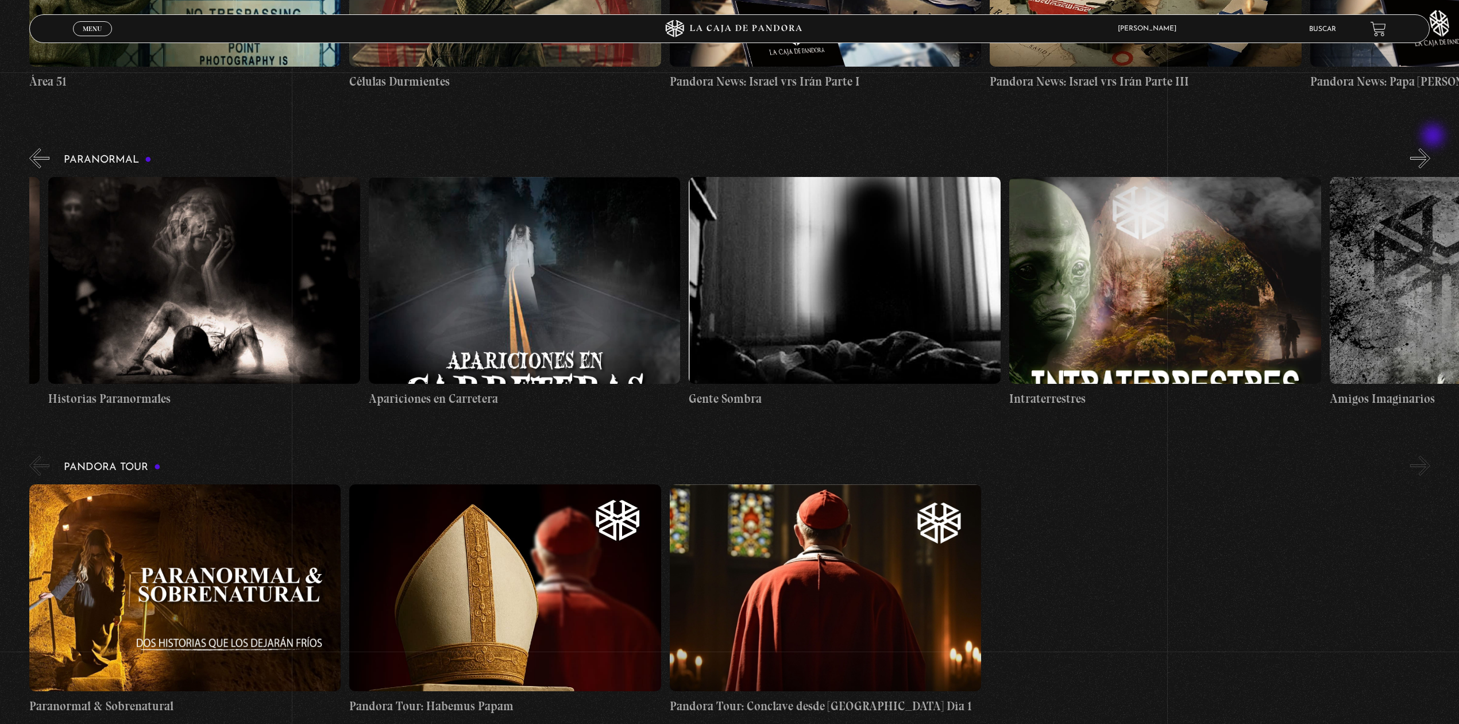
click at [1431, 148] on button "»" at bounding box center [1420, 158] width 20 height 20
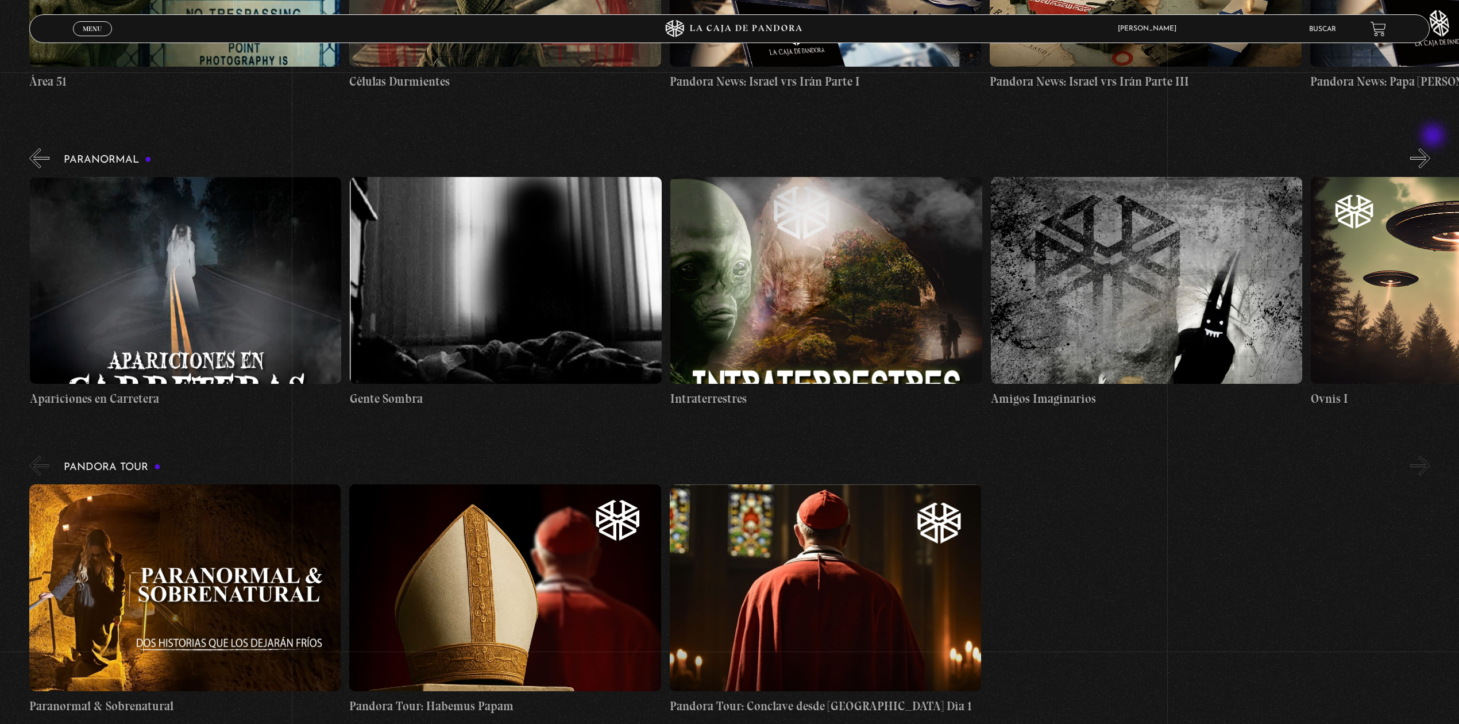
click at [1431, 148] on button "»" at bounding box center [1420, 158] width 20 height 20
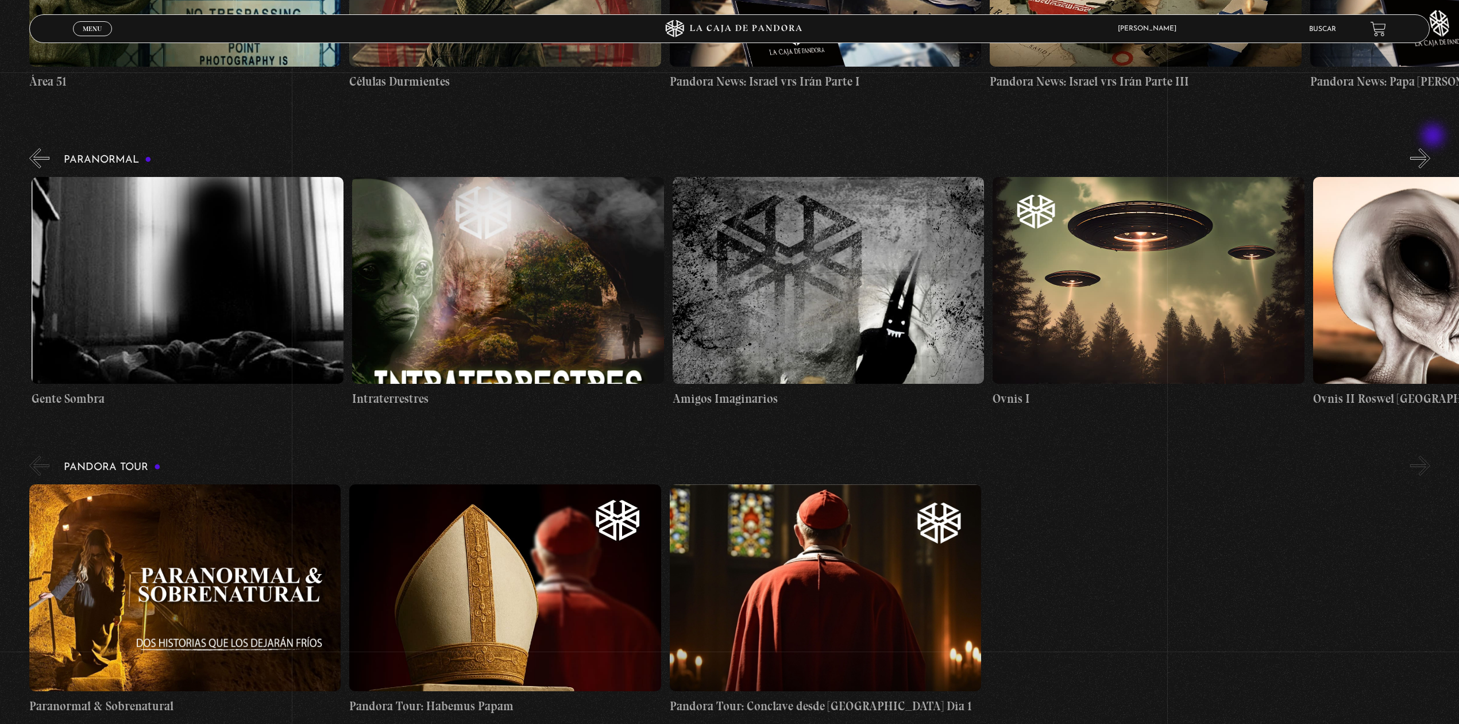
click at [1431, 148] on button "»" at bounding box center [1420, 158] width 20 height 20
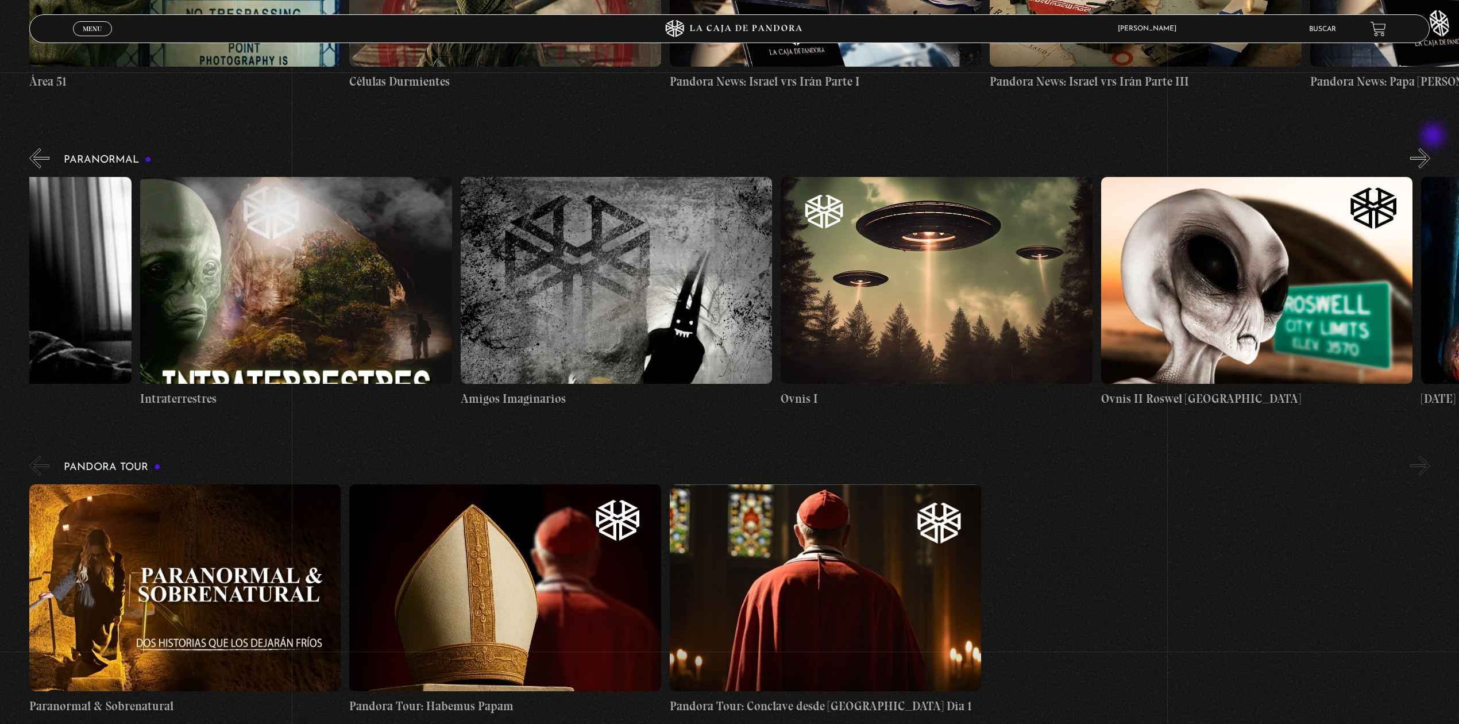
click at [1431, 148] on button "»" at bounding box center [1420, 158] width 20 height 20
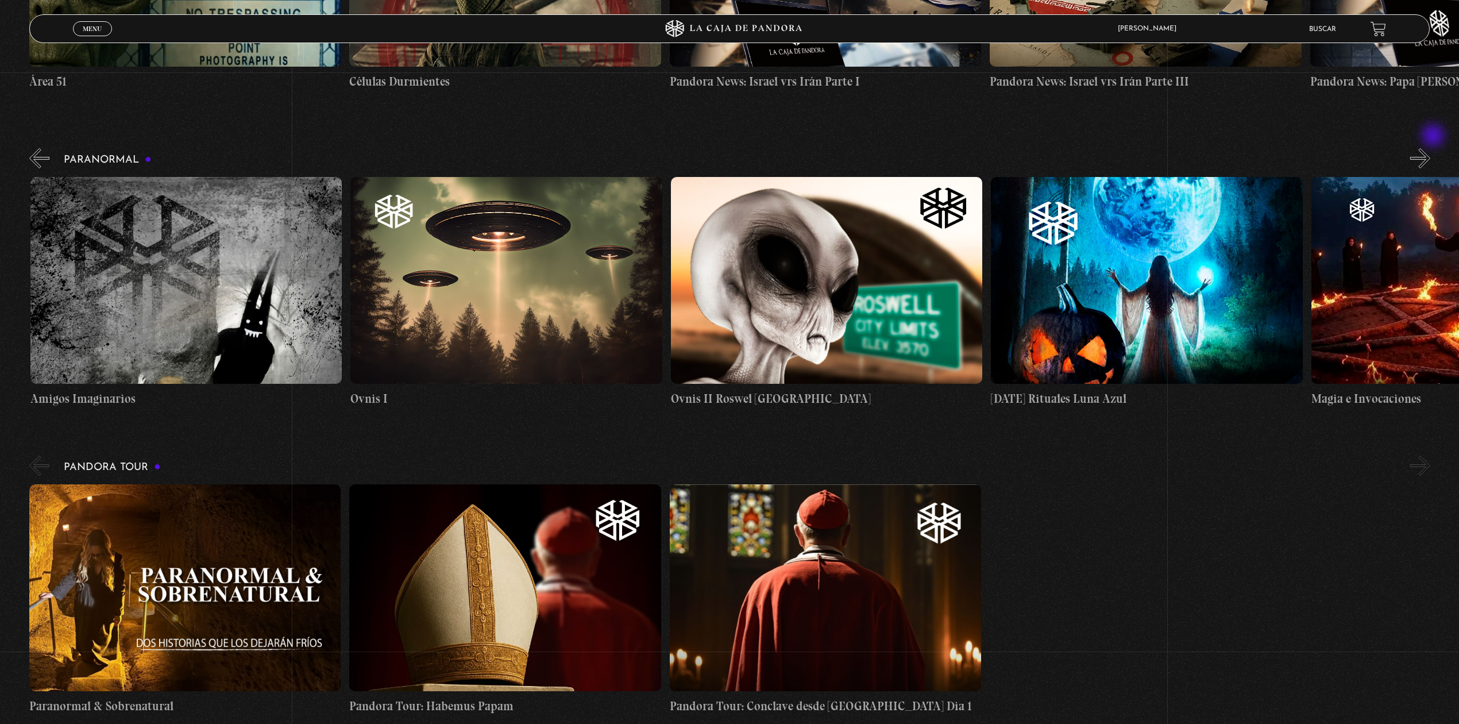
click at [1431, 148] on button "»" at bounding box center [1420, 158] width 20 height 20
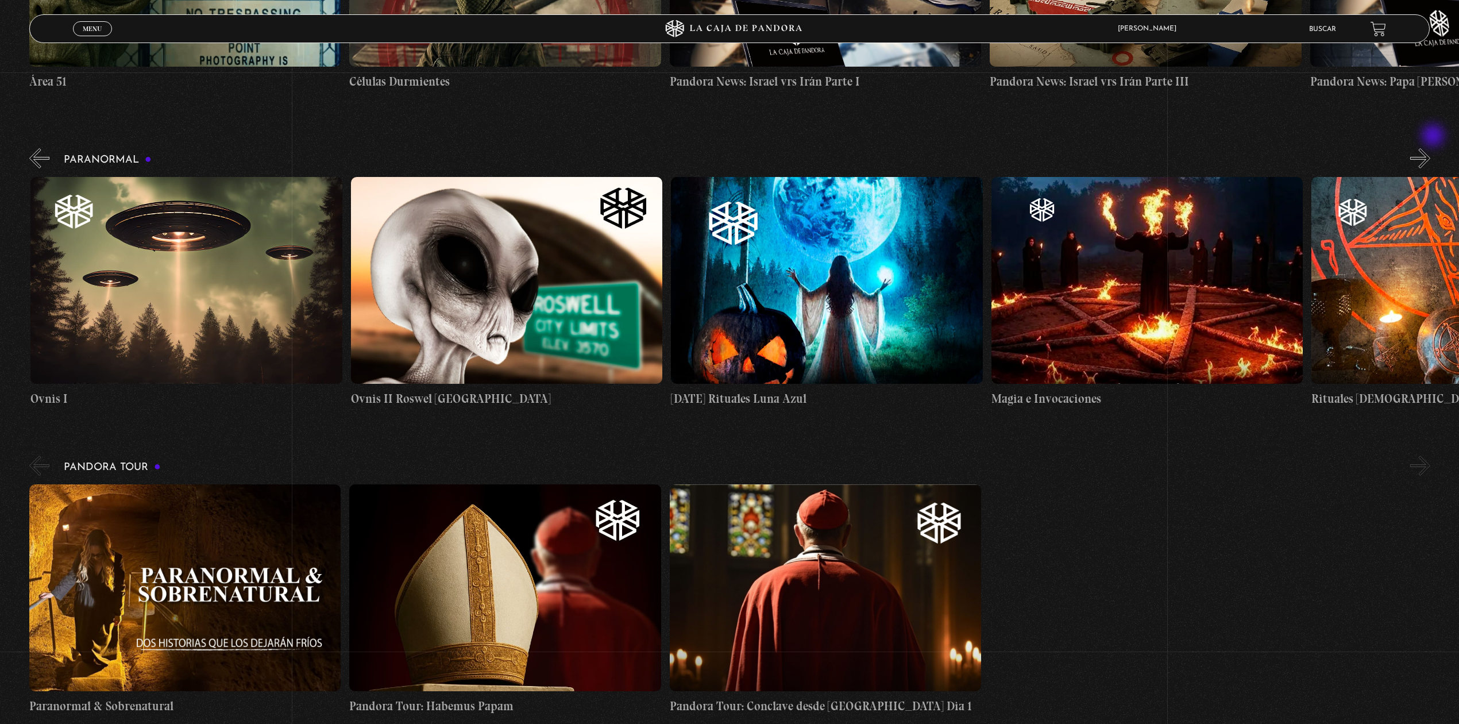
click at [1431, 148] on button "»" at bounding box center [1420, 158] width 20 height 20
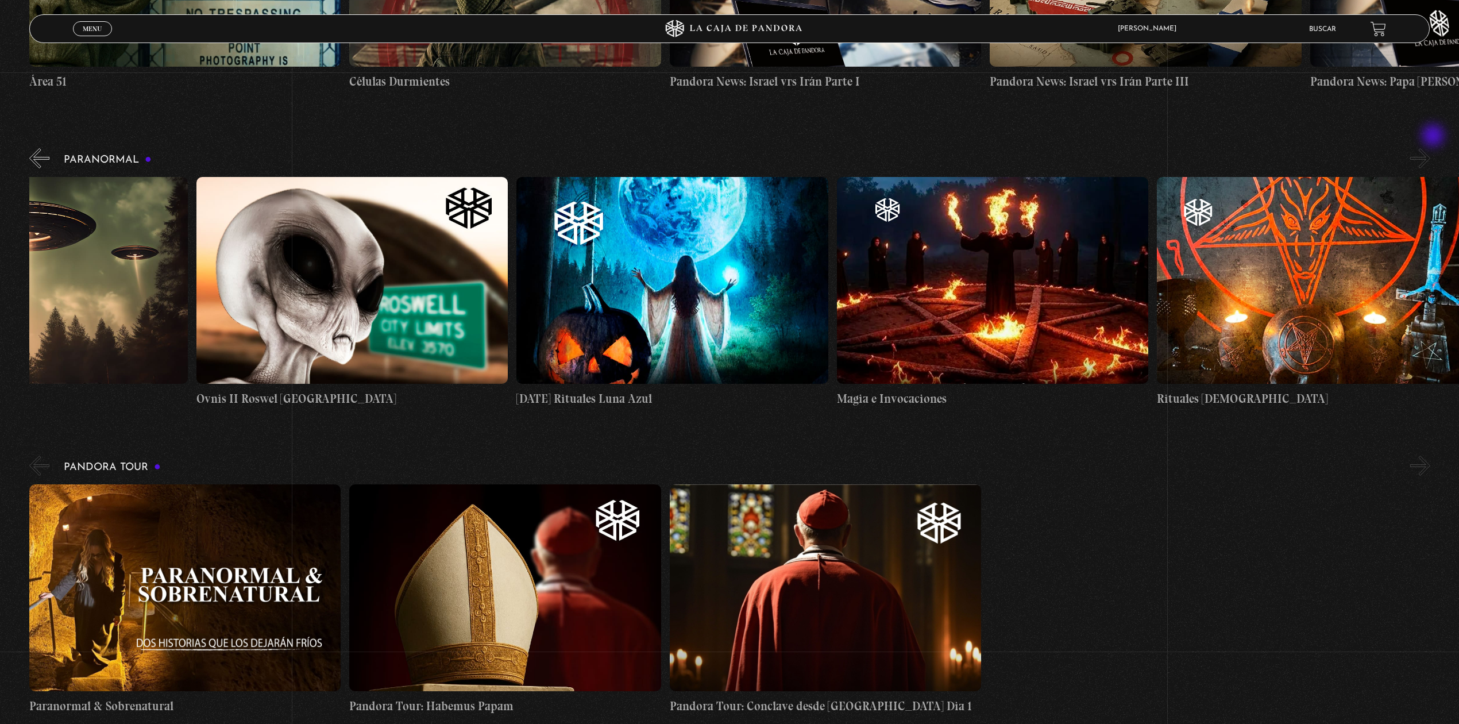
scroll to position [0, 2082]
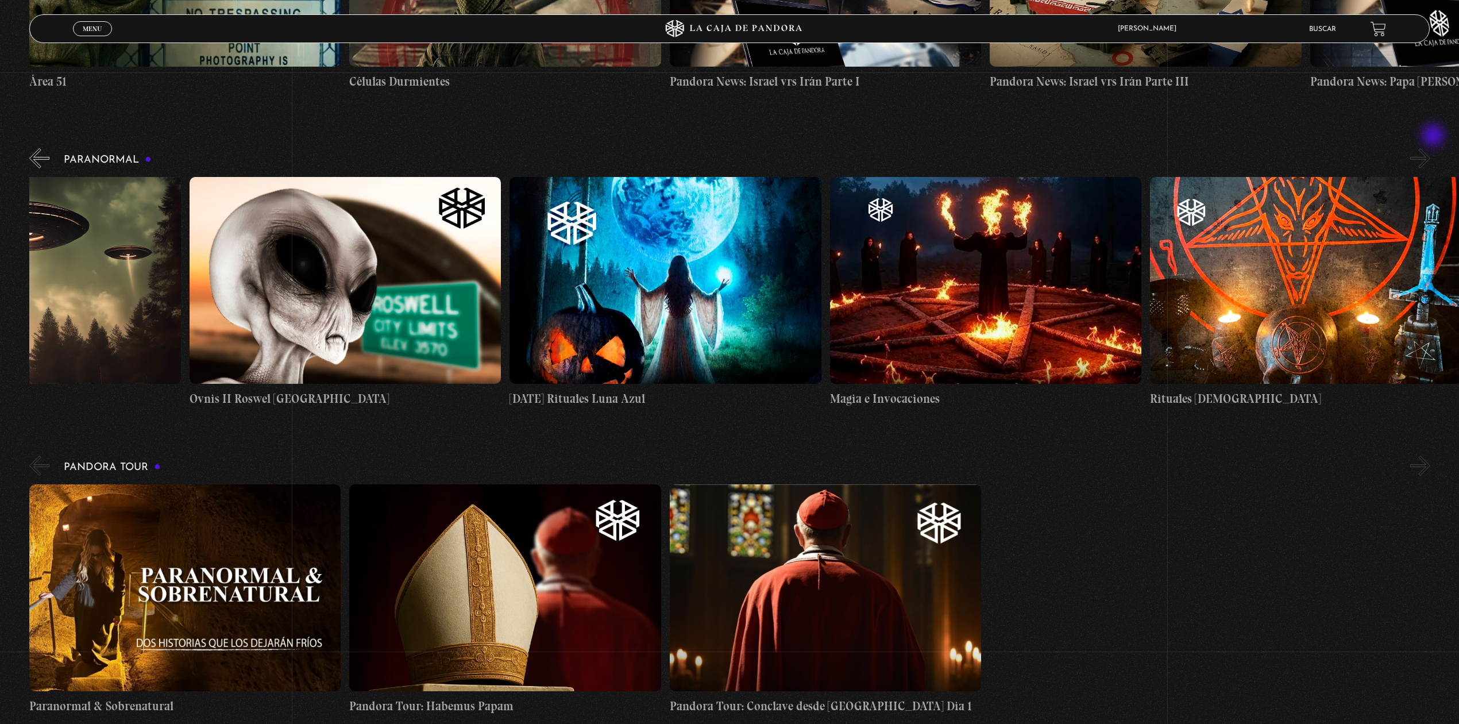
click at [1431, 148] on button "»" at bounding box center [1420, 158] width 20 height 20
click at [48, 148] on button "«" at bounding box center [39, 158] width 20 height 20
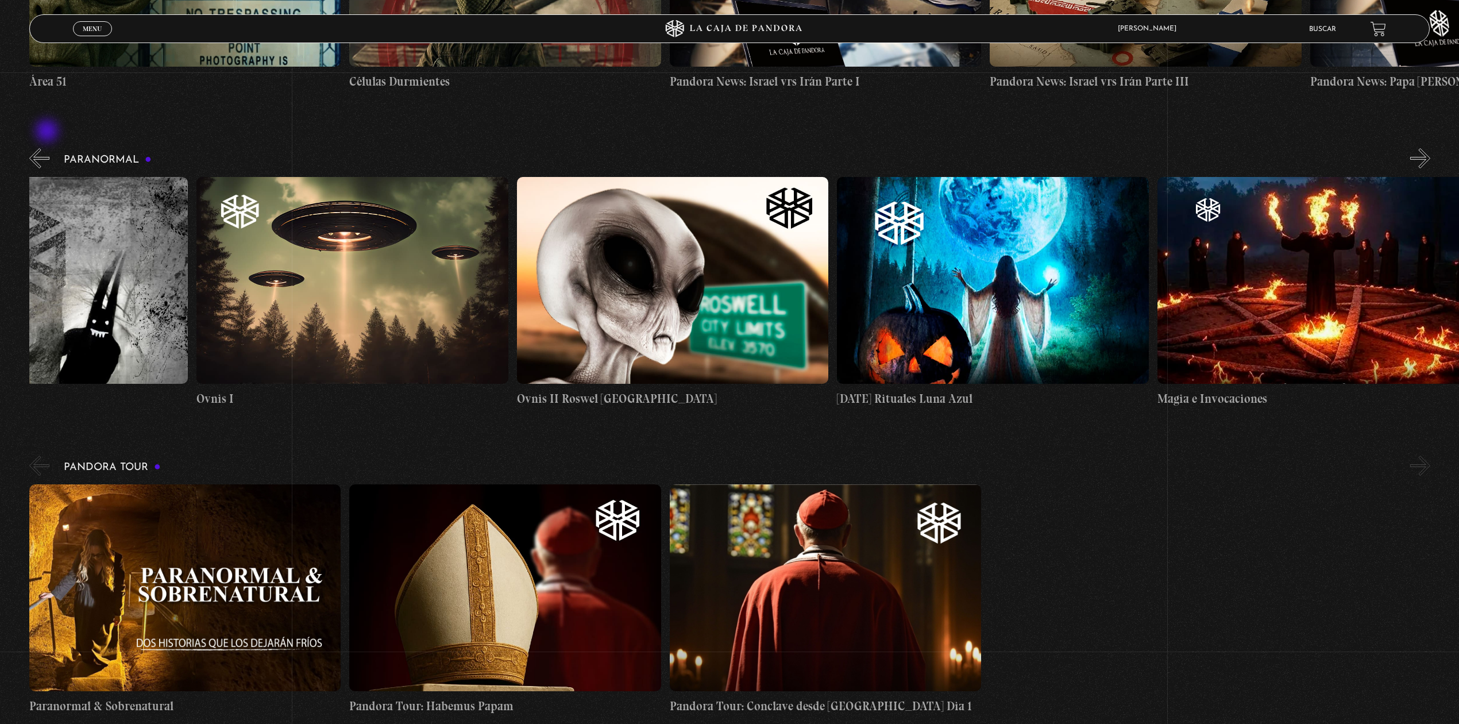
click at [48, 148] on button "«" at bounding box center [39, 158] width 20 height 20
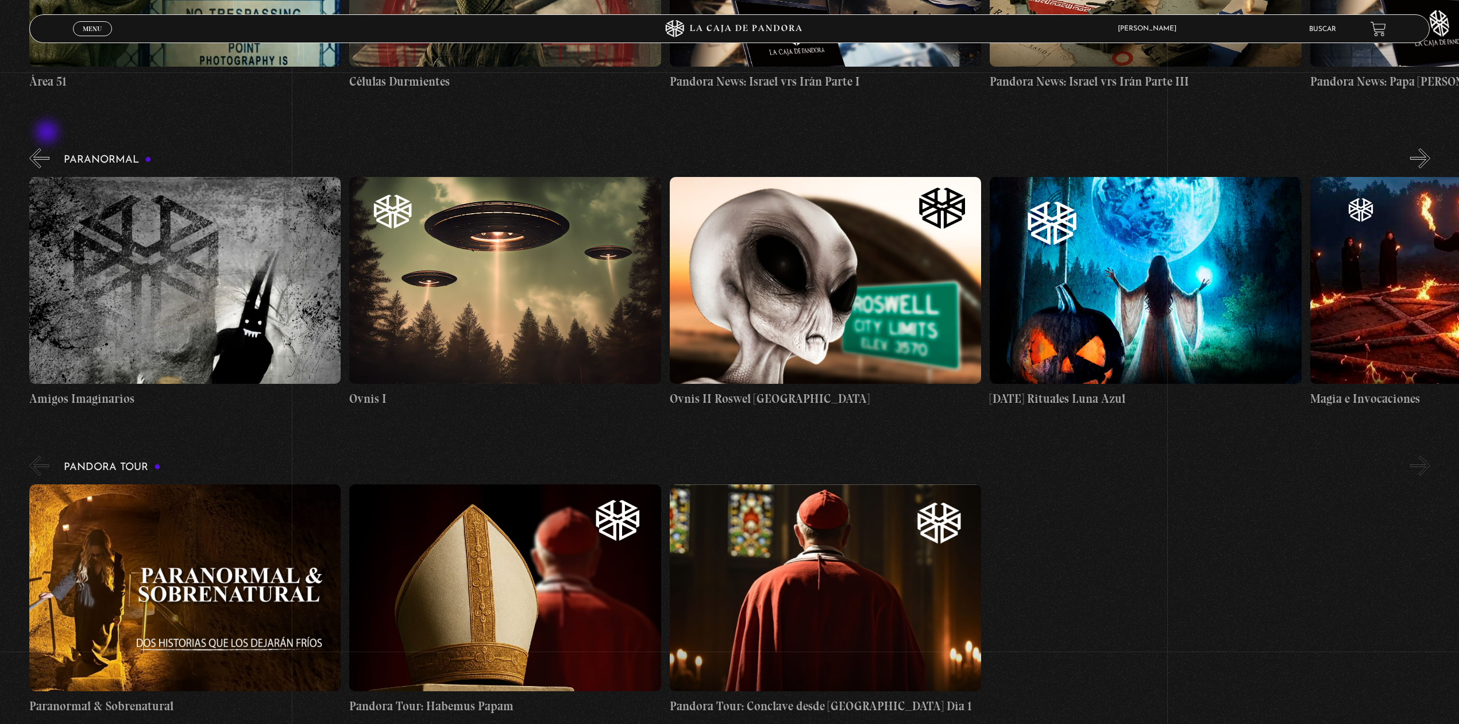
click at [48, 148] on button "«" at bounding box center [39, 158] width 20 height 20
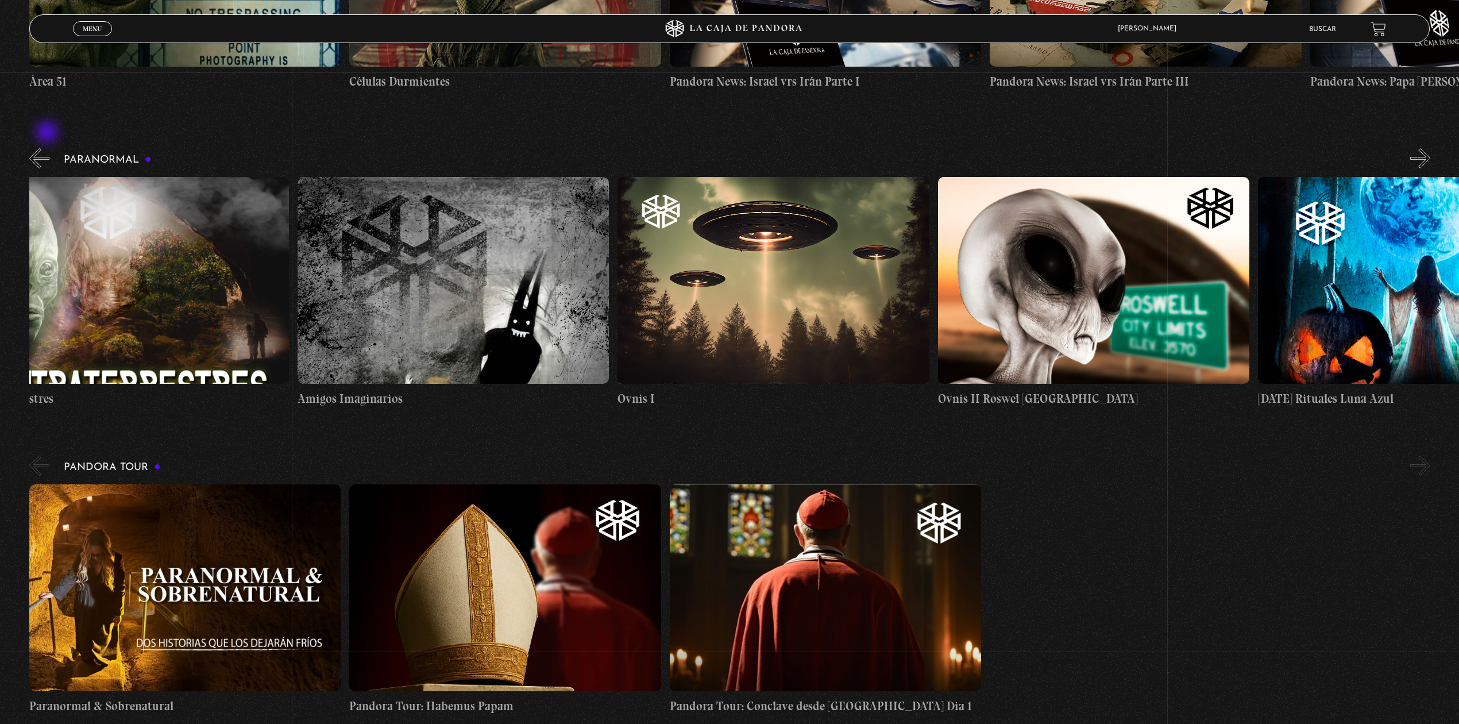
click at [48, 148] on button "«" at bounding box center [39, 158] width 20 height 20
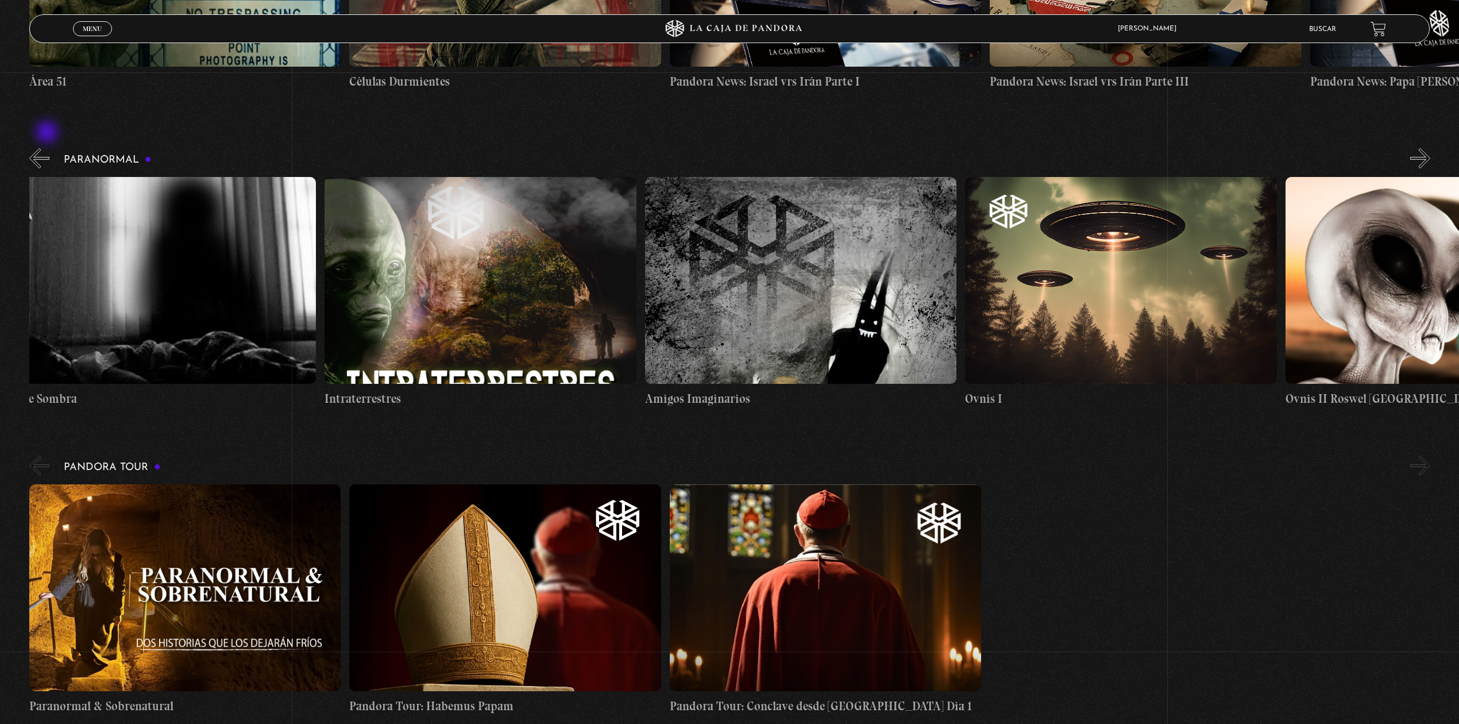
click at [48, 148] on button "«" at bounding box center [39, 158] width 20 height 20
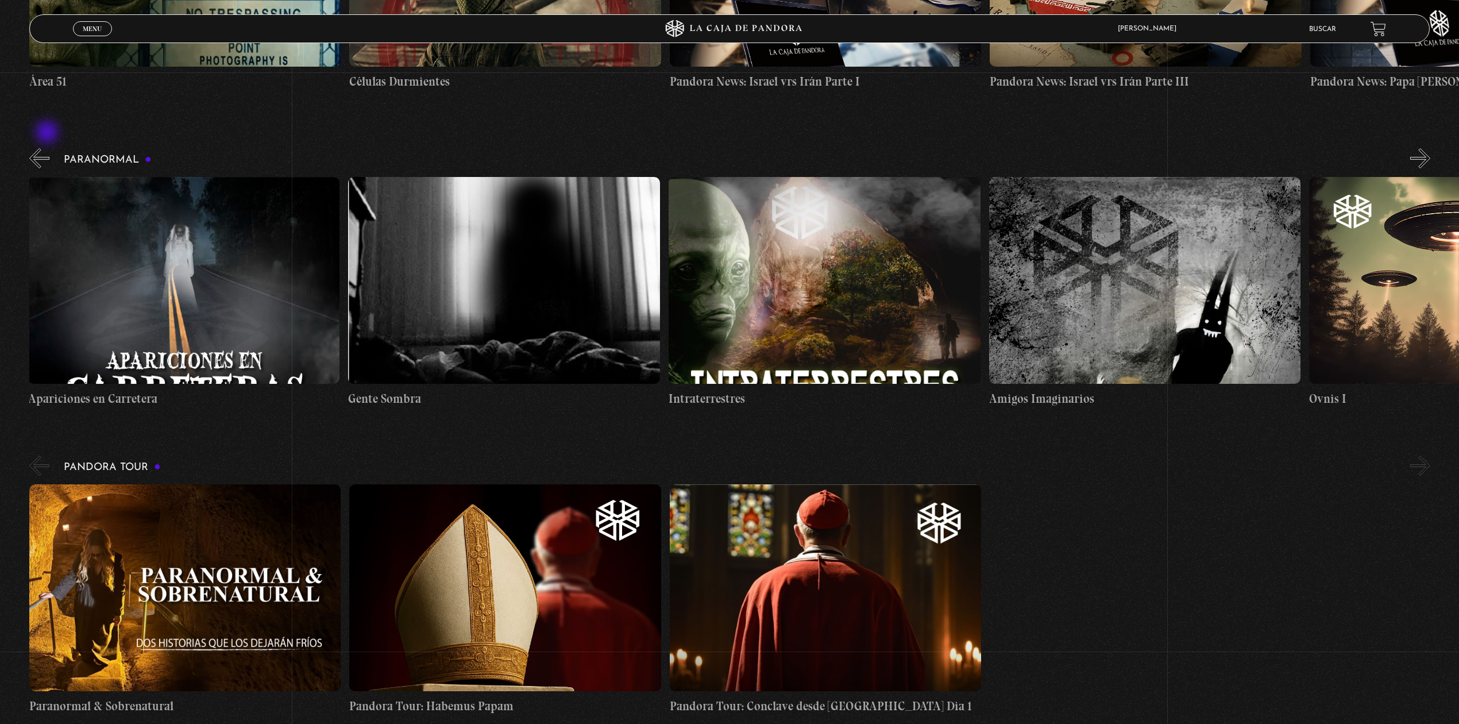
click at [48, 148] on button "«" at bounding box center [39, 158] width 20 height 20
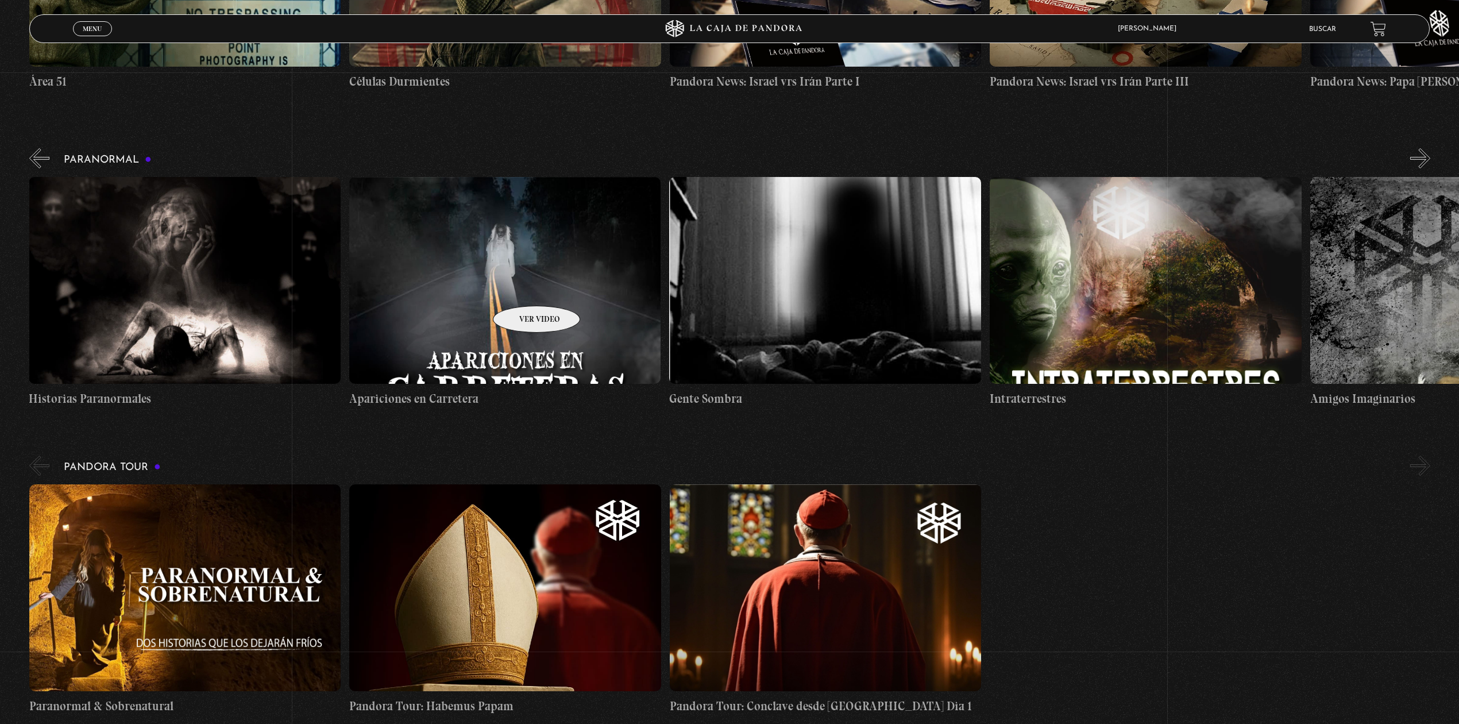
click at [522, 288] on figure at bounding box center [505, 280] width 312 height 207
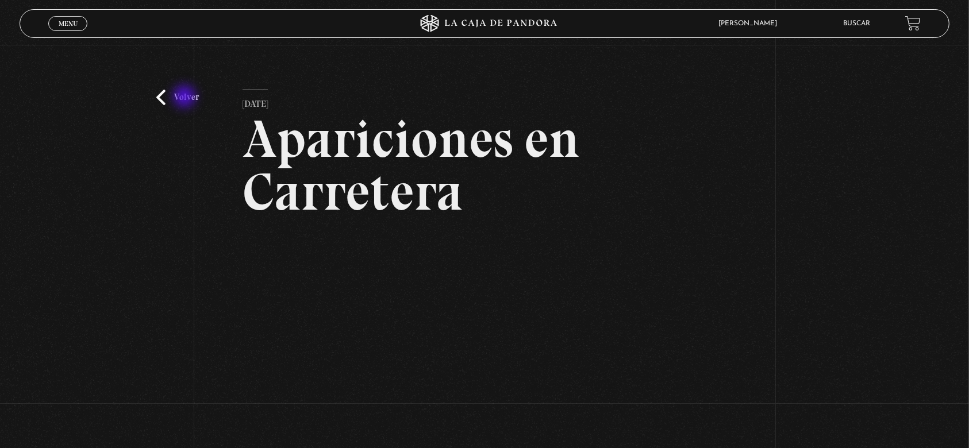
click at [186, 98] on link "Volver" at bounding box center [177, 98] width 43 height 16
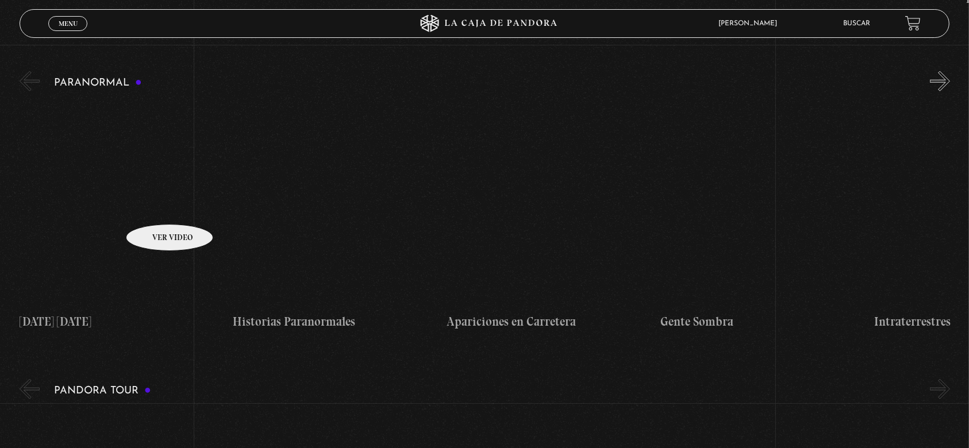
scroll to position [1174, 0]
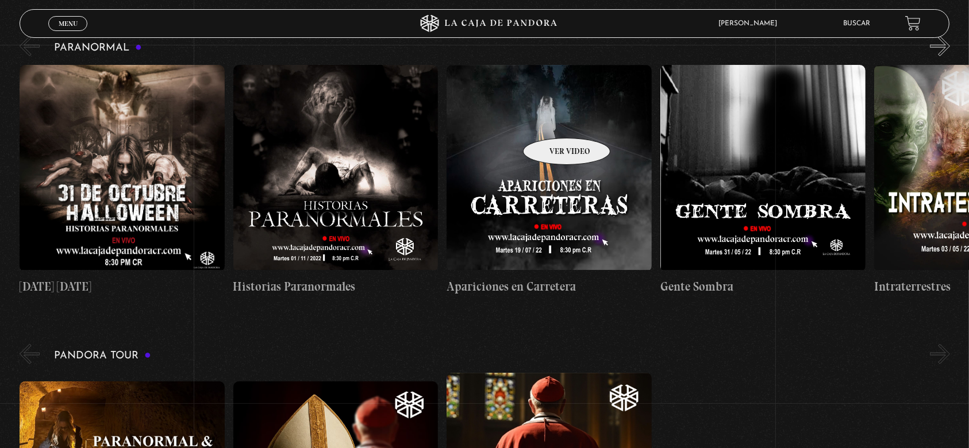
click at [552, 120] on figure at bounding box center [548, 168] width 205 height 207
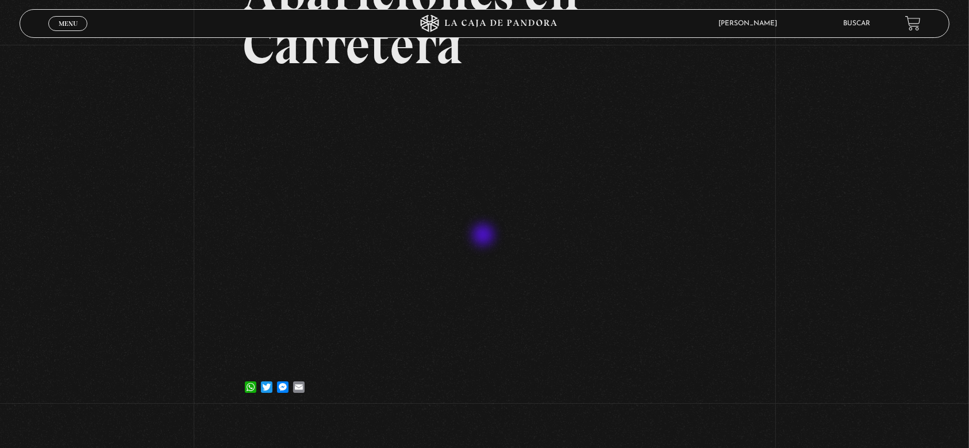
scroll to position [153, 0]
